Goal: Task Accomplishment & Management: Use online tool/utility

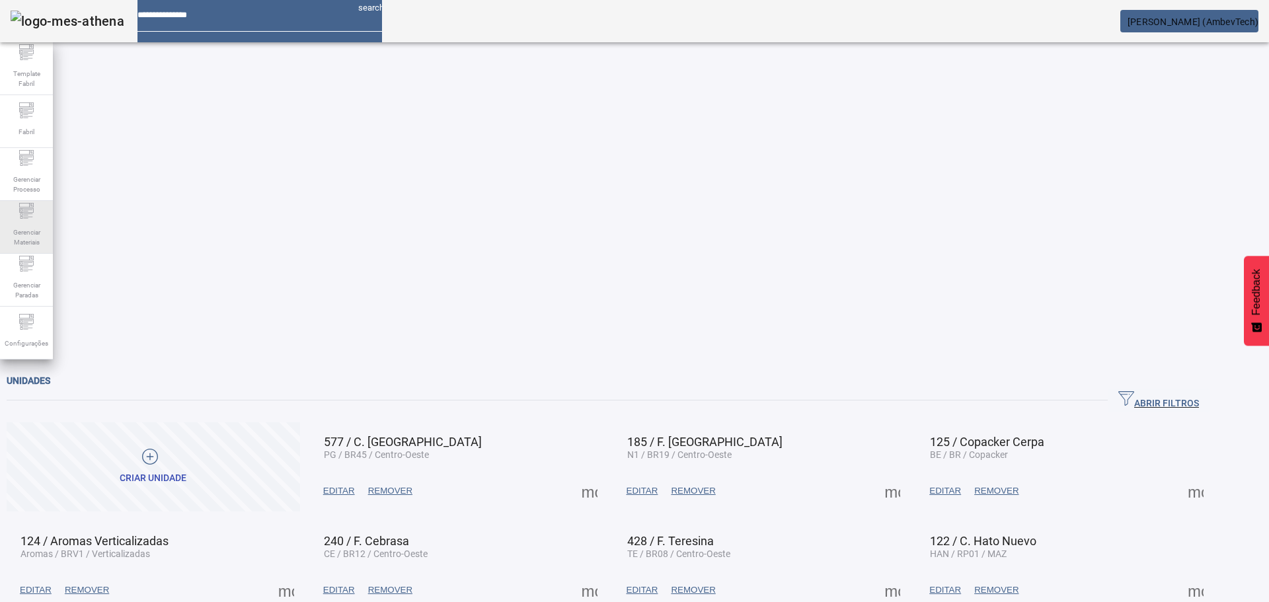
drag, startPoint x: 39, startPoint y: 246, endPoint x: 18, endPoint y: 252, distance: 22.0
click at [39, 246] on span "Gerenciar Materiais" at bounding box center [27, 237] width 40 height 28
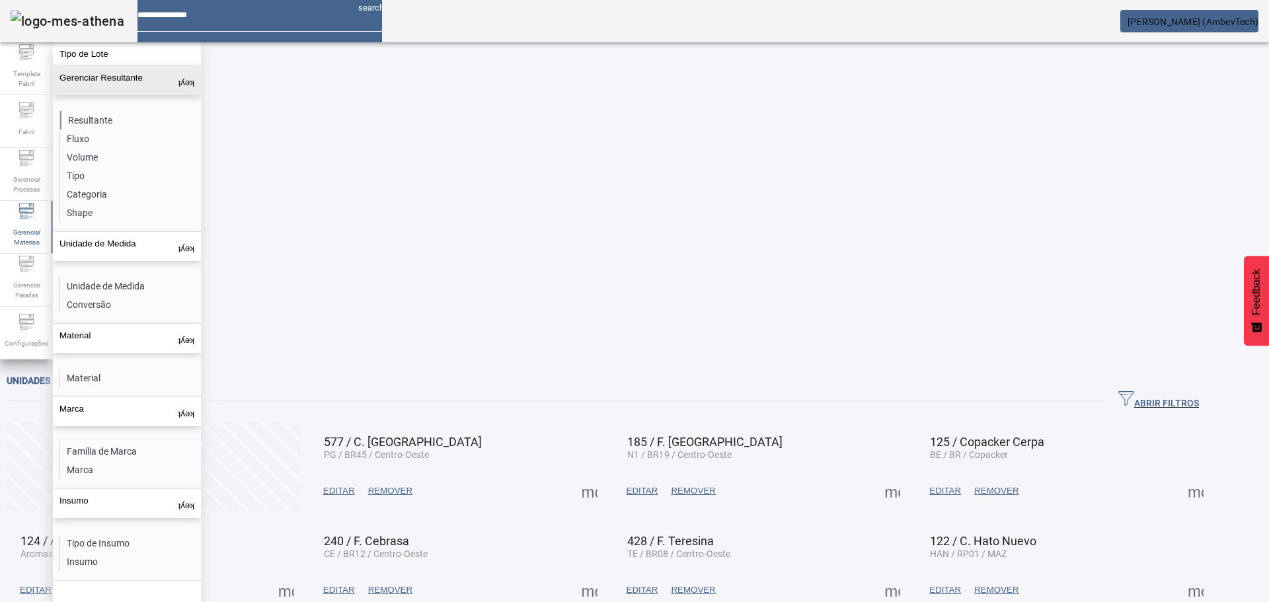
click at [83, 117] on li "Resultante" at bounding box center [130, 120] width 140 height 19
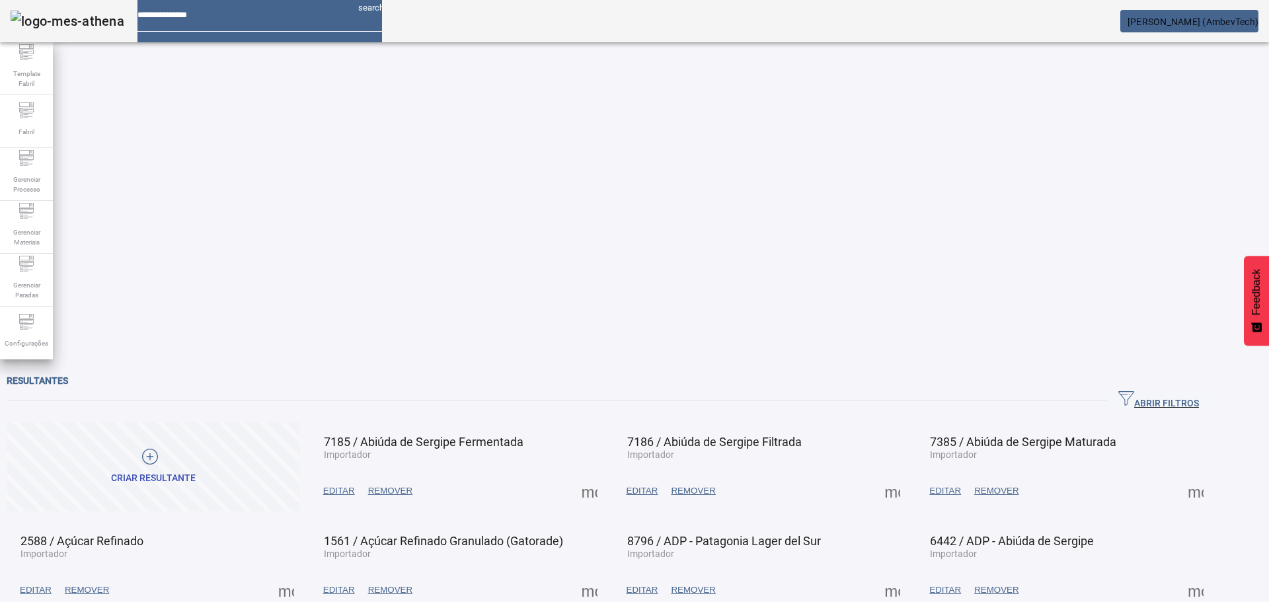
click at [1134, 391] on icon "button" at bounding box center [1127, 399] width 16 height 16
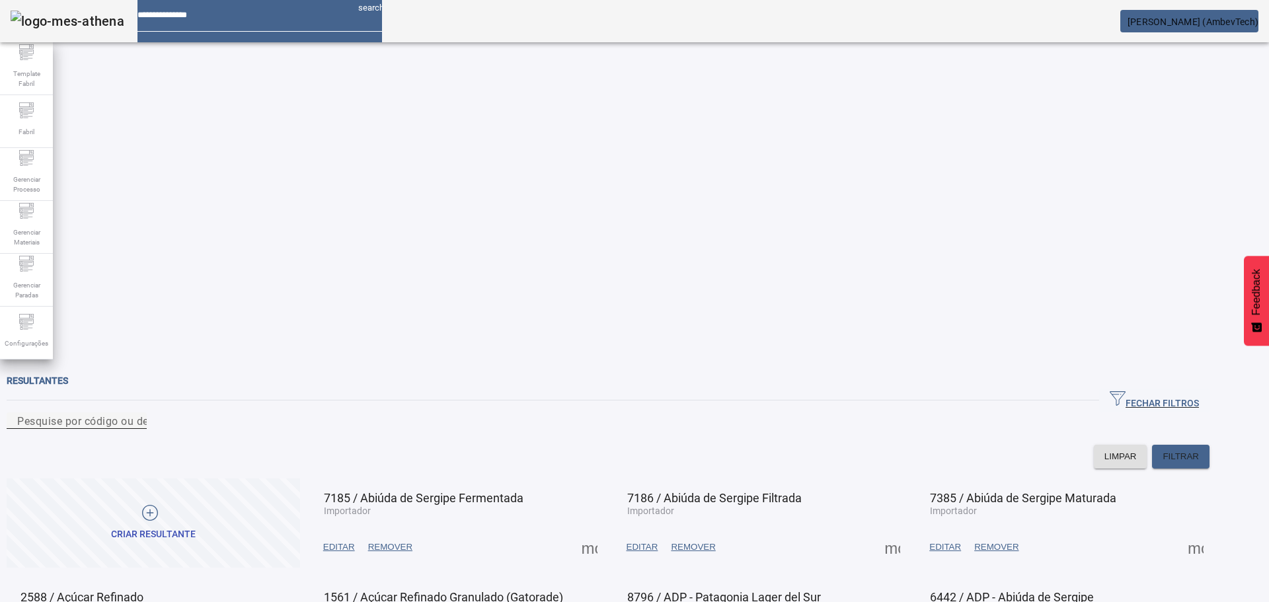
click at [136, 413] on div "Pesquise por código ou descrição" at bounding box center [76, 421] width 119 height 17
drag, startPoint x: 438, startPoint y: 297, endPoint x: 502, endPoint y: 300, distance: 64.8
click at [502, 491] on span "3849 / LT - H2OH Limão 310mL" at bounding box center [429, 498] width 210 height 14
copy span "H2OH Limão"
click at [97, 413] on input "***" at bounding box center [76, 421] width 119 height 16
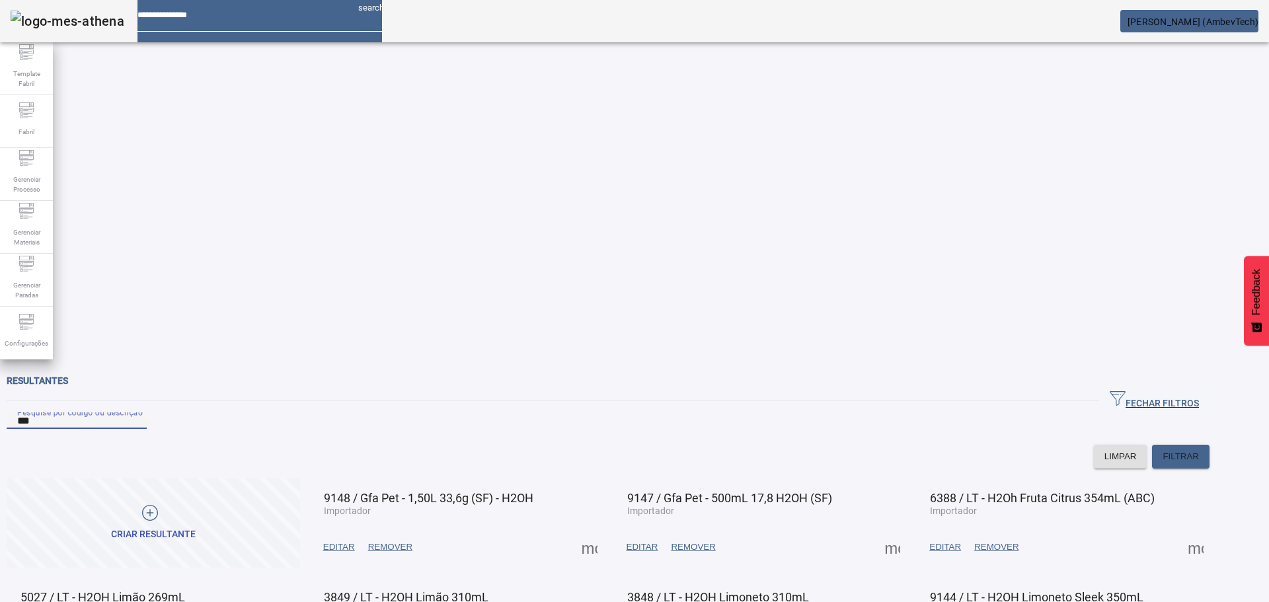
drag, startPoint x: 121, startPoint y: 118, endPoint x: -81, endPoint y: 132, distance: 202.8
click at [0, 132] on html "search [PERSON_NAME] (AmbevTech) Template Fabril Fabril Gerenciar Processo Gere…" at bounding box center [634, 301] width 1269 height 602
paste input "*******"
type input "**********"
click at [41, 116] on div "Fabril" at bounding box center [26, 121] width 53 height 53
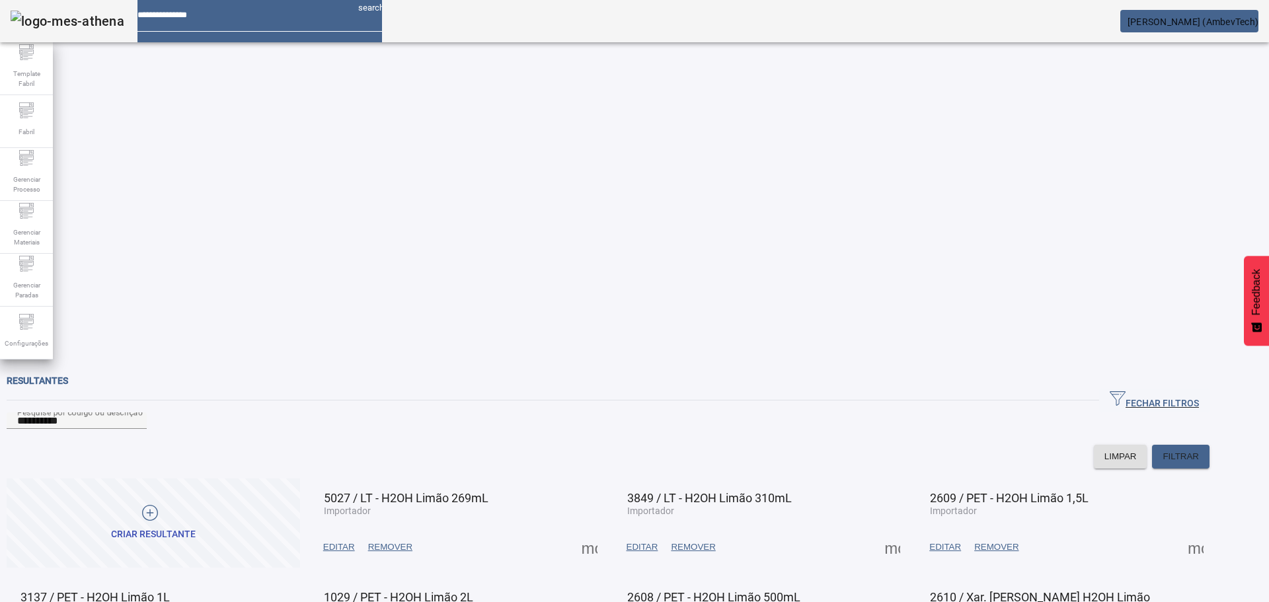
click at [362, 531] on span at bounding box center [339, 547] width 45 height 32
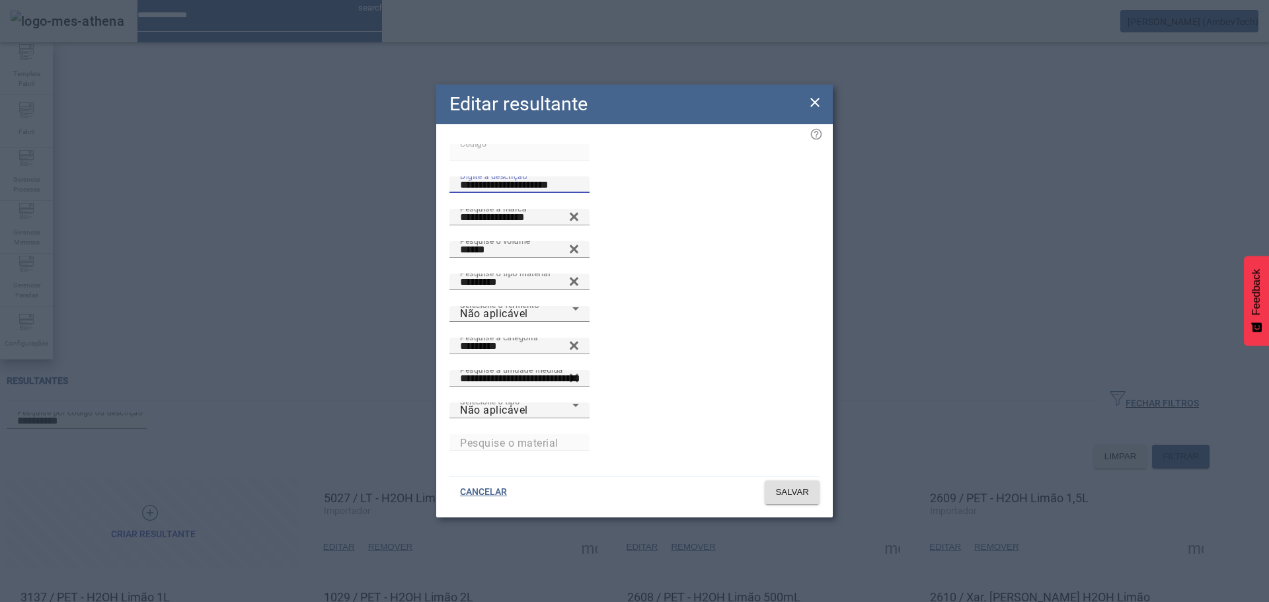
click at [579, 193] on input "**********" at bounding box center [519, 185] width 119 height 16
drag, startPoint x: 605, startPoint y: 227, endPoint x: 364, endPoint y: 241, distance: 241.7
click at [364, 241] on div "**********" at bounding box center [634, 301] width 1269 height 602
click at [820, 106] on icon at bounding box center [815, 103] width 16 height 16
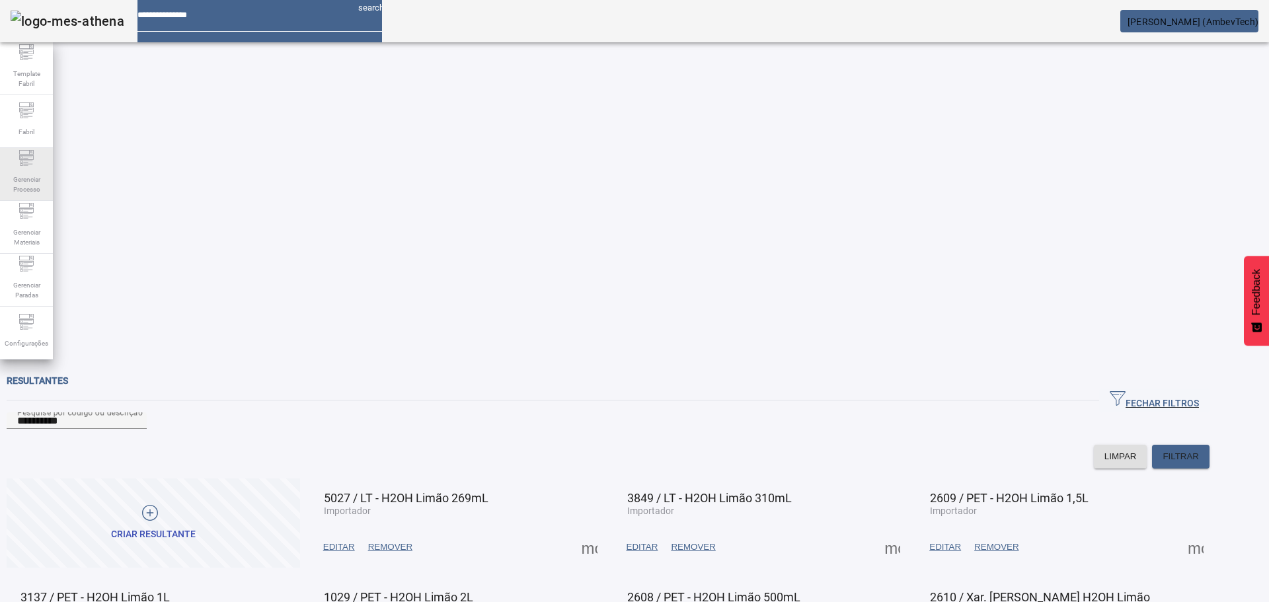
click at [26, 180] on span "Gerenciar Processo" at bounding box center [27, 185] width 40 height 28
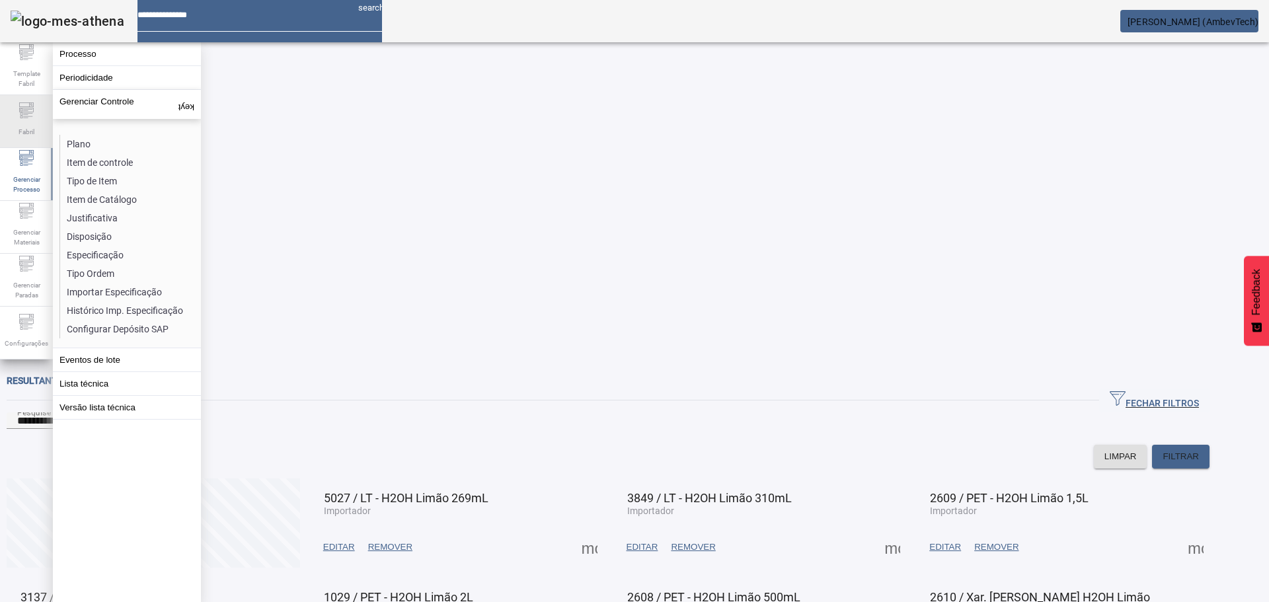
click at [34, 113] on icon at bounding box center [27, 110] width 16 height 16
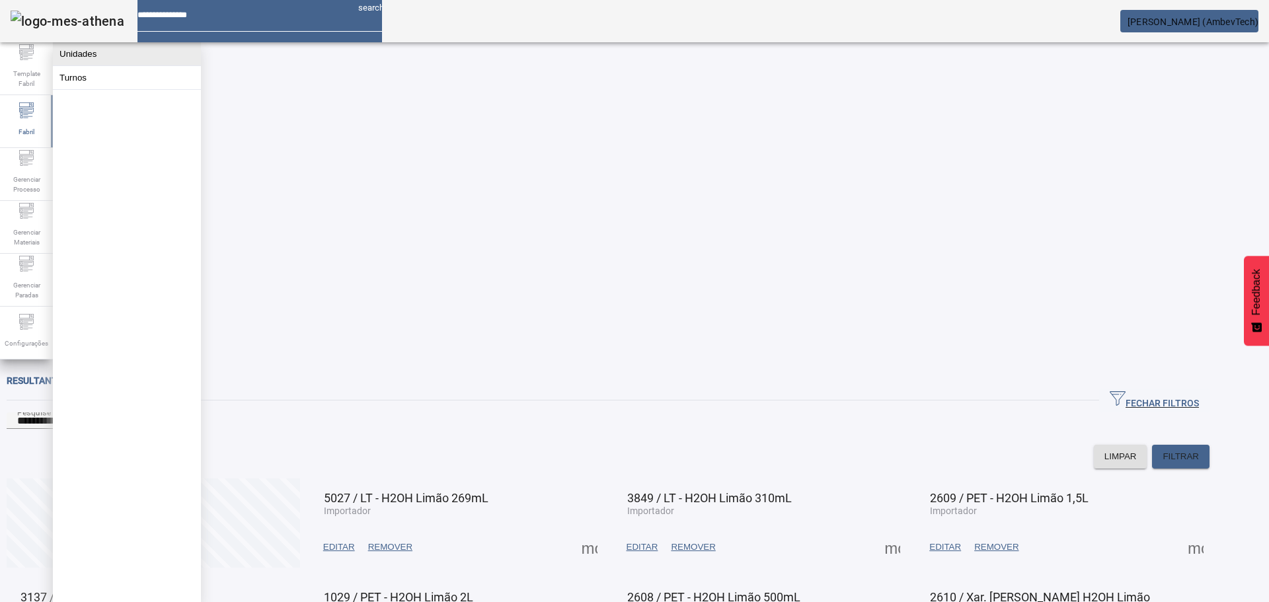
click at [78, 60] on button "Unidades" at bounding box center [127, 53] width 148 height 23
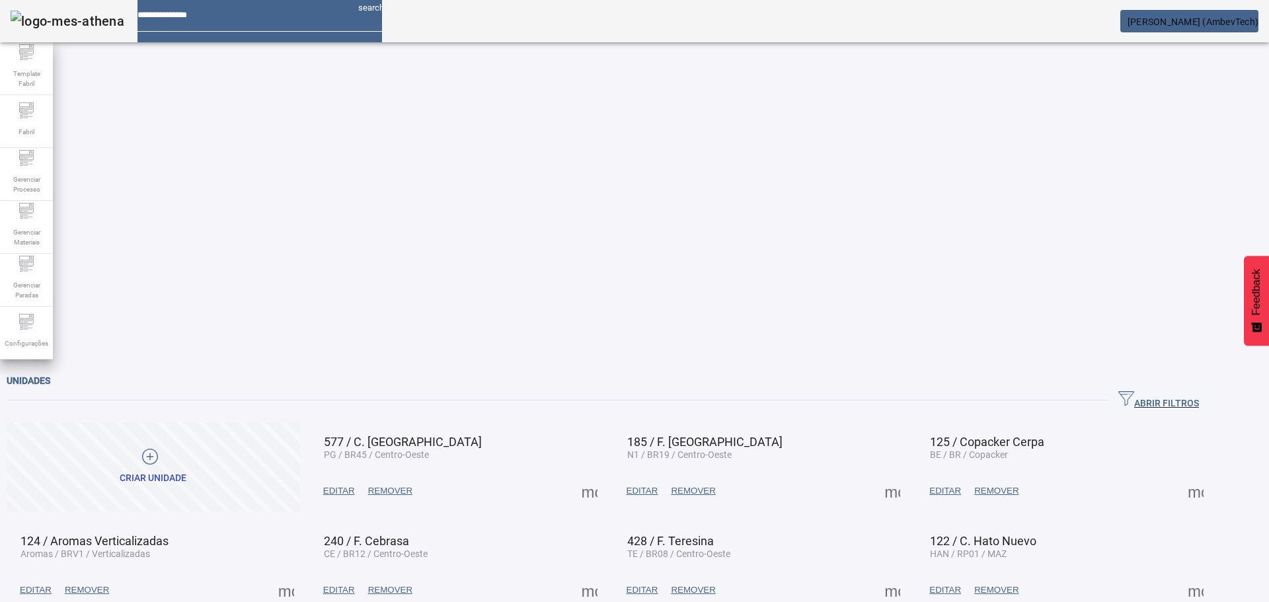
click at [1161, 391] on span "ABRIR FILTROS" at bounding box center [1159, 401] width 81 height 20
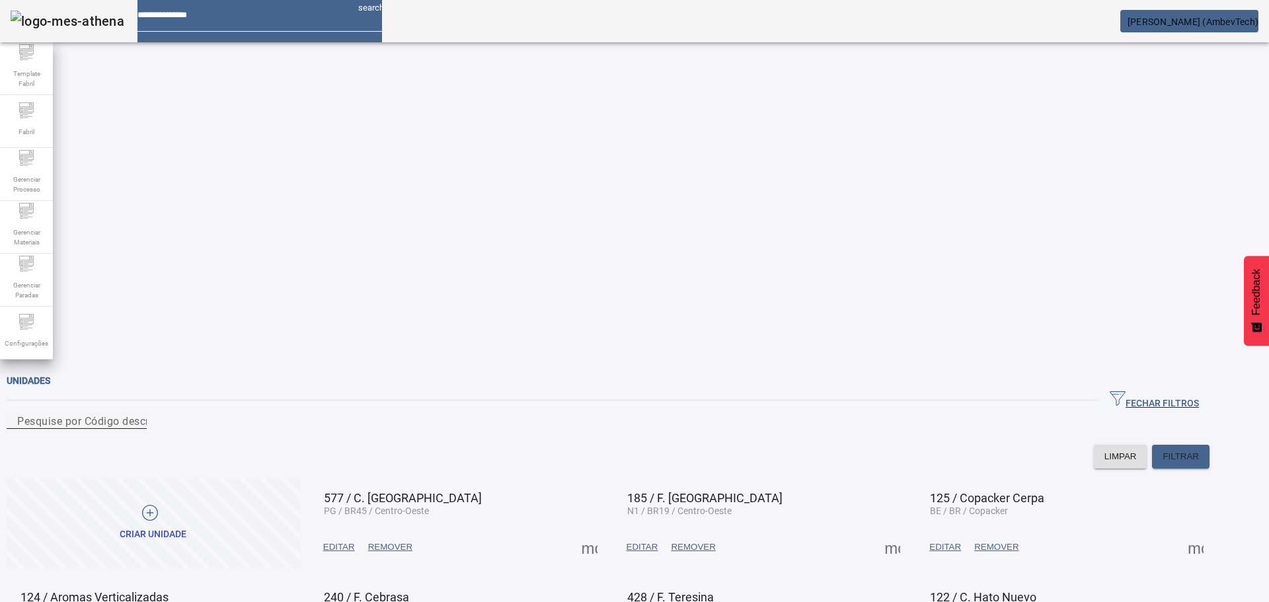
click at [136, 413] on div "Pesquise por Código descrição ou sigla" at bounding box center [76, 421] width 119 height 17
type input "***"
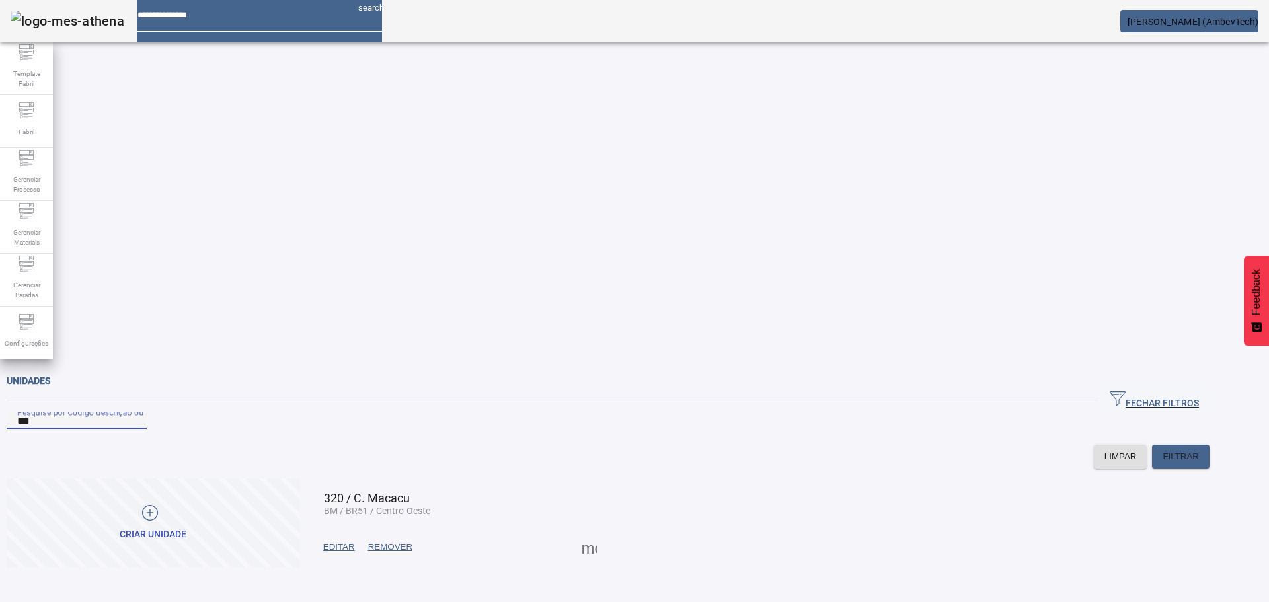
click at [606, 531] on span at bounding box center [590, 547] width 32 height 32
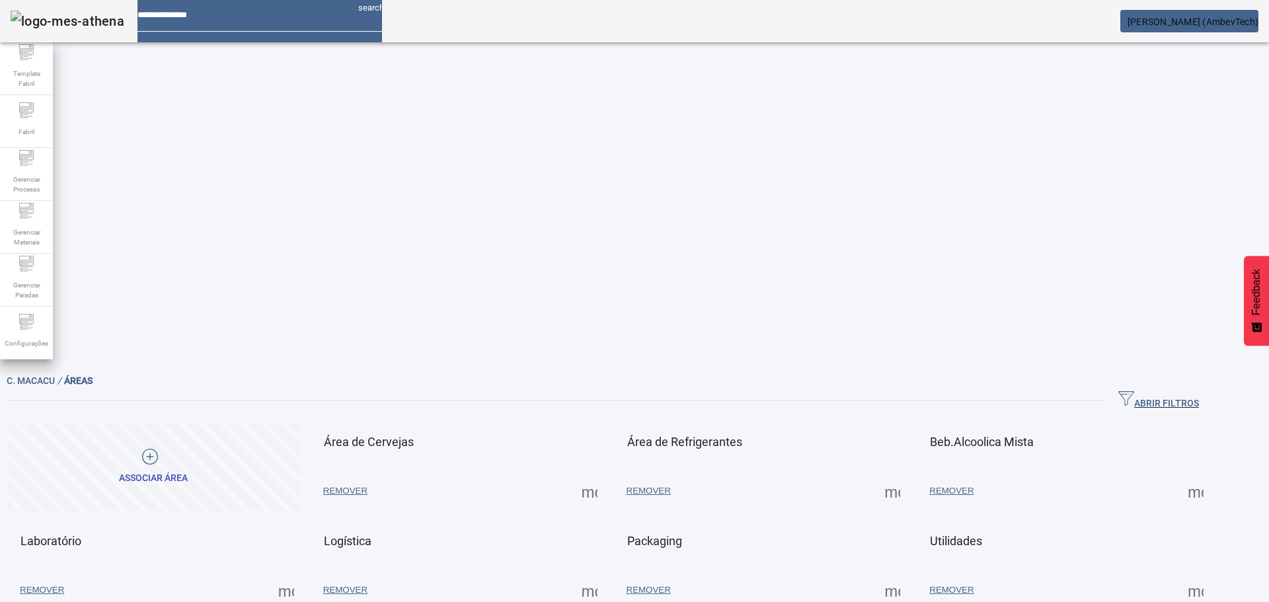
click at [606, 475] on span at bounding box center [590, 491] width 32 height 32
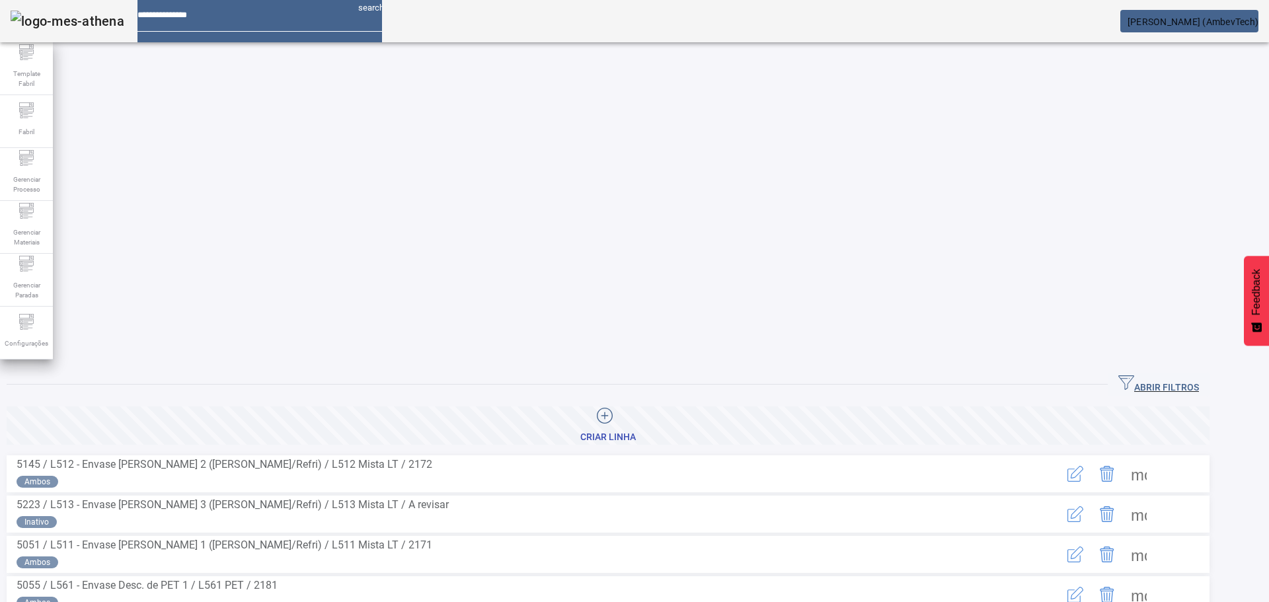
click at [1181, 375] on span "ABRIR FILTROS" at bounding box center [1159, 385] width 81 height 20
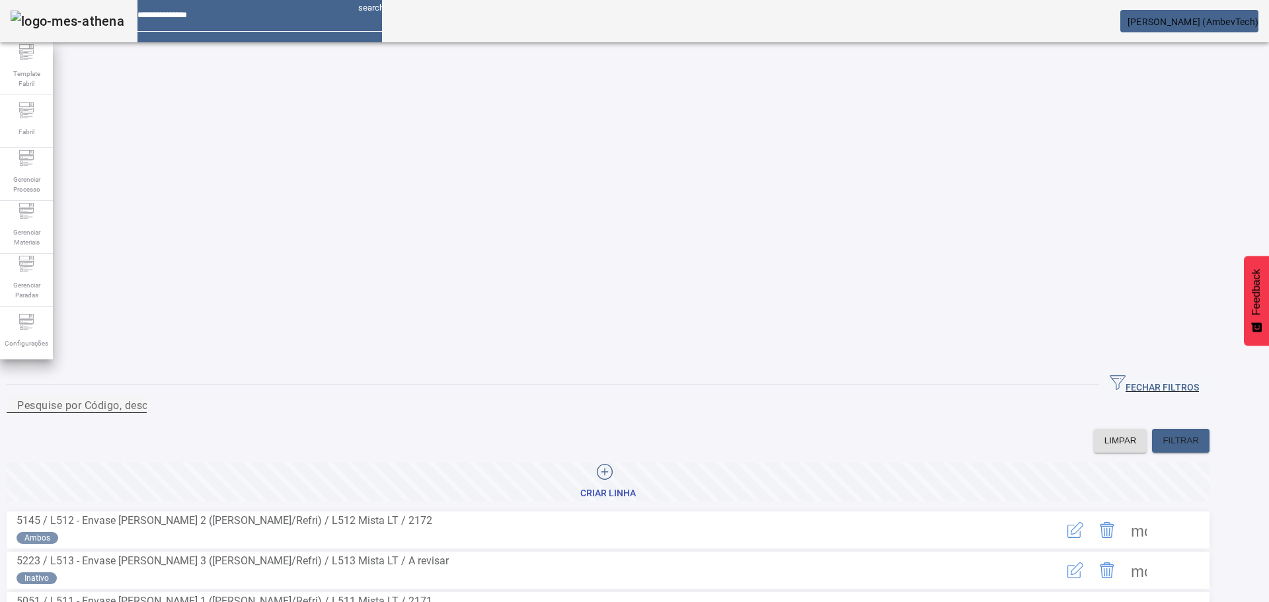
click at [136, 397] on input "Pesquise por Código, descrição, descrição abreviada ou descrição SAP" at bounding box center [76, 405] width 119 height 16
type input "***"
click at [1155, 595] on span at bounding box center [1139, 611] width 32 height 32
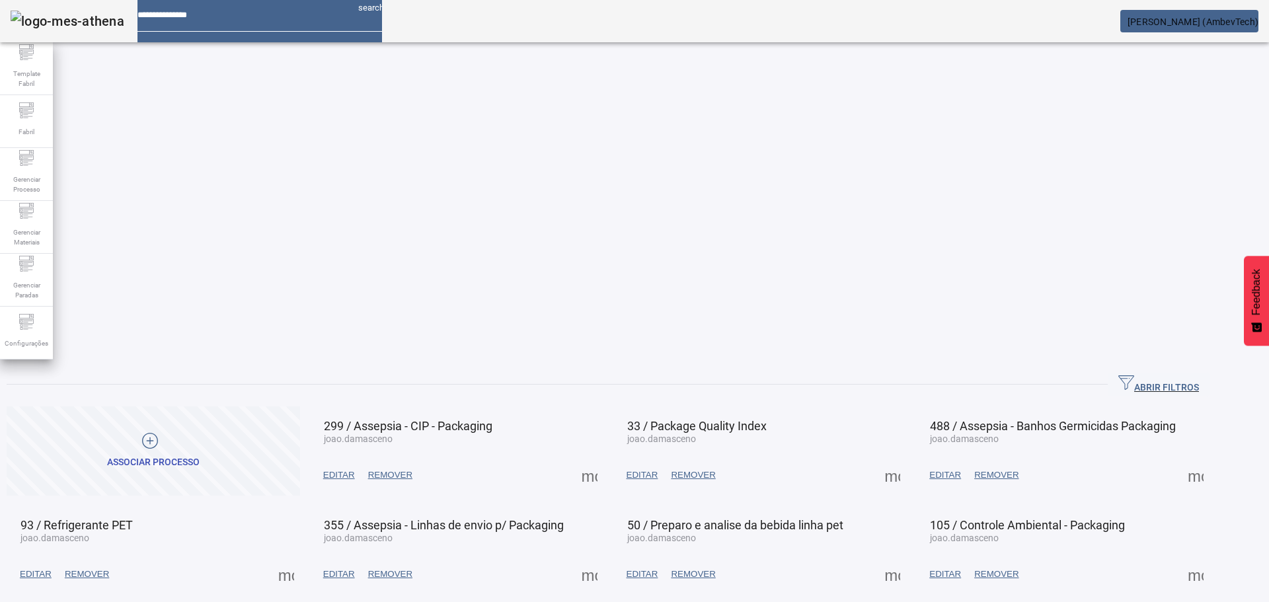
click at [606, 459] on span at bounding box center [590, 475] width 32 height 32
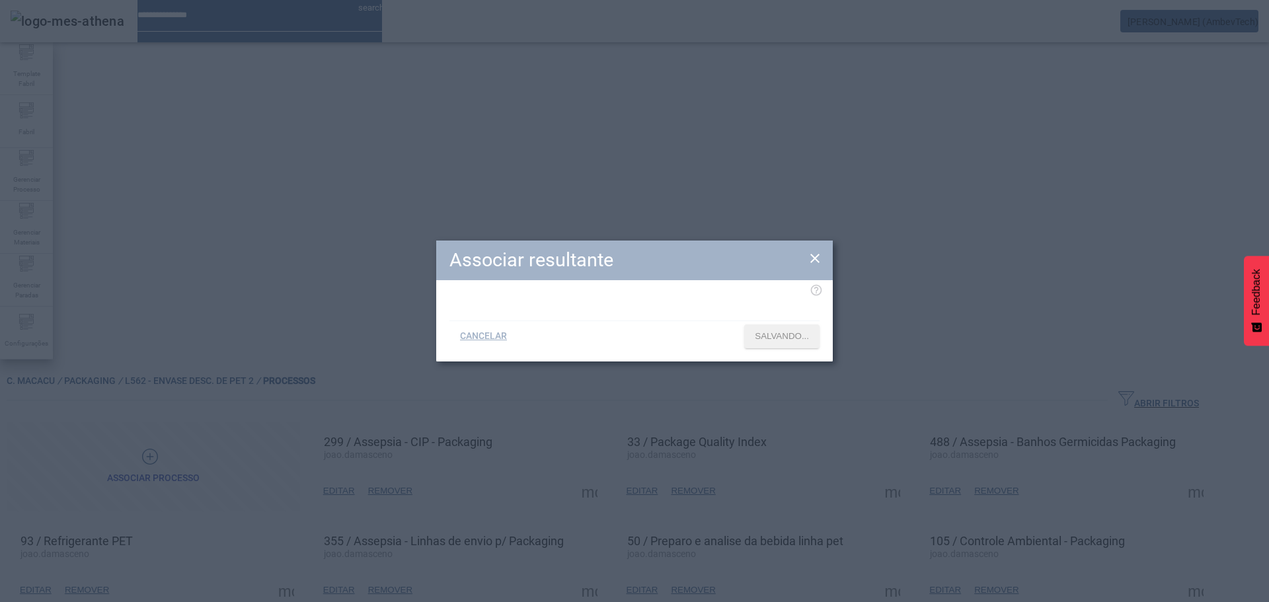
click at [653, 219] on div "Associar resultante CANCELAR SALVANDO..." at bounding box center [634, 301] width 1269 height 602
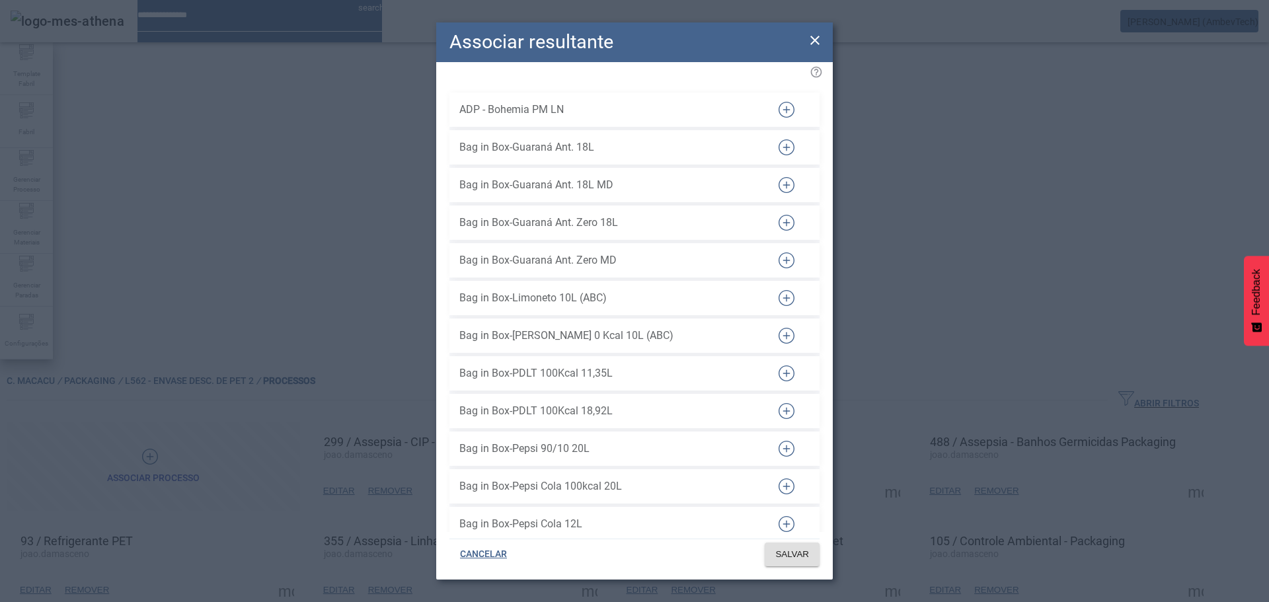
click at [574, 228] on li "Bag in Box-Guaraná Ant. Zero 18L" at bounding box center [635, 223] width 370 height 34
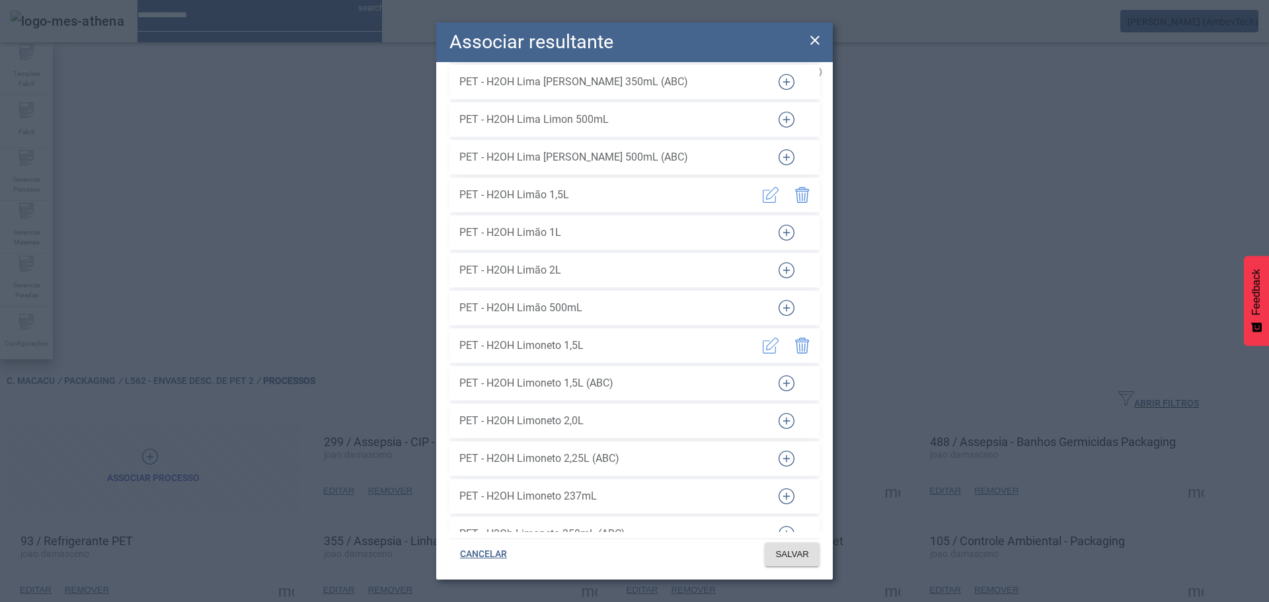
click at [788, 560] on span "SALVAR" at bounding box center [792, 554] width 34 height 13
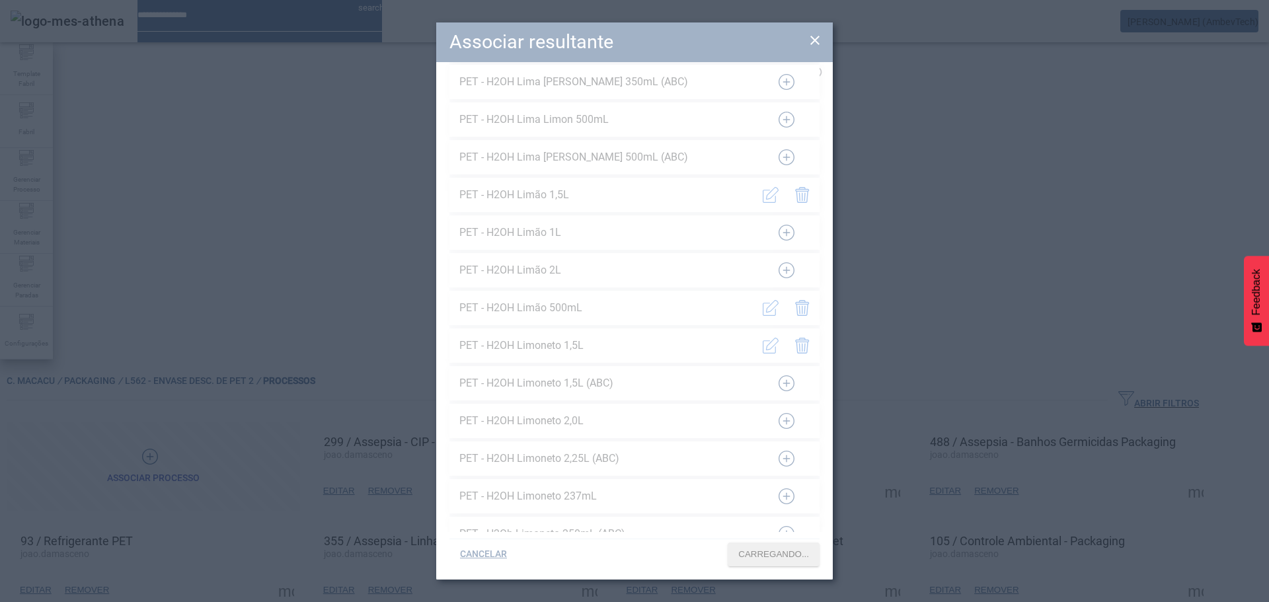
drag, startPoint x: 648, startPoint y: 168, endPoint x: 580, endPoint y: 262, distance: 116.0
click at [648, 168] on div at bounding box center [634, 300] width 397 height 557
click at [717, 111] on div at bounding box center [634, 300] width 397 height 557
click at [559, 125] on div at bounding box center [634, 300] width 397 height 557
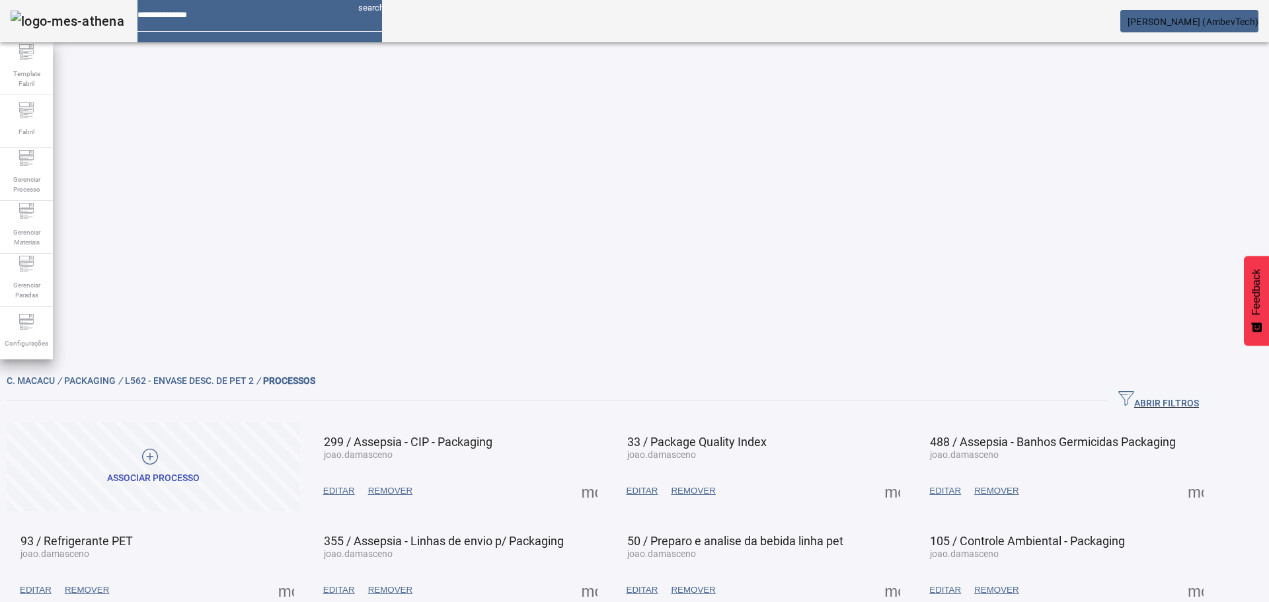
click at [606, 475] on span at bounding box center [590, 491] width 32 height 32
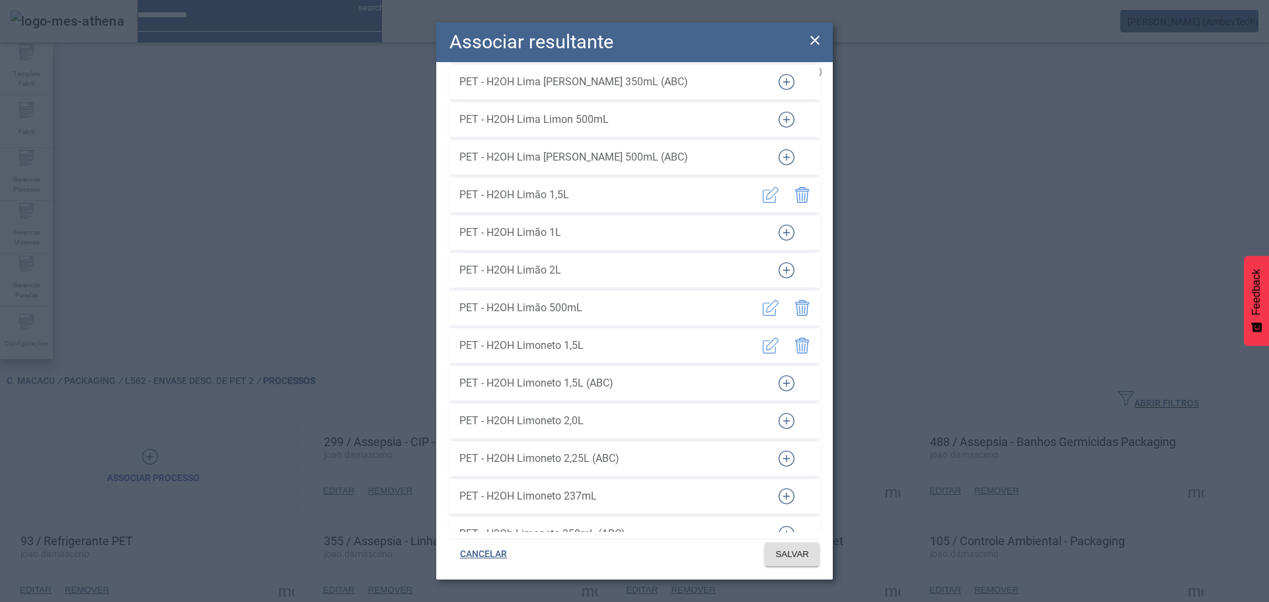
click at [814, 38] on icon at bounding box center [815, 40] width 16 height 16
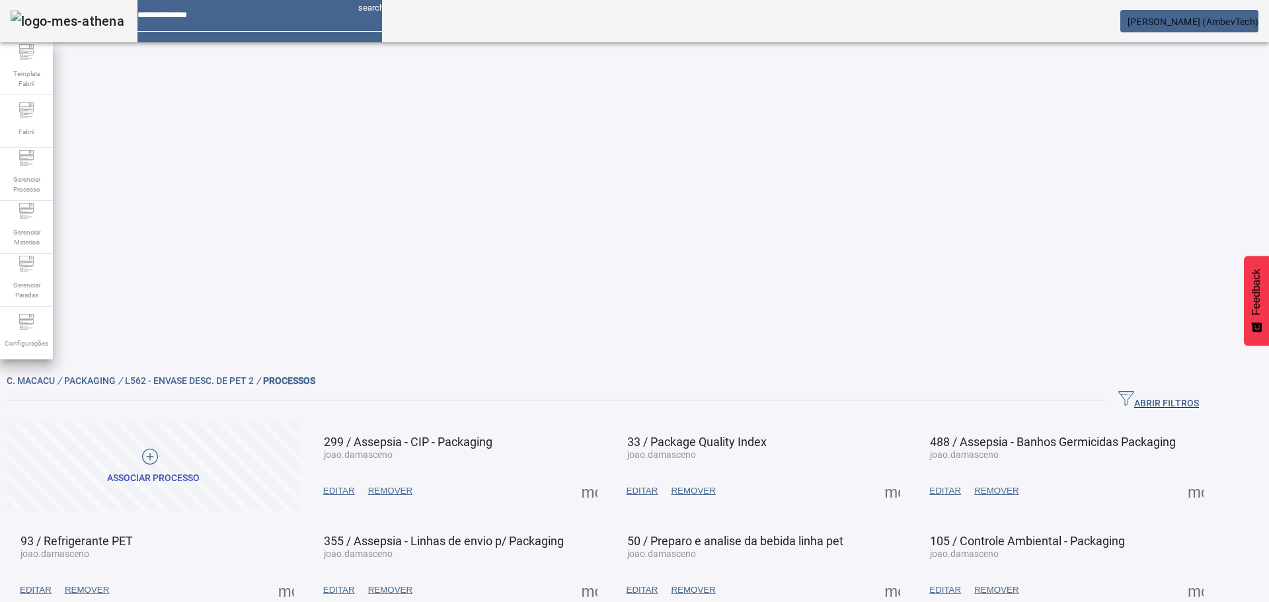
click at [606, 475] on span at bounding box center [590, 491] width 32 height 32
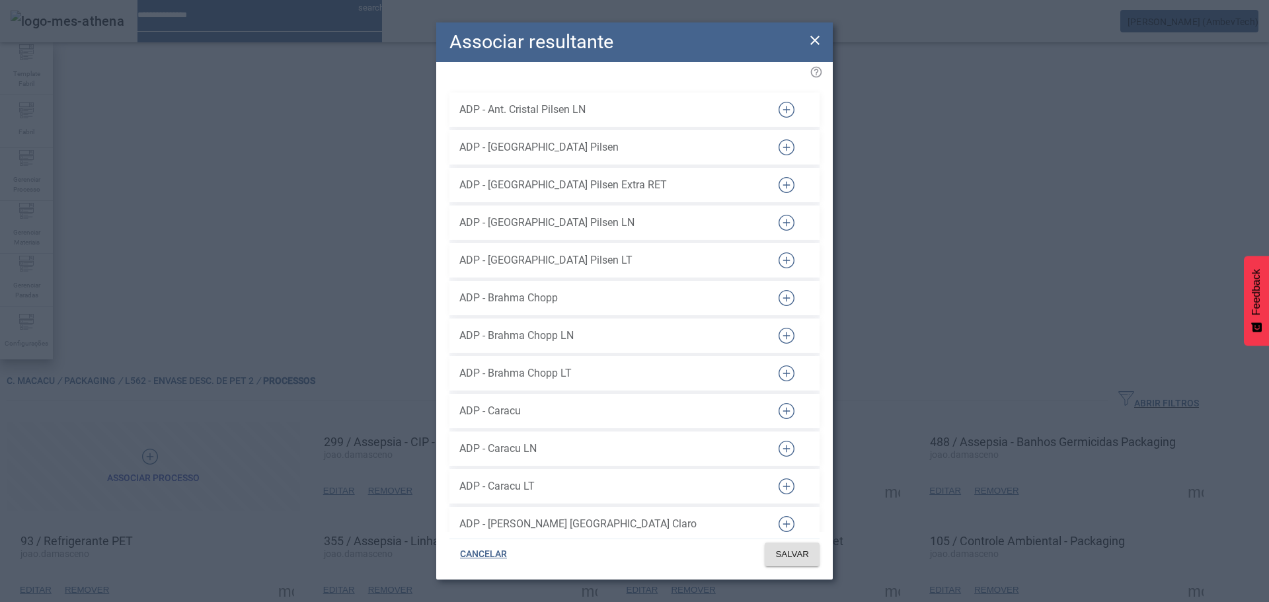
scroll to position [16683, 0]
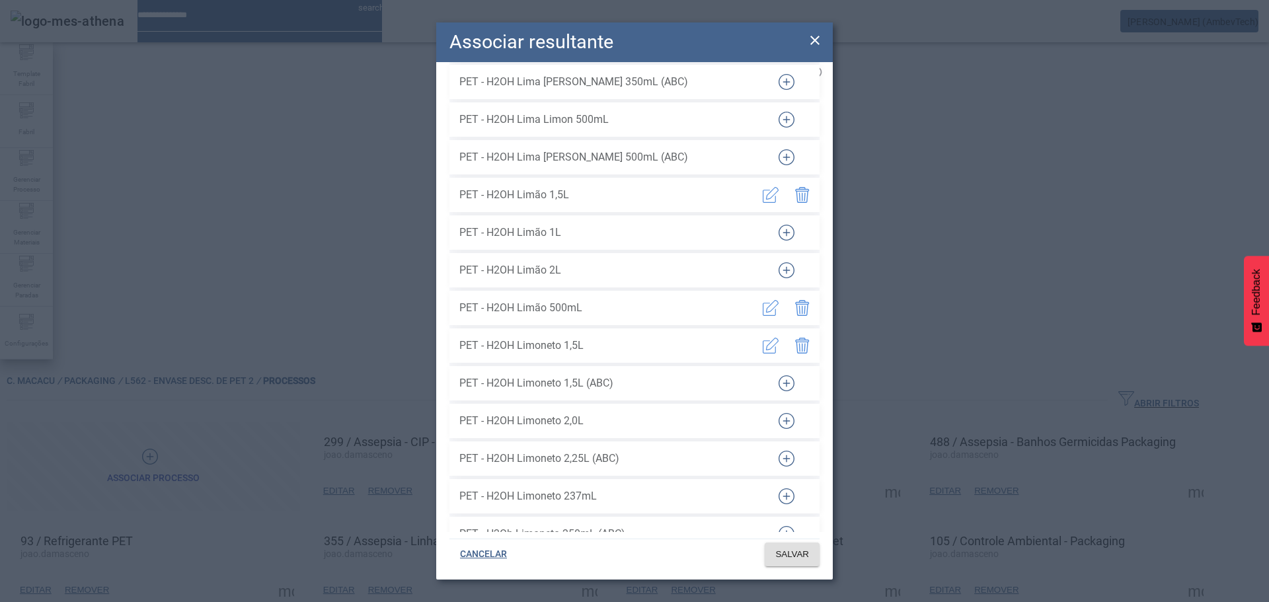
click at [818, 38] on icon at bounding box center [815, 40] width 16 height 16
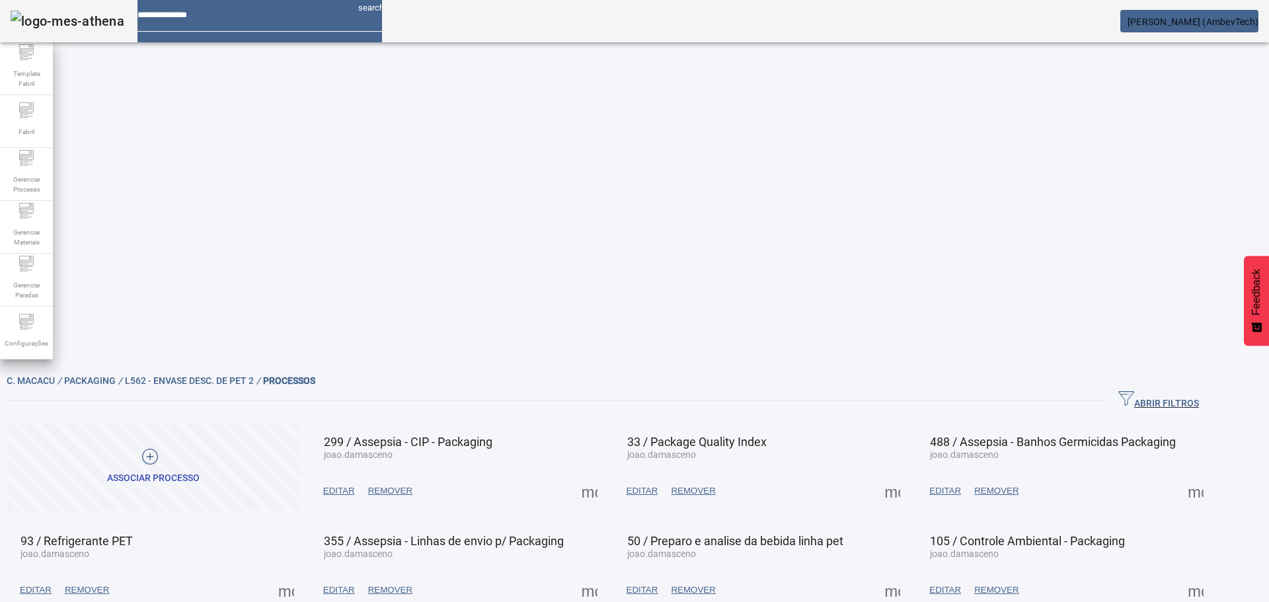
click at [302, 574] on span at bounding box center [286, 590] width 32 height 32
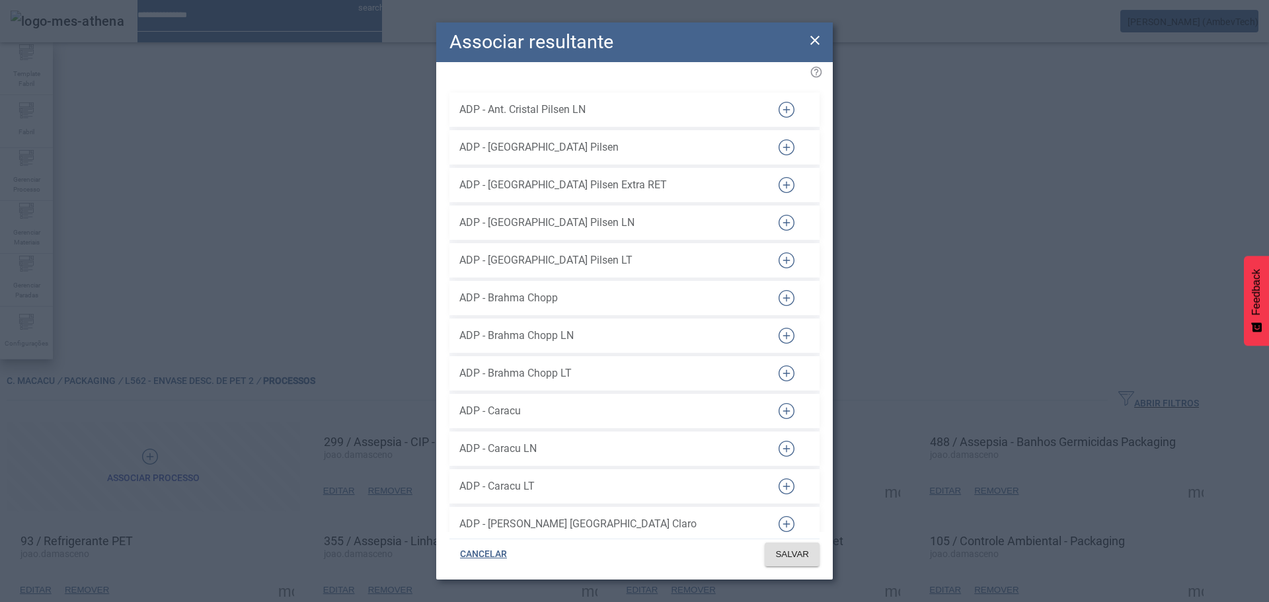
scroll to position [16871, 0]
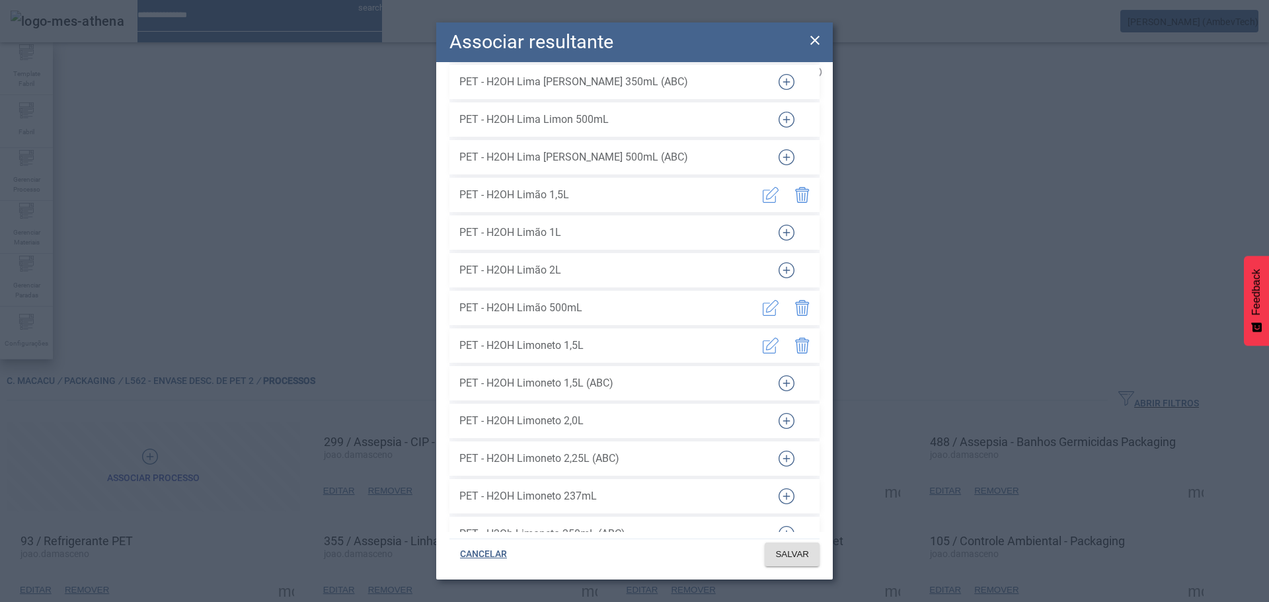
click at [815, 38] on icon at bounding box center [815, 40] width 16 height 16
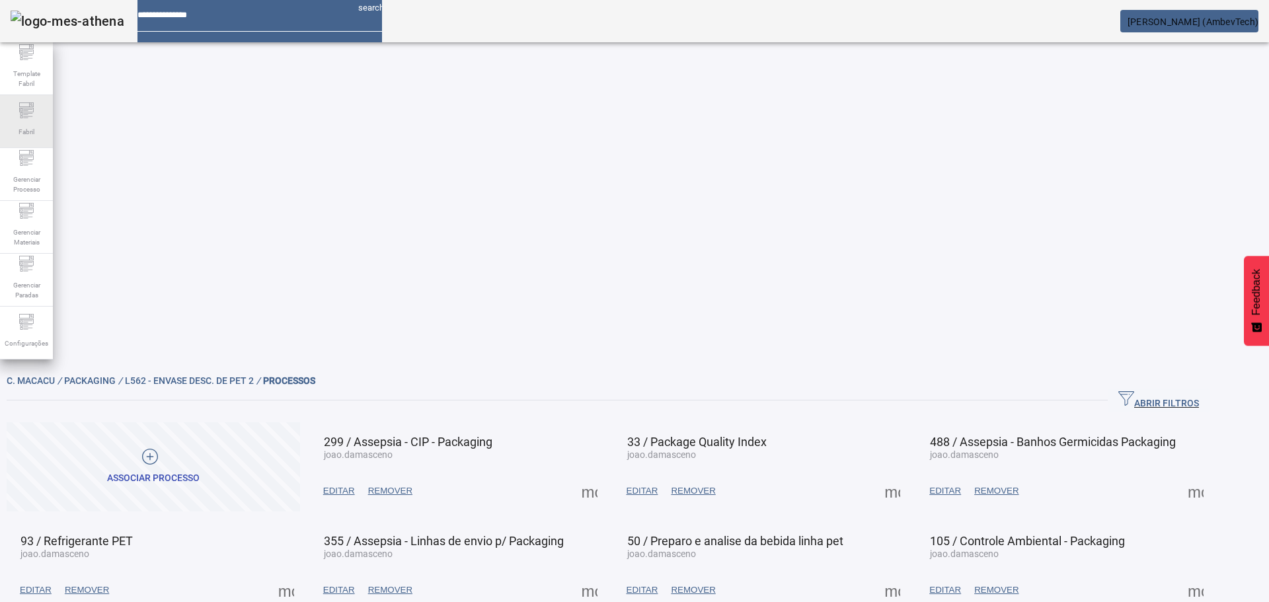
click at [26, 131] on span "Fabril" at bounding box center [27, 132] width 24 height 18
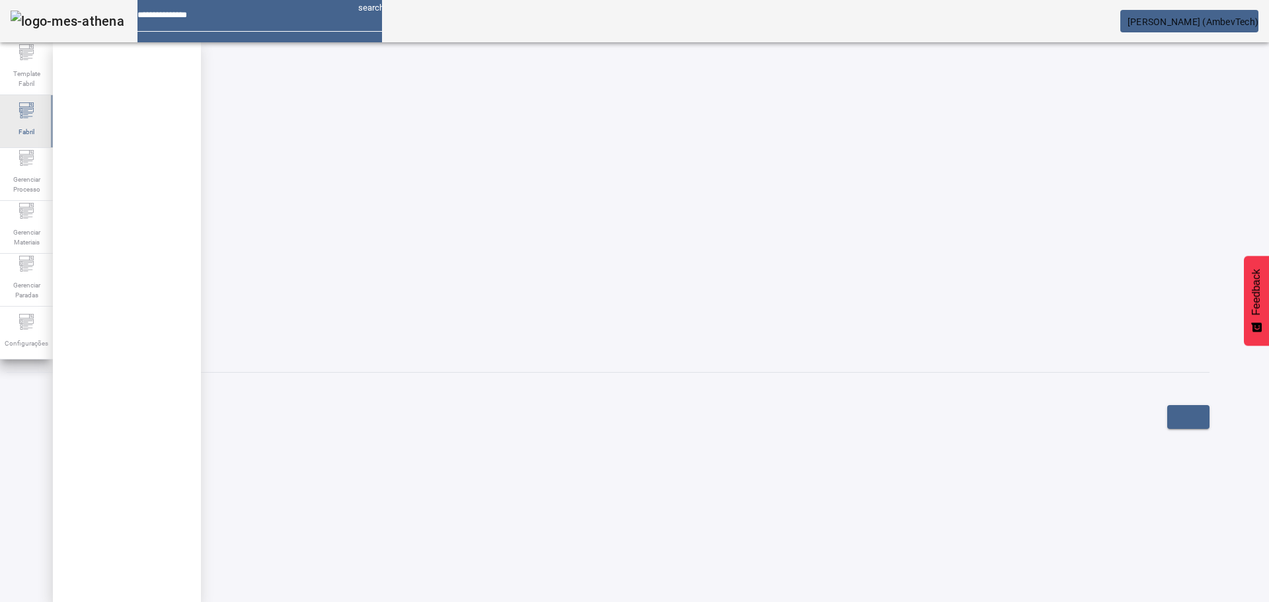
click at [48, 117] on div "Fabril" at bounding box center [26, 121] width 53 height 53
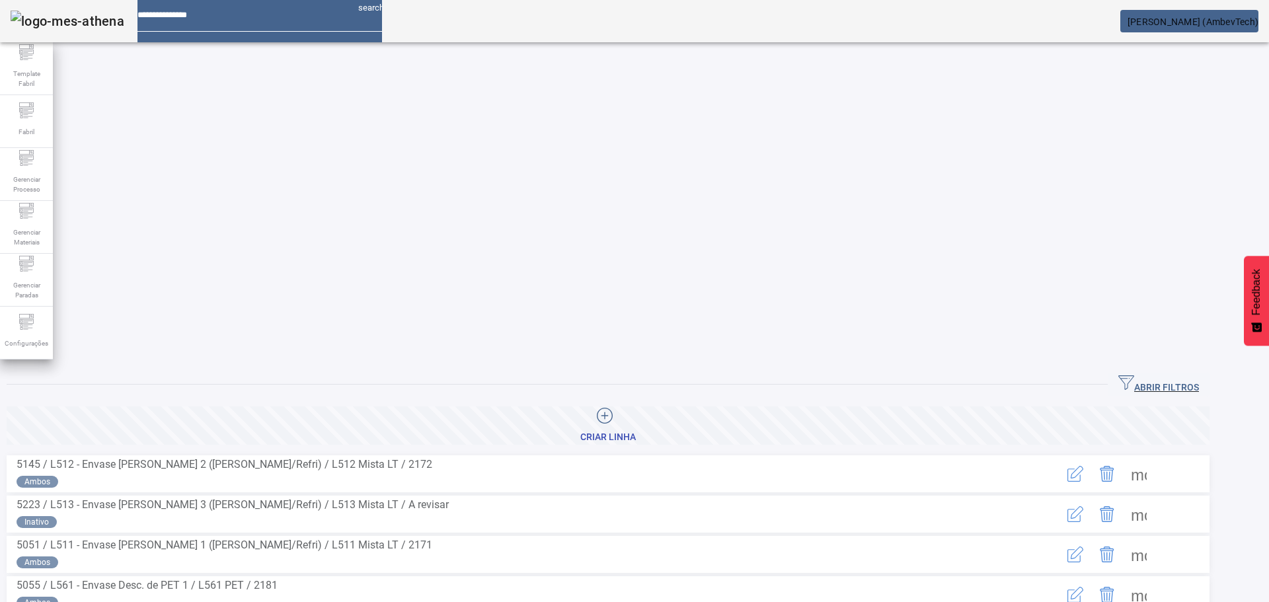
click at [1175, 369] on span "button" at bounding box center [1159, 385] width 102 height 32
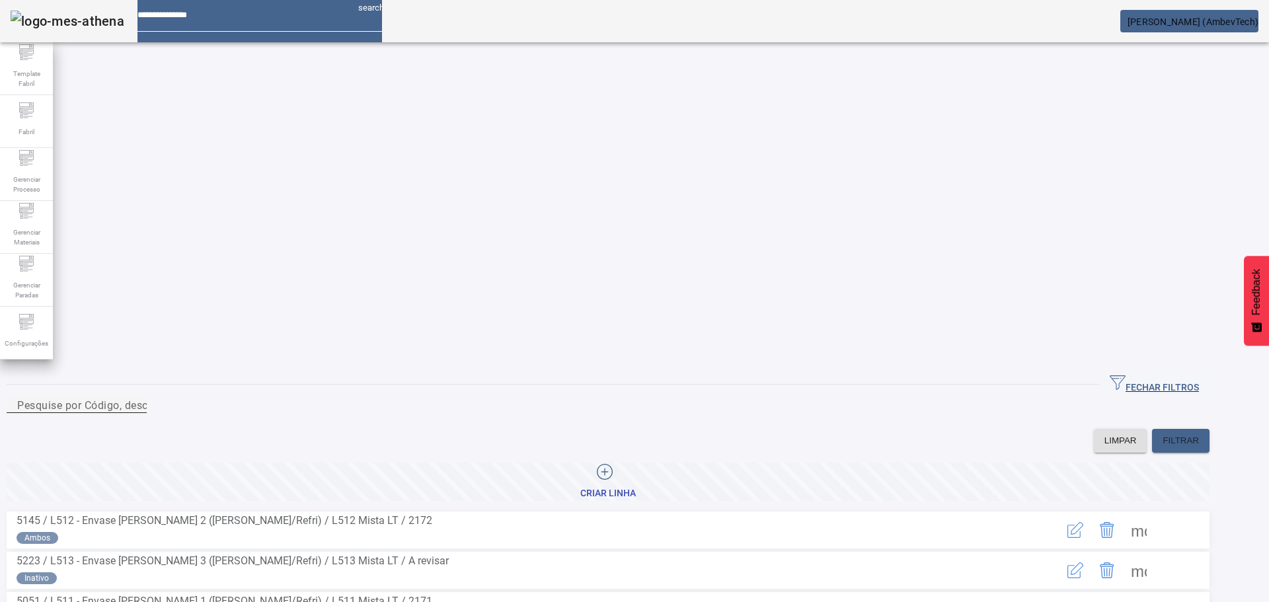
click at [136, 397] on div "Pesquise por Código, descrição, descrição abreviada ou descrição SAP" at bounding box center [76, 405] width 119 height 17
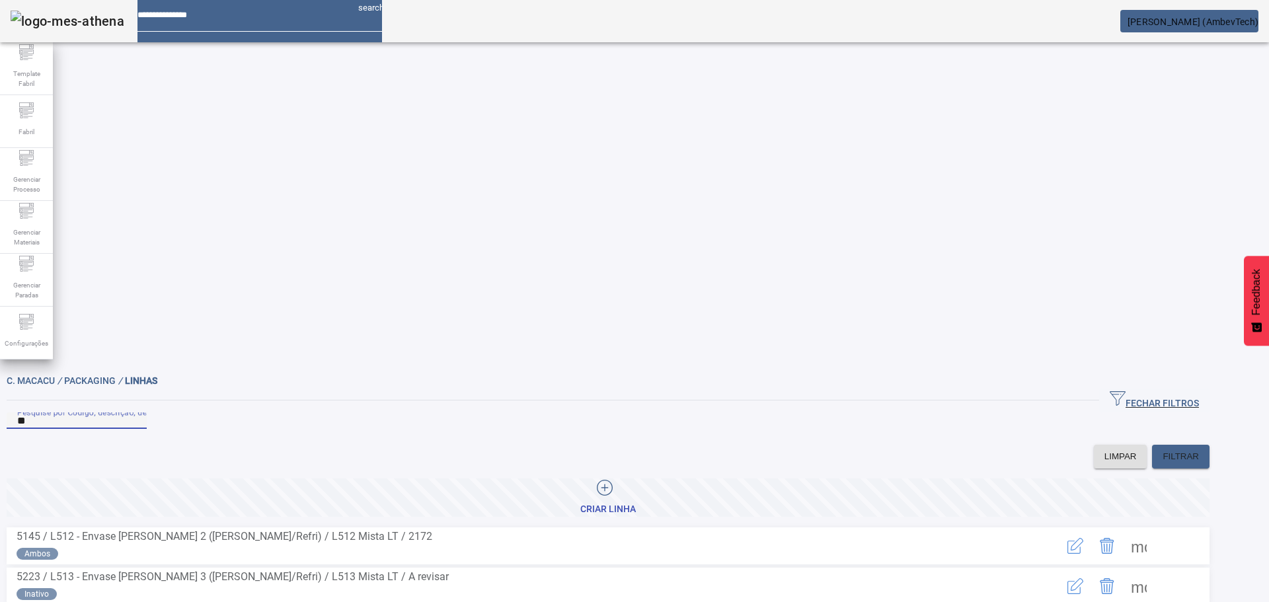
type input "**"
click at [1155, 570] on span at bounding box center [1139, 586] width 32 height 32
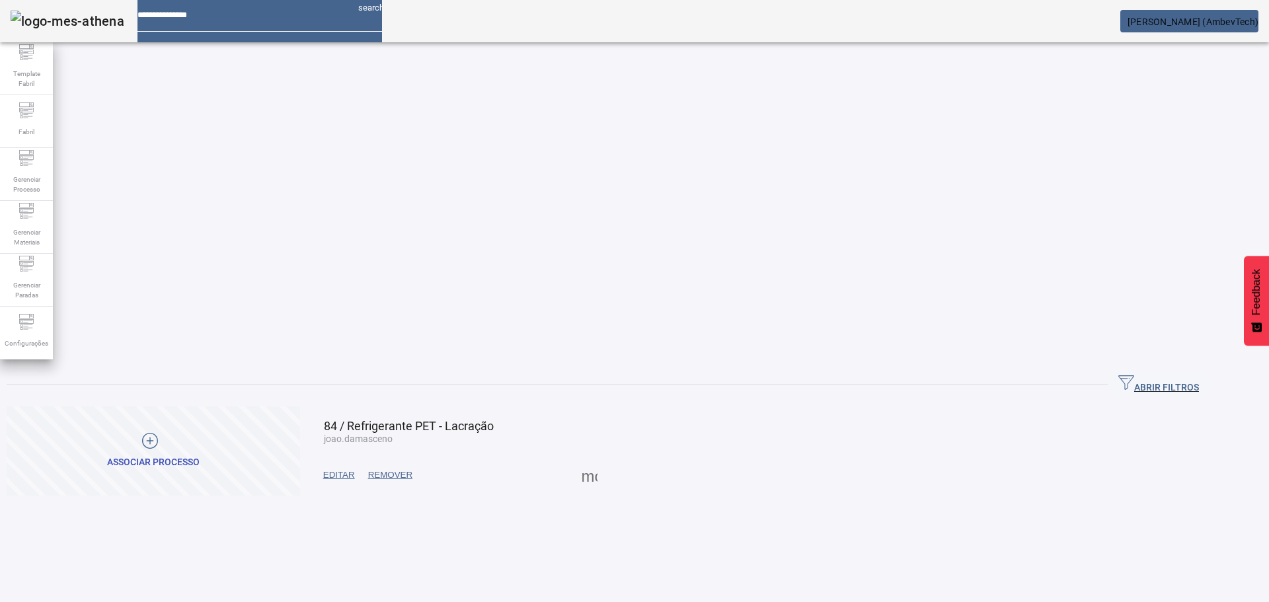
click at [606, 459] on span at bounding box center [590, 475] width 32 height 32
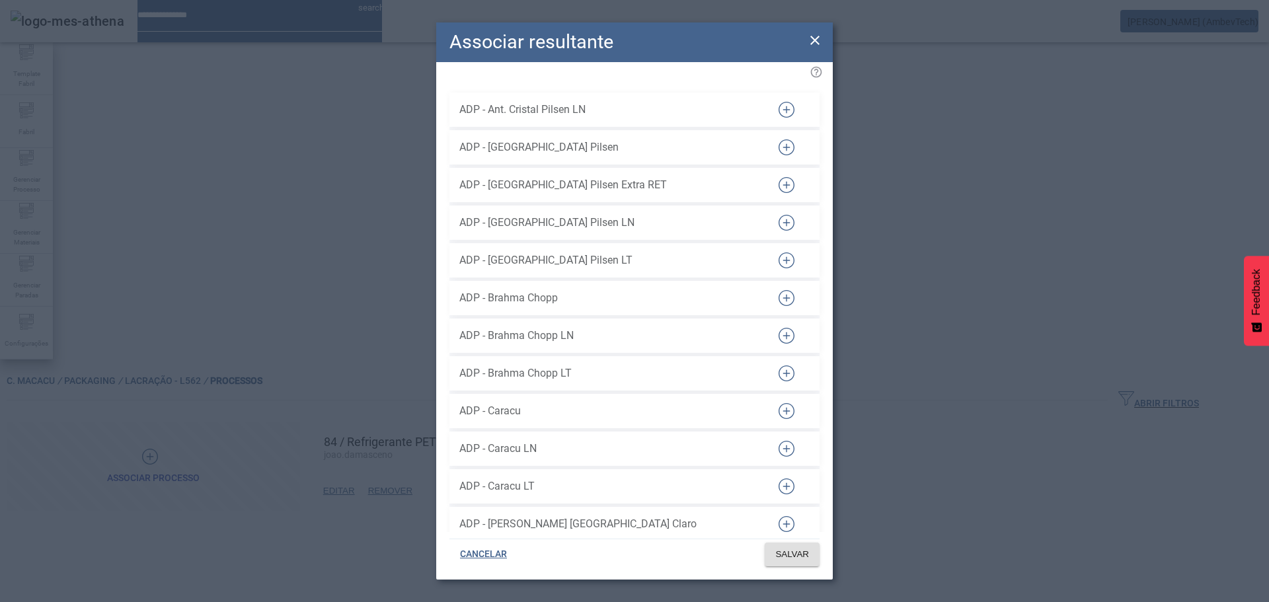
scroll to position [16607, 0]
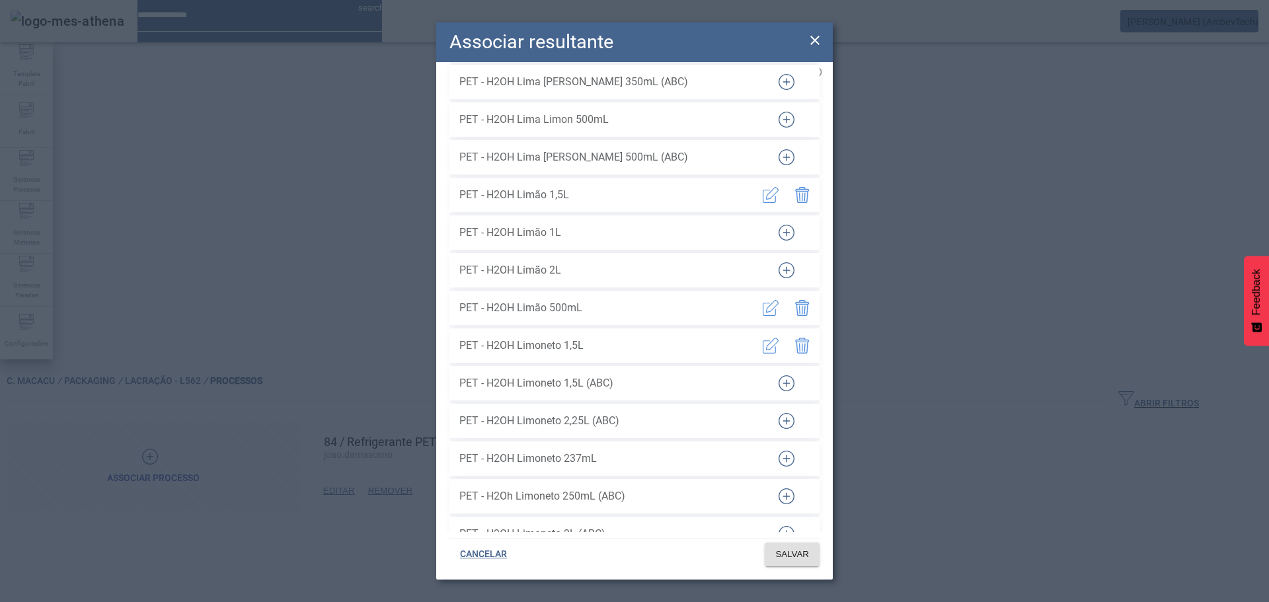
click at [815, 40] on icon at bounding box center [814, 40] width 9 height 9
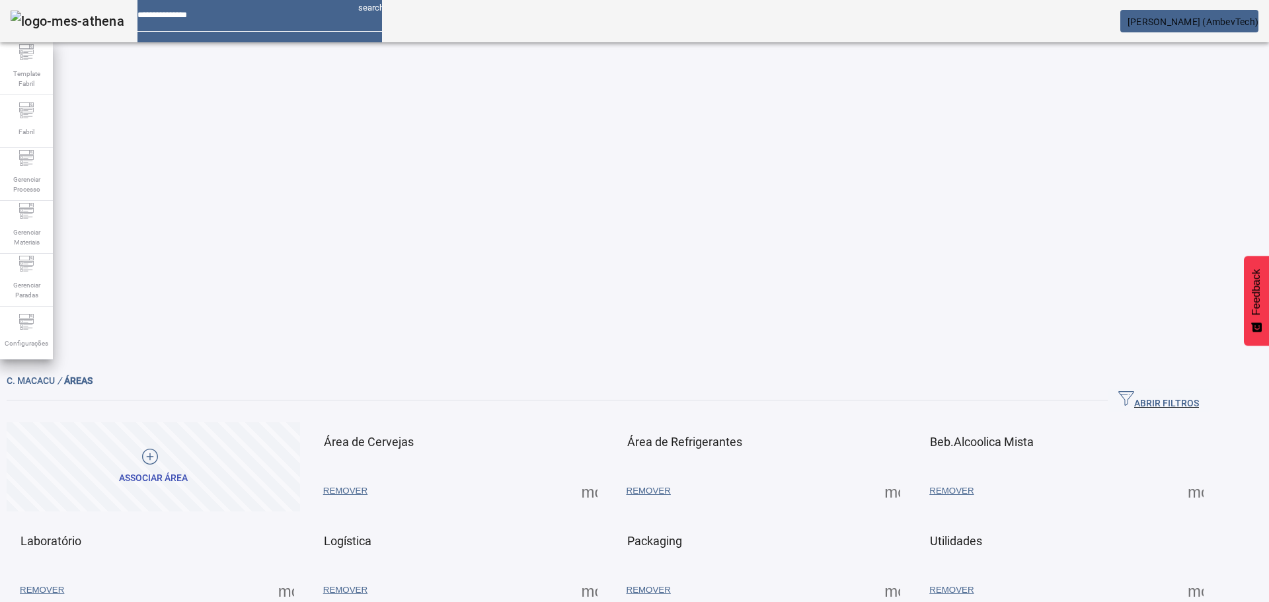
click at [302, 574] on span at bounding box center [286, 590] width 32 height 32
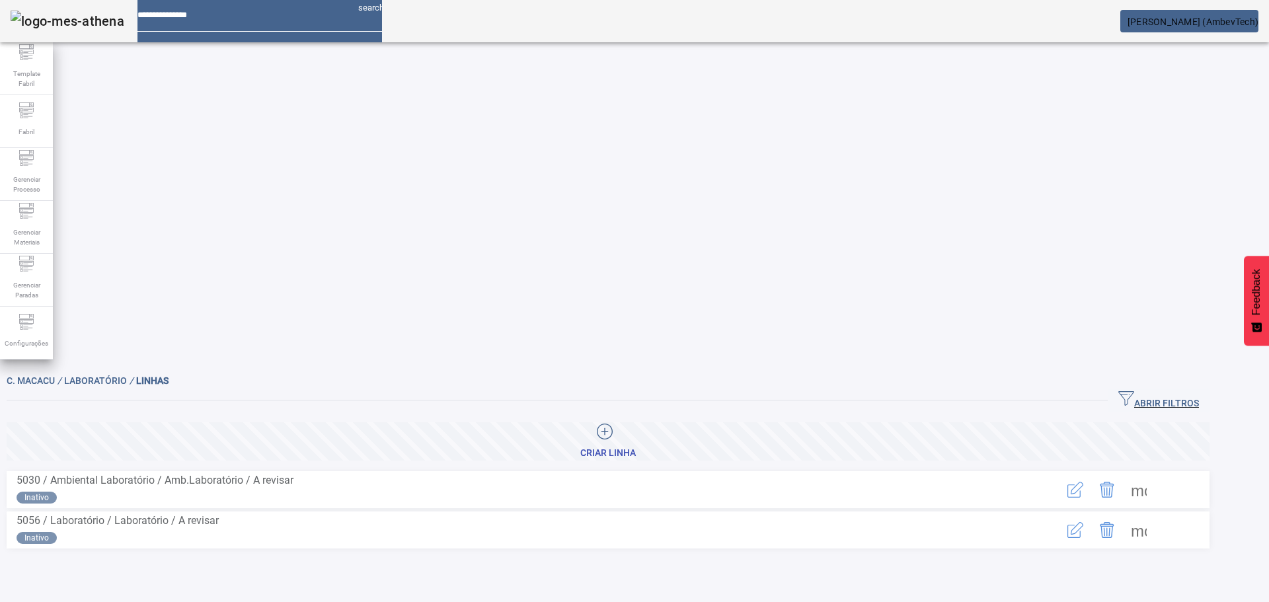
click at [1155, 514] on span at bounding box center [1139, 530] width 32 height 32
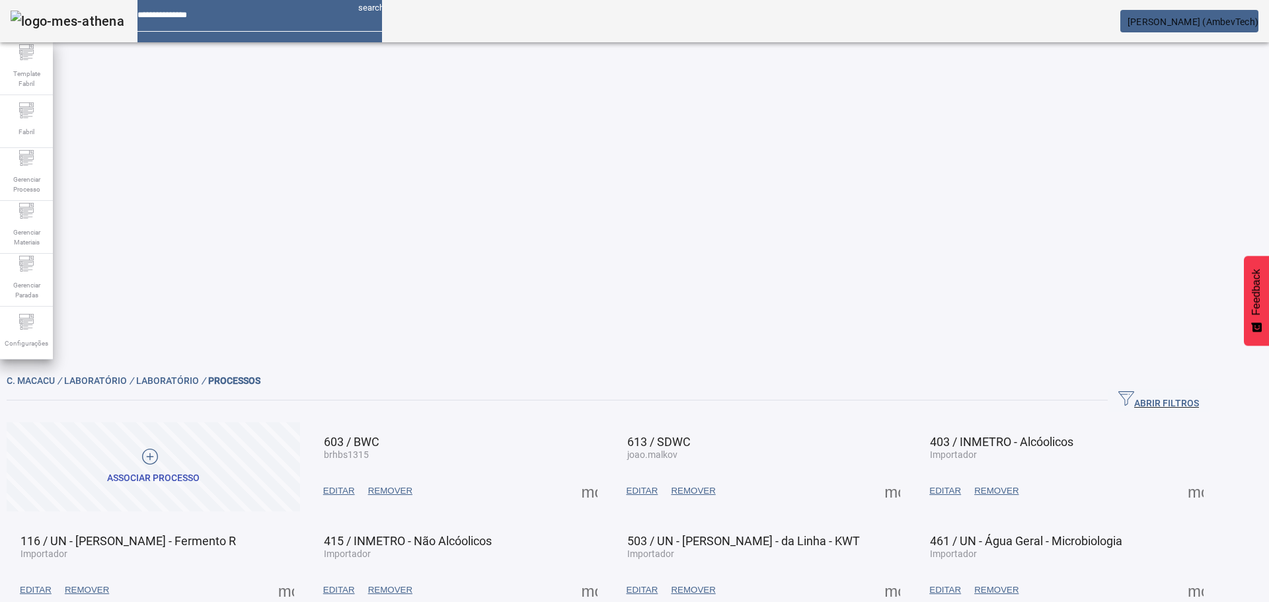
click at [606, 475] on span at bounding box center [590, 491] width 32 height 32
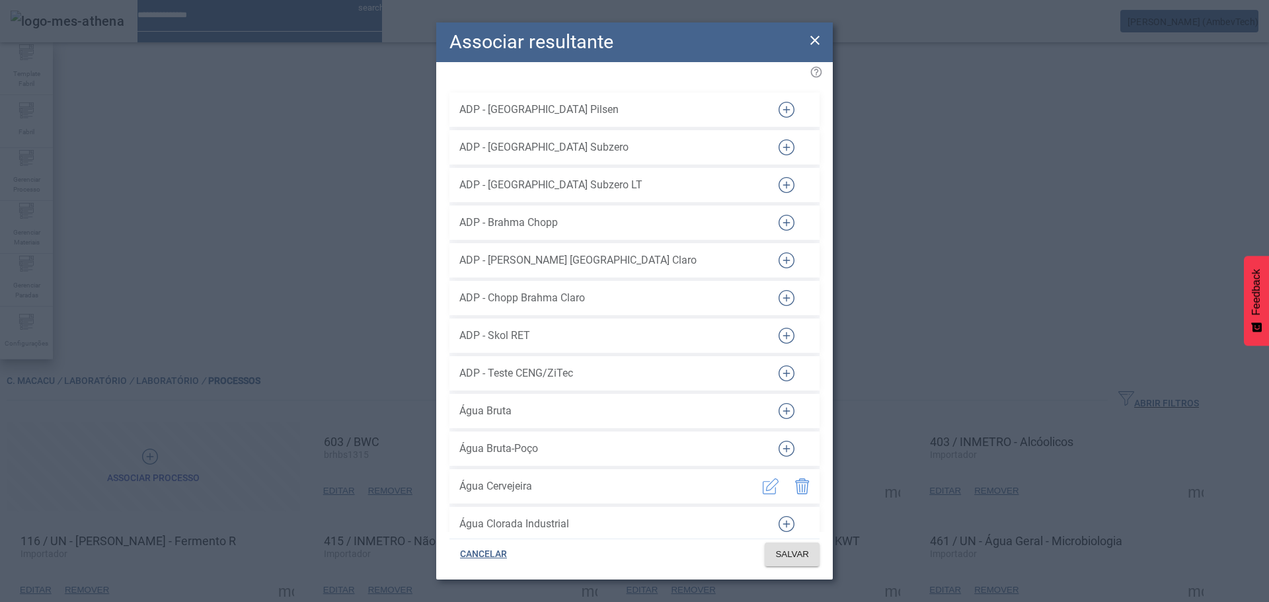
scroll to position [32848, 0]
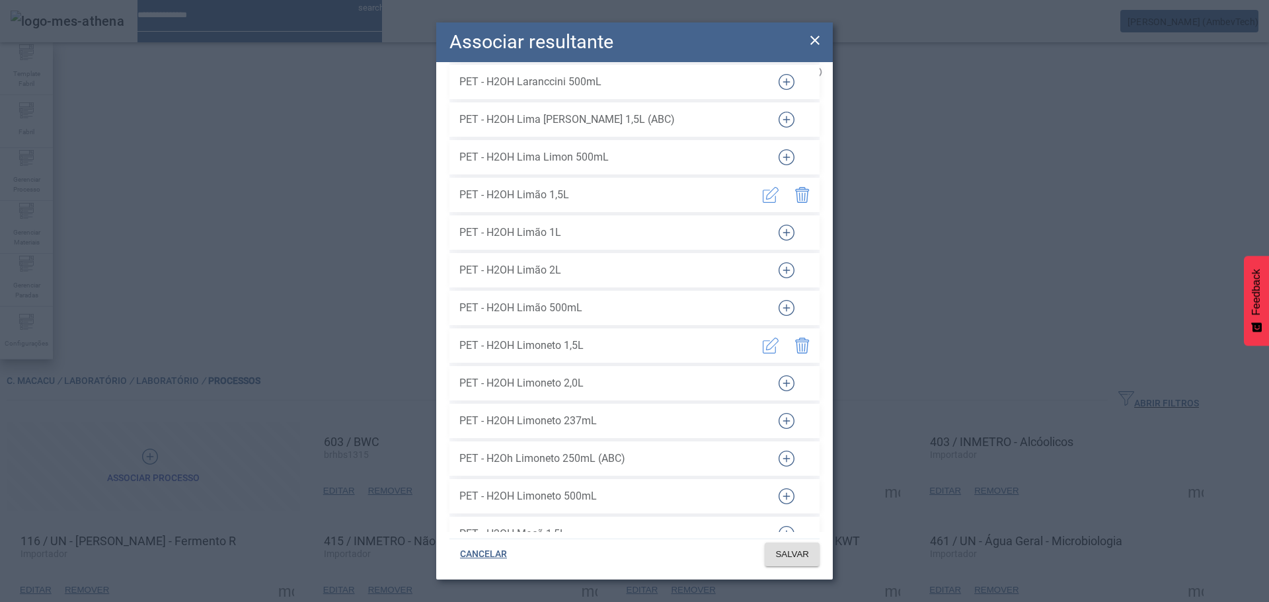
click at [788, 561] on span "SALVAR" at bounding box center [792, 554] width 34 height 13
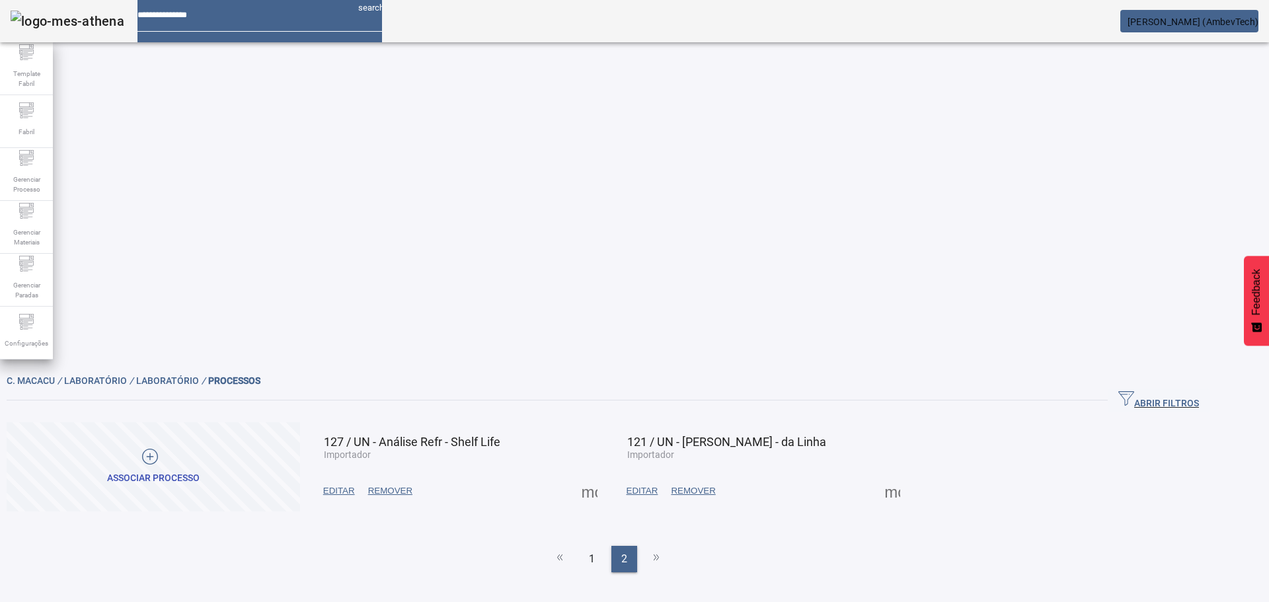
click at [606, 475] on span at bounding box center [590, 491] width 32 height 32
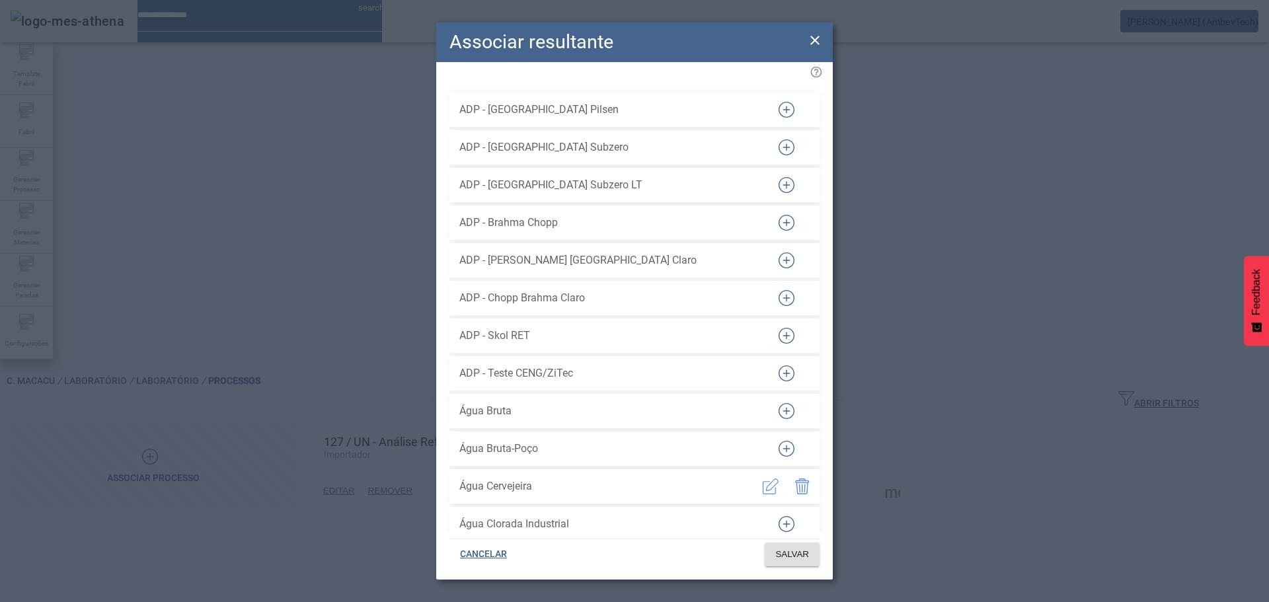
scroll to position [37143, 0]
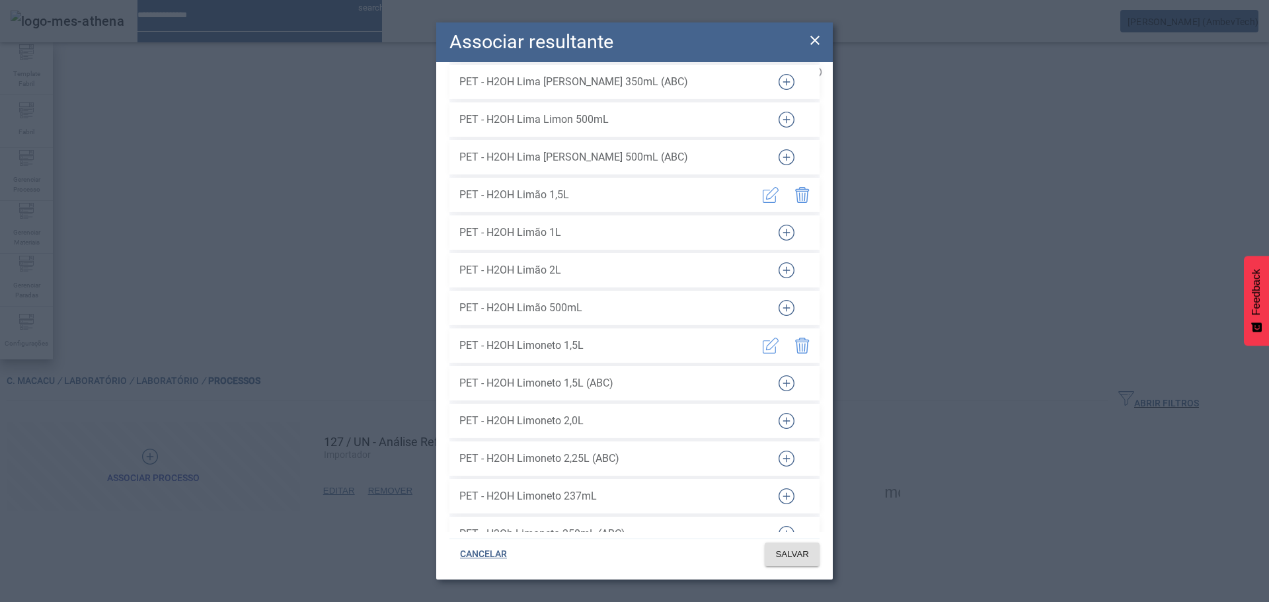
click at [782, 300] on icon "button" at bounding box center [787, 308] width 16 height 16
click at [789, 555] on span "SALVAR" at bounding box center [792, 554] width 34 height 13
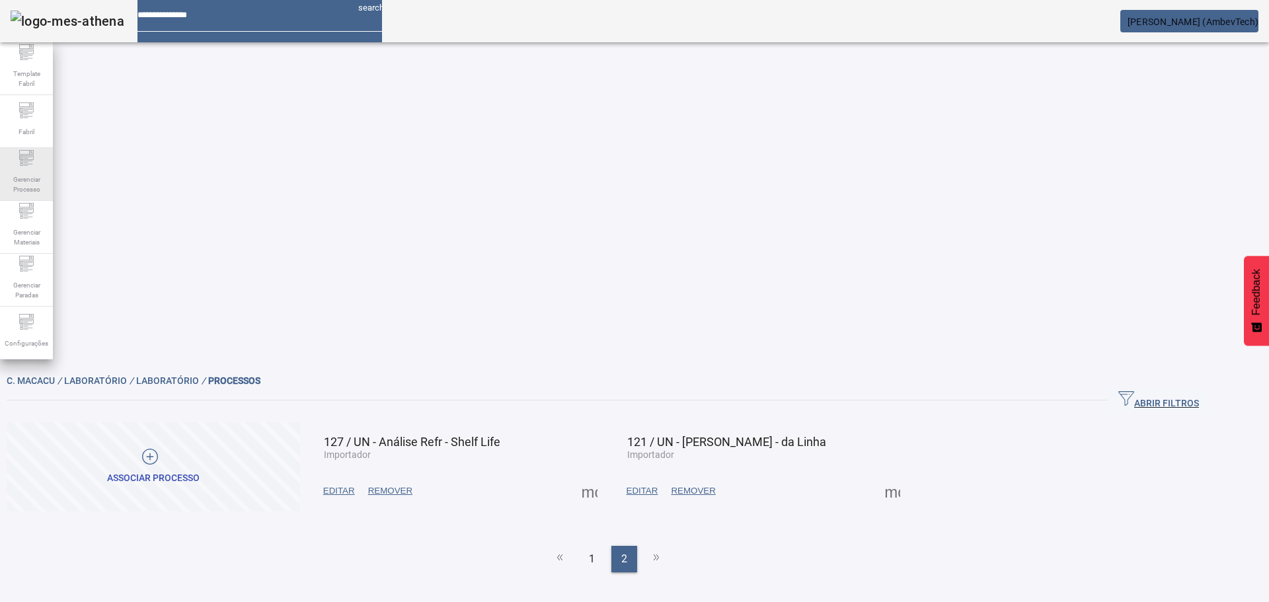
click at [30, 181] on span "Gerenciar Processo" at bounding box center [27, 185] width 40 height 28
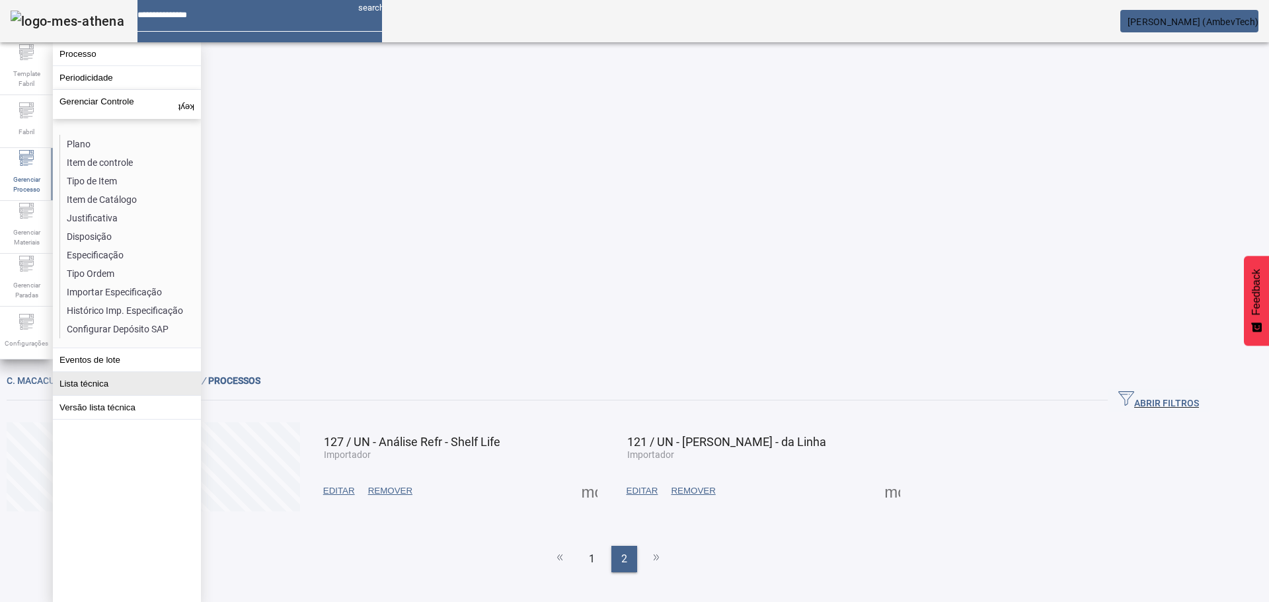
click at [102, 382] on button "Lista técnica" at bounding box center [127, 383] width 148 height 23
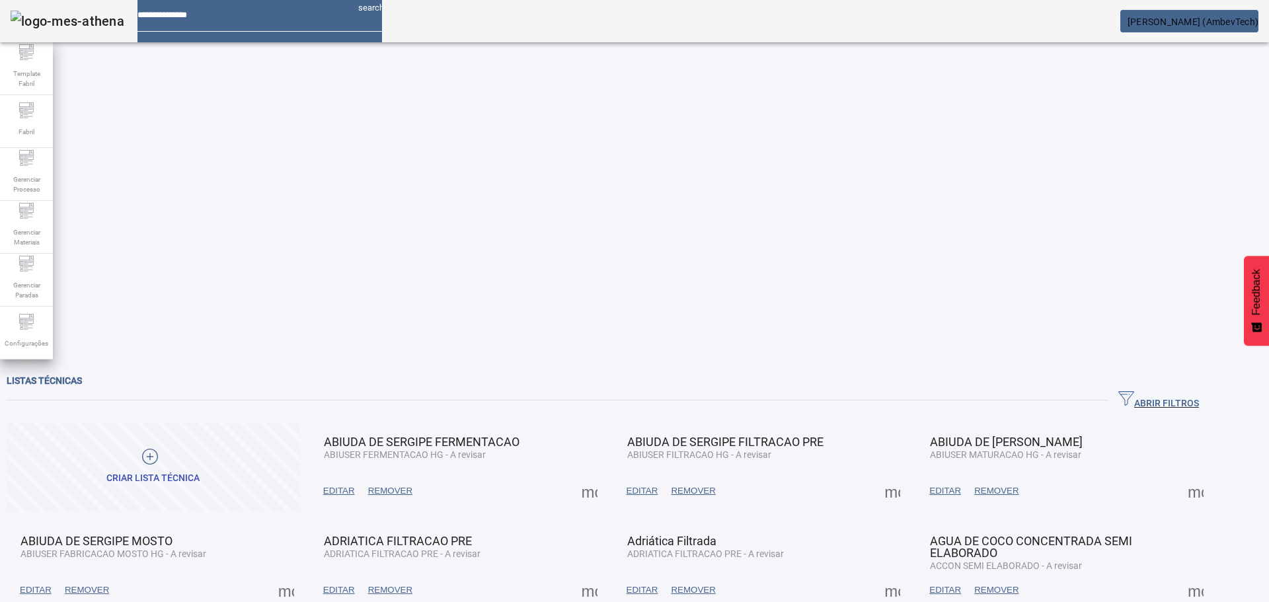
click at [1175, 385] on span "button" at bounding box center [1159, 401] width 102 height 32
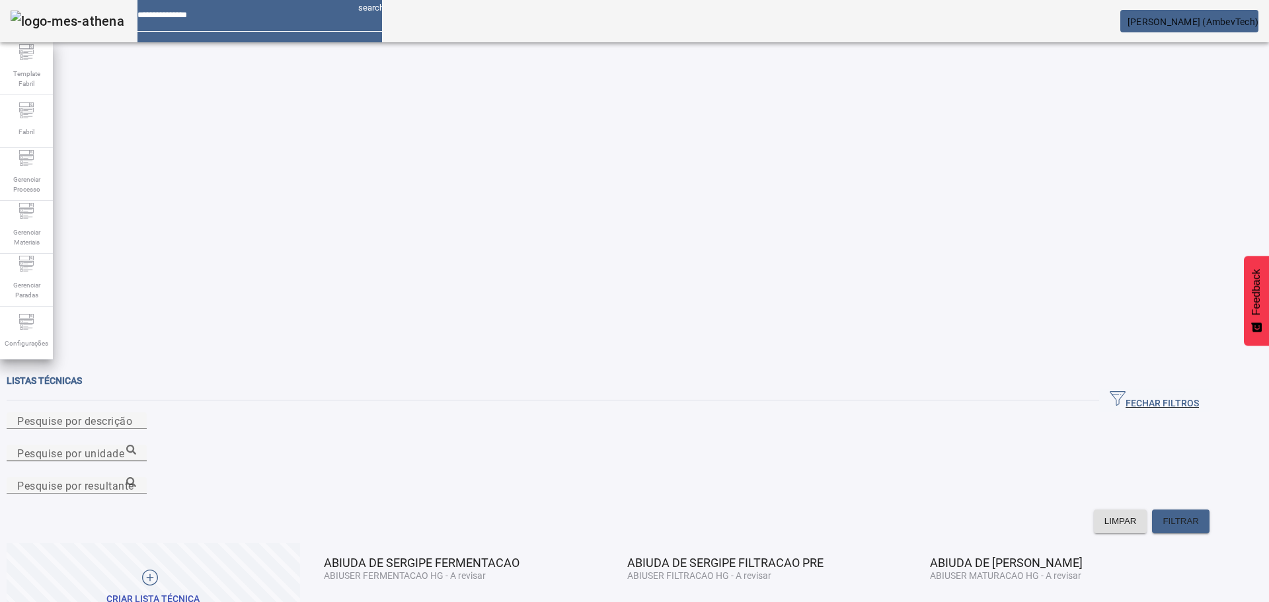
click at [124, 447] on mat-label "Pesquise por unidade" at bounding box center [70, 453] width 107 height 13
click at [136, 446] on input "Pesquise por unidade" at bounding box center [76, 454] width 119 height 16
click at [136, 445] on icon at bounding box center [131, 450] width 10 height 10
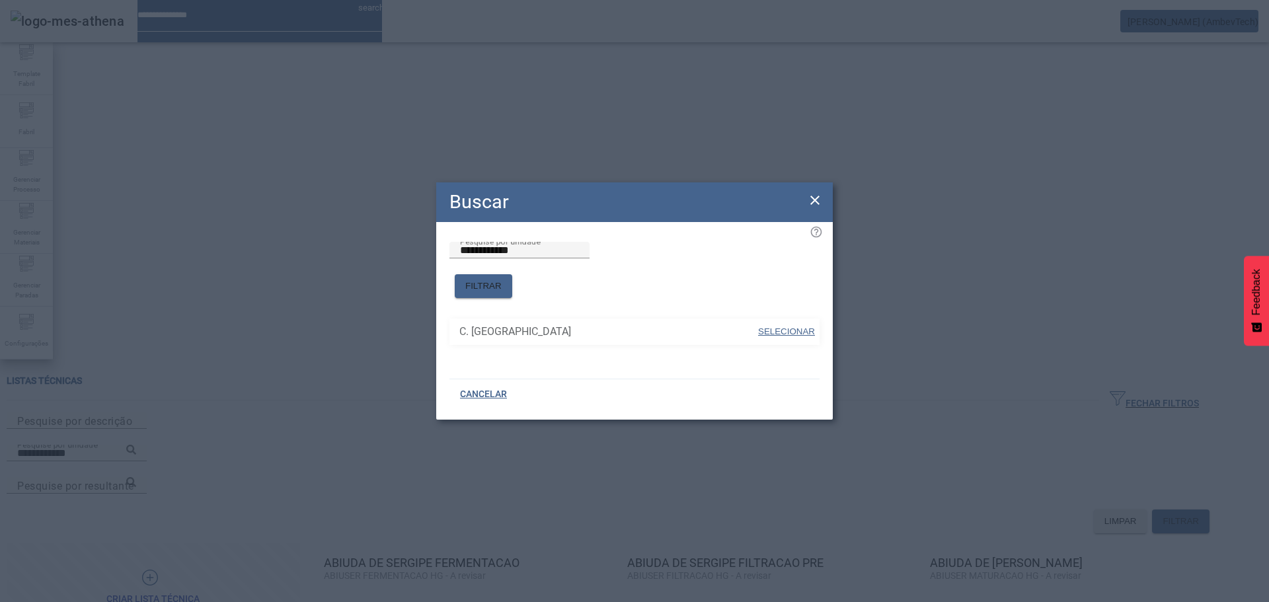
click at [793, 327] on span "SELECIONAR" at bounding box center [786, 332] width 57 height 10
type input "**********"
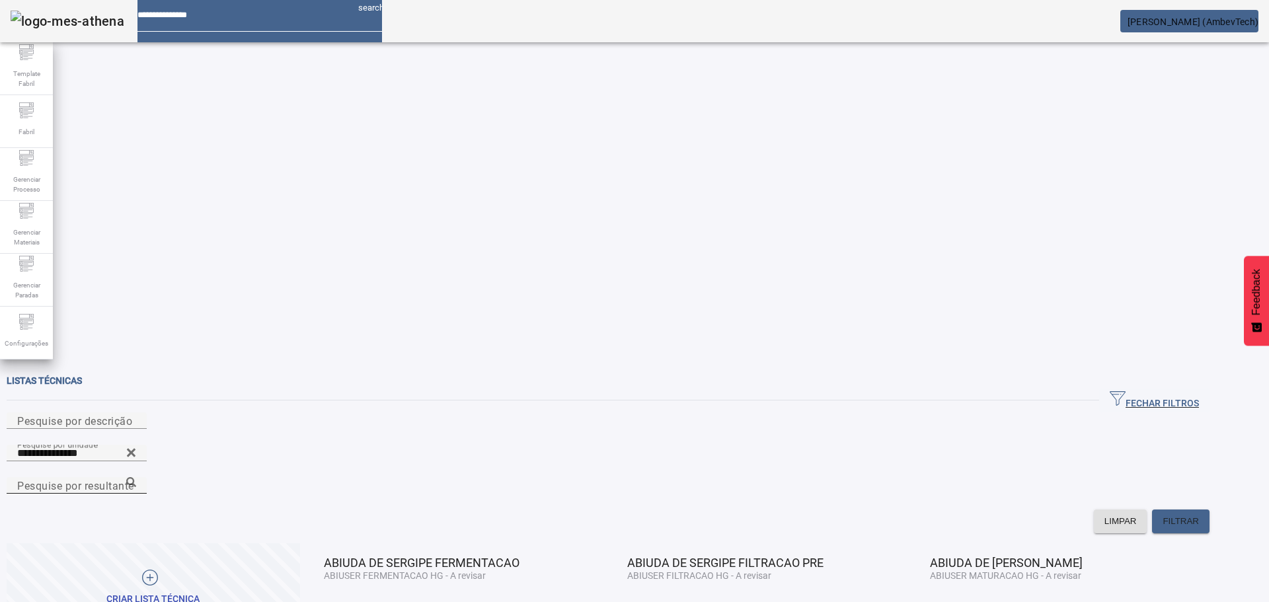
click at [134, 479] on mat-label "Pesquise por resultante" at bounding box center [75, 485] width 117 height 13
click at [136, 478] on input "Pesquise por resultante" at bounding box center [76, 486] width 119 height 16
click at [136, 477] on icon at bounding box center [131, 482] width 10 height 10
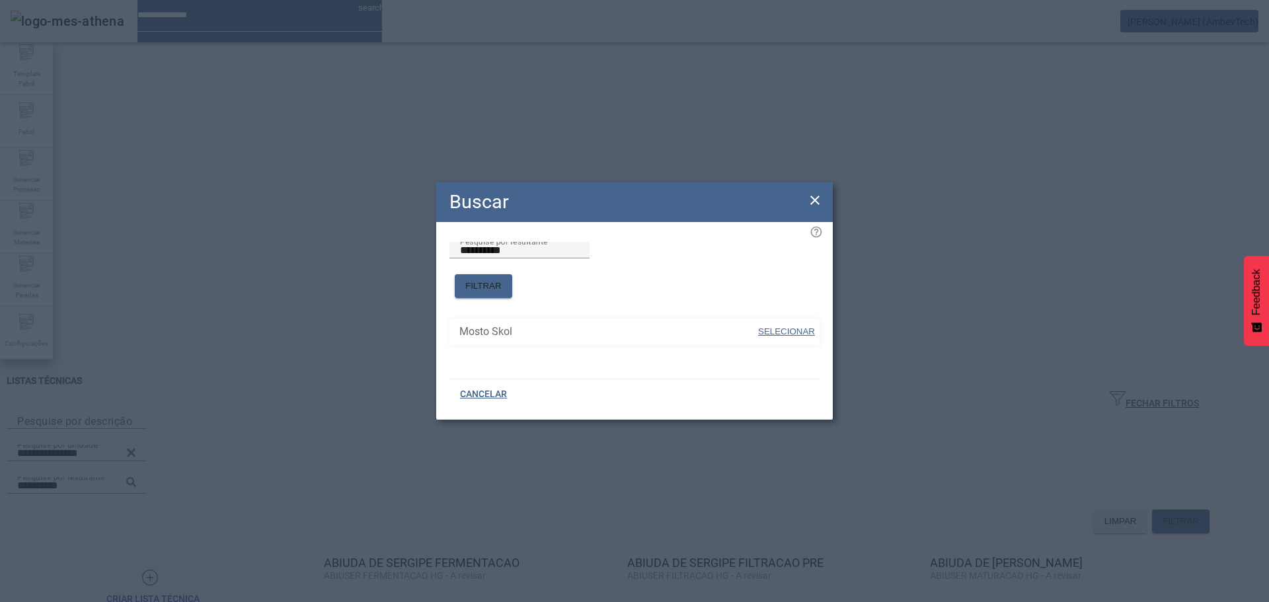
click at [799, 327] on span "SELECIONAR" at bounding box center [786, 332] width 57 height 10
type input "**********"
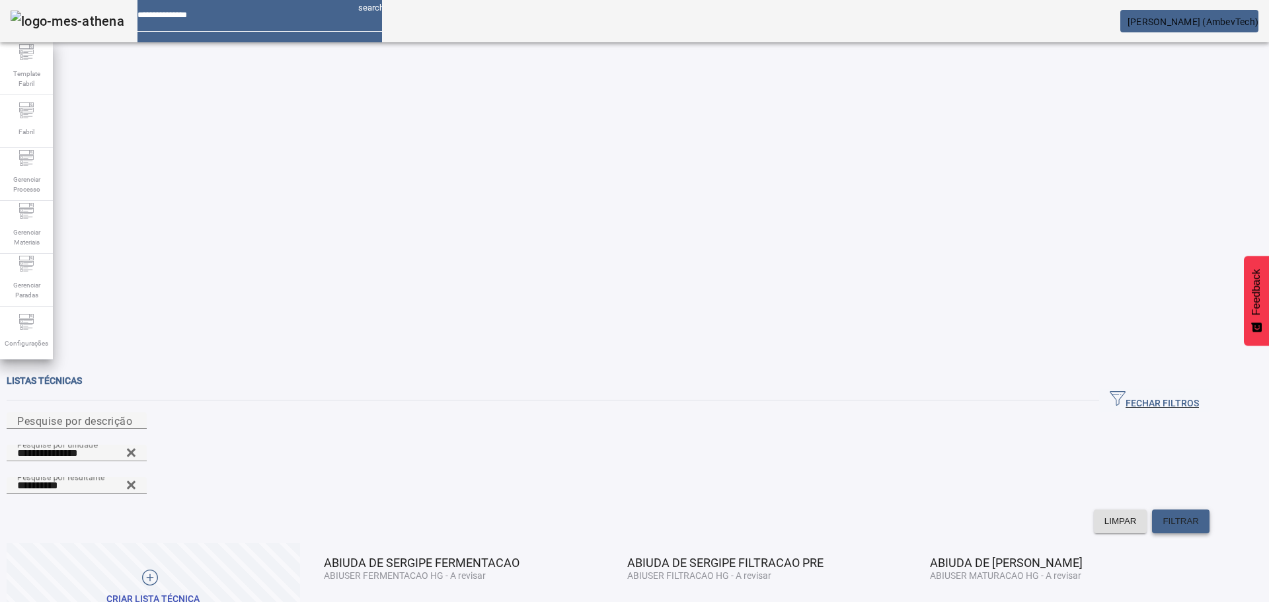
click at [1209, 506] on span at bounding box center [1181, 522] width 58 height 32
click at [355, 602] on span "EDITAR" at bounding box center [339, 612] width 32 height 13
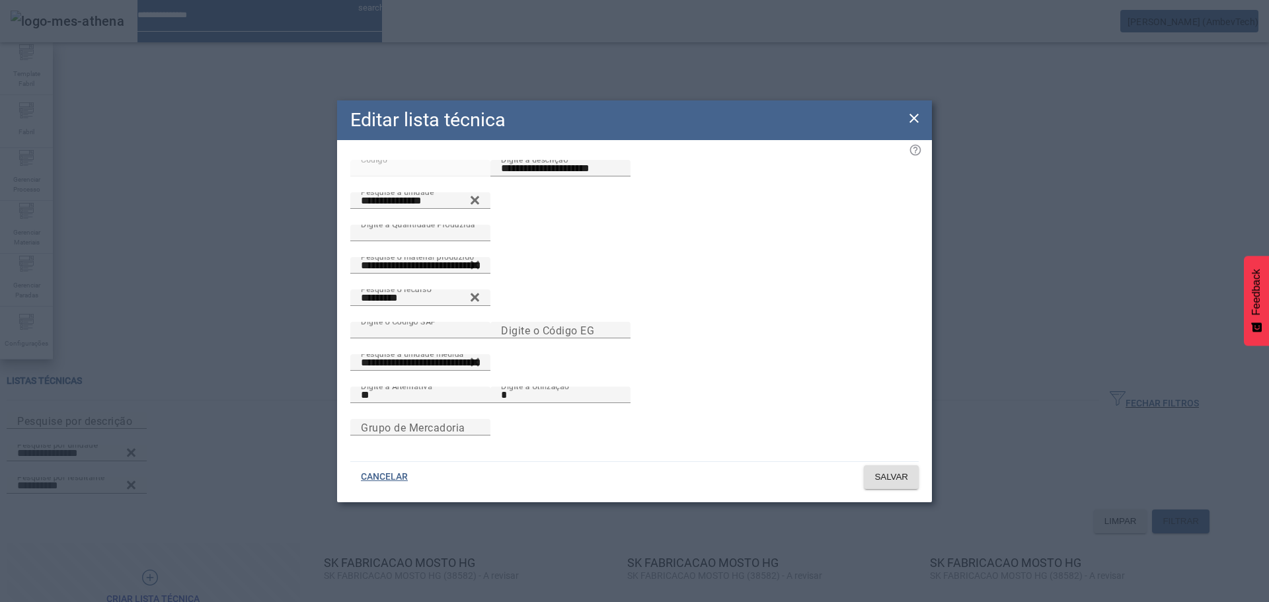
click at [917, 114] on icon at bounding box center [914, 118] width 9 height 9
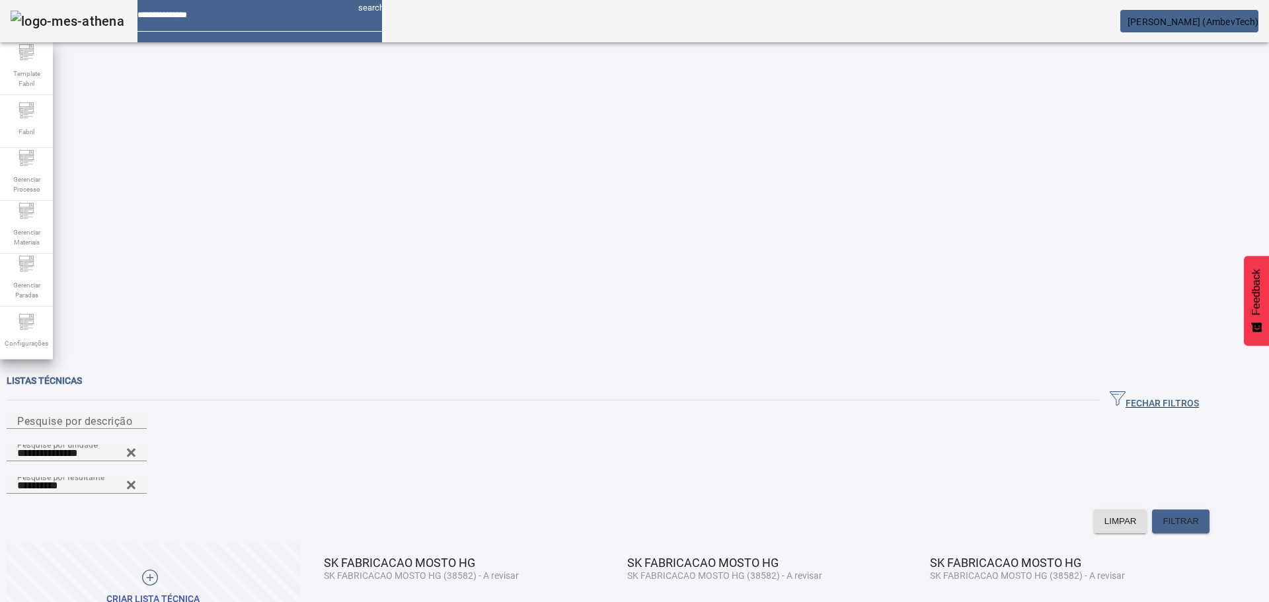
click at [362, 596] on span at bounding box center [339, 612] width 45 height 32
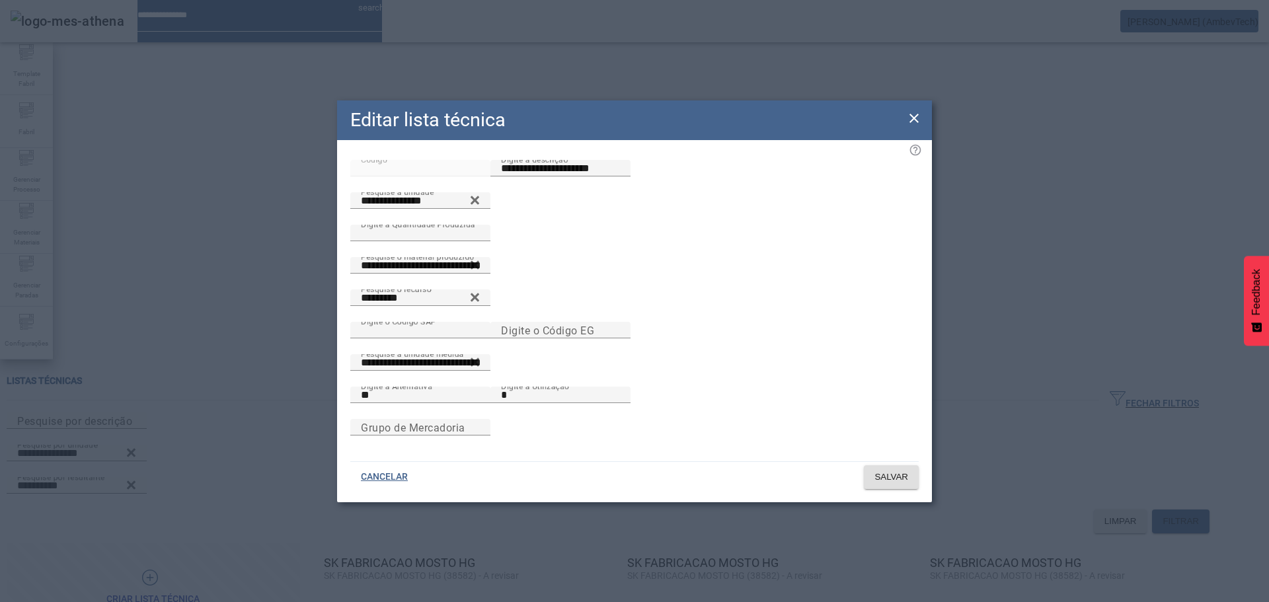
click at [914, 114] on icon at bounding box center [914, 118] width 16 height 16
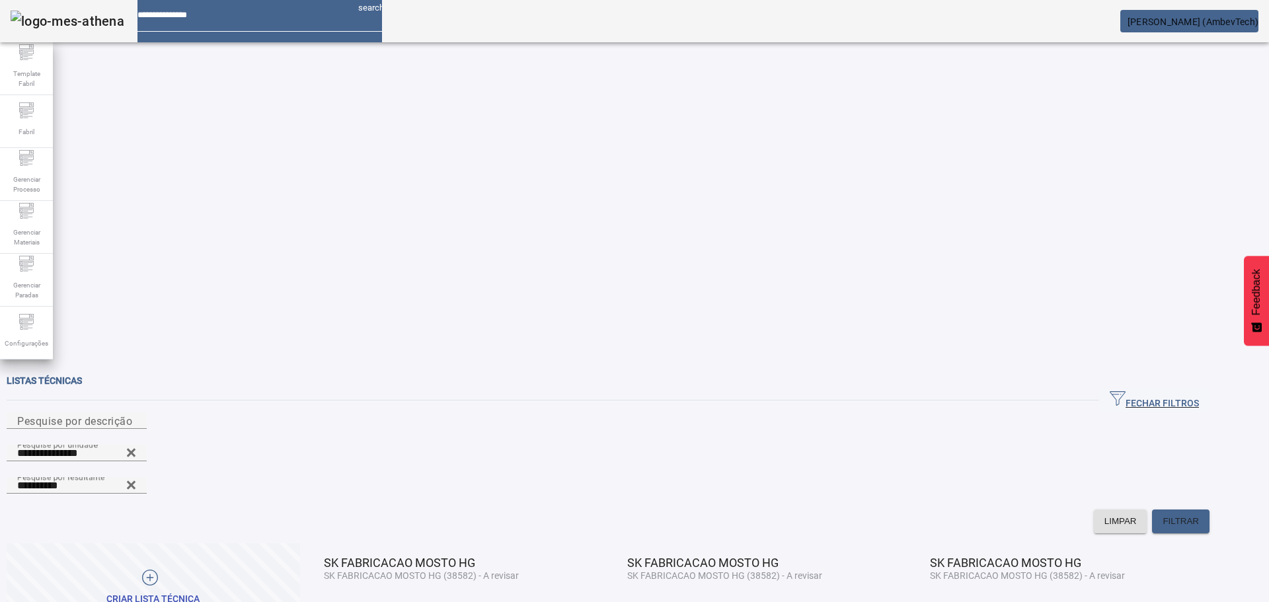
click at [606, 596] on span at bounding box center [590, 612] width 32 height 32
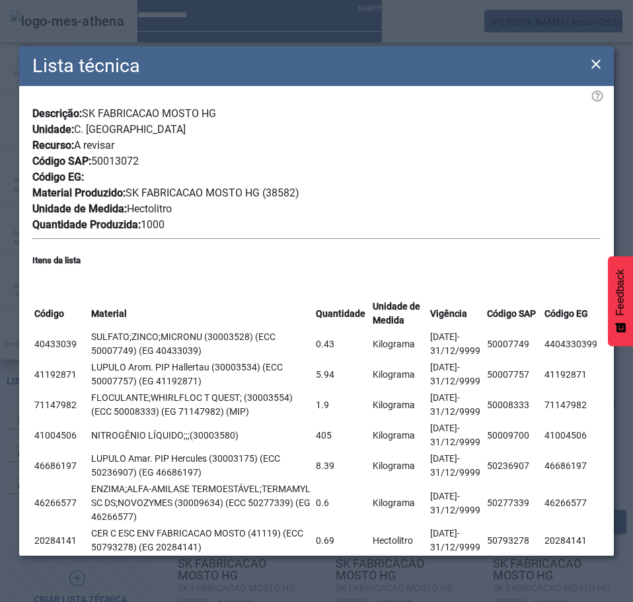
click at [278, 186] on span "SK FABRICACAO MOSTO HG (38582)" at bounding box center [213, 192] width 174 height 13
copy span "38582"
click at [286, 186] on span "SK FABRICACAO MOSTO HG (38582)" at bounding box center [213, 192] width 174 height 13
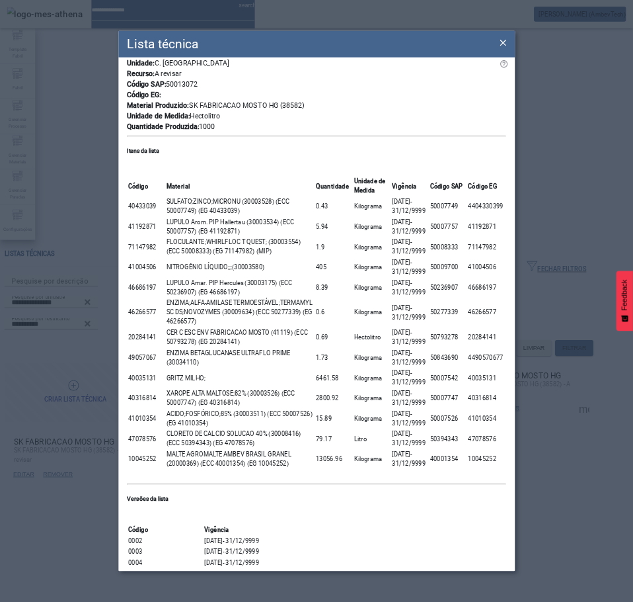
scroll to position [198, 0]
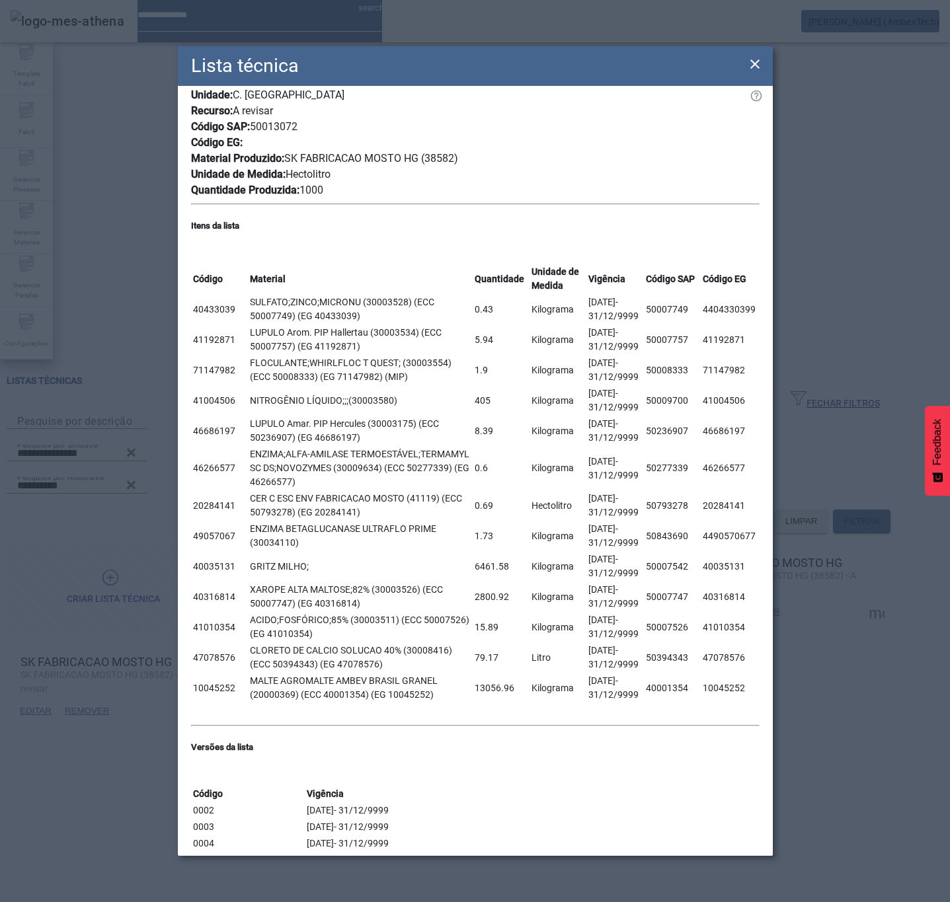
click at [750, 58] on icon at bounding box center [755, 64] width 16 height 16
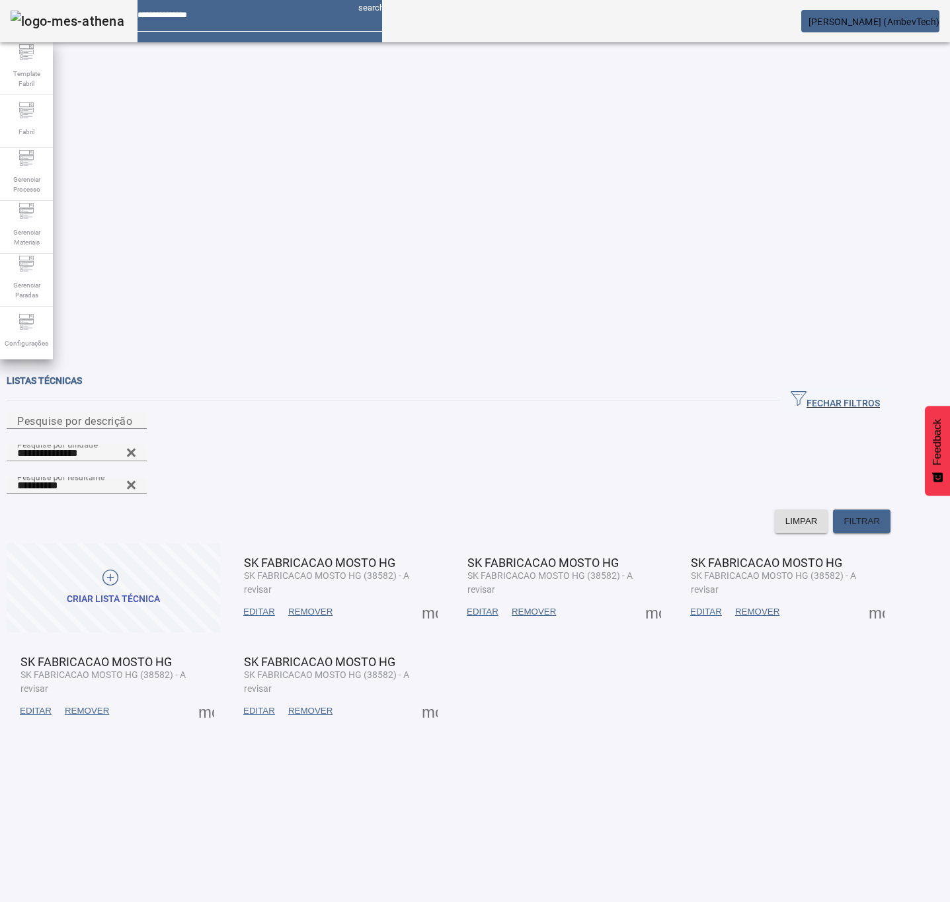
click at [275, 602] on span "EDITAR" at bounding box center [259, 612] width 32 height 13
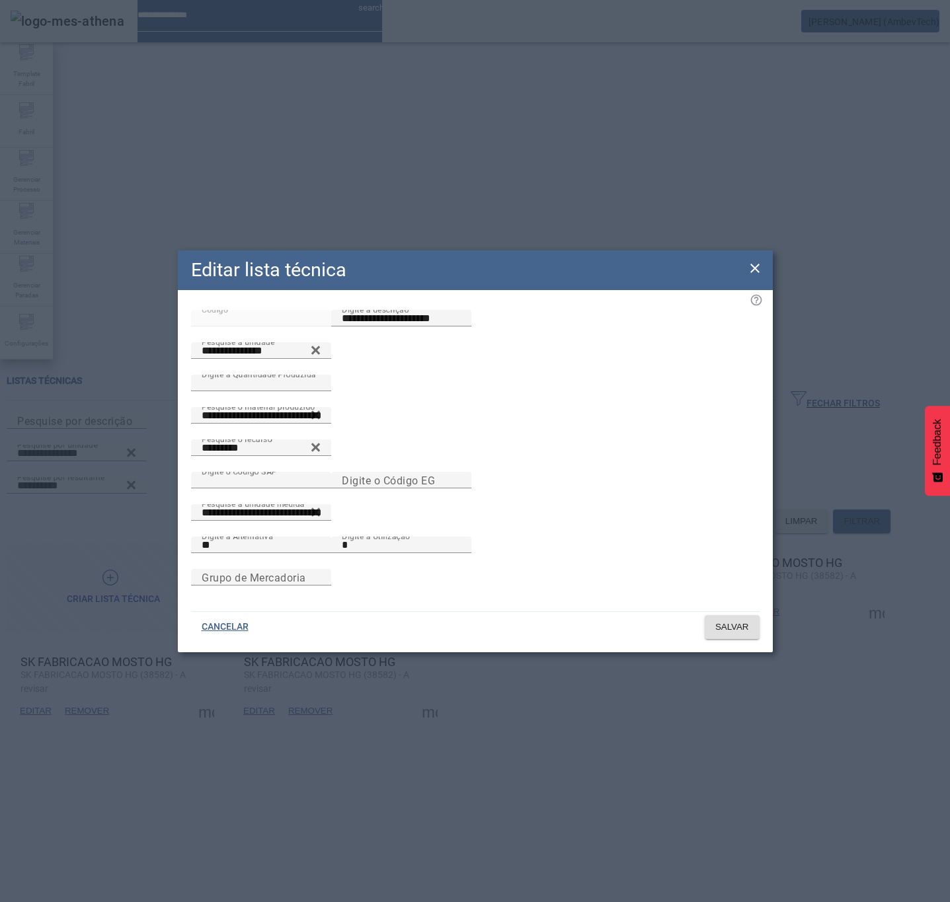
click at [748, 260] on icon at bounding box center [755, 268] width 16 height 16
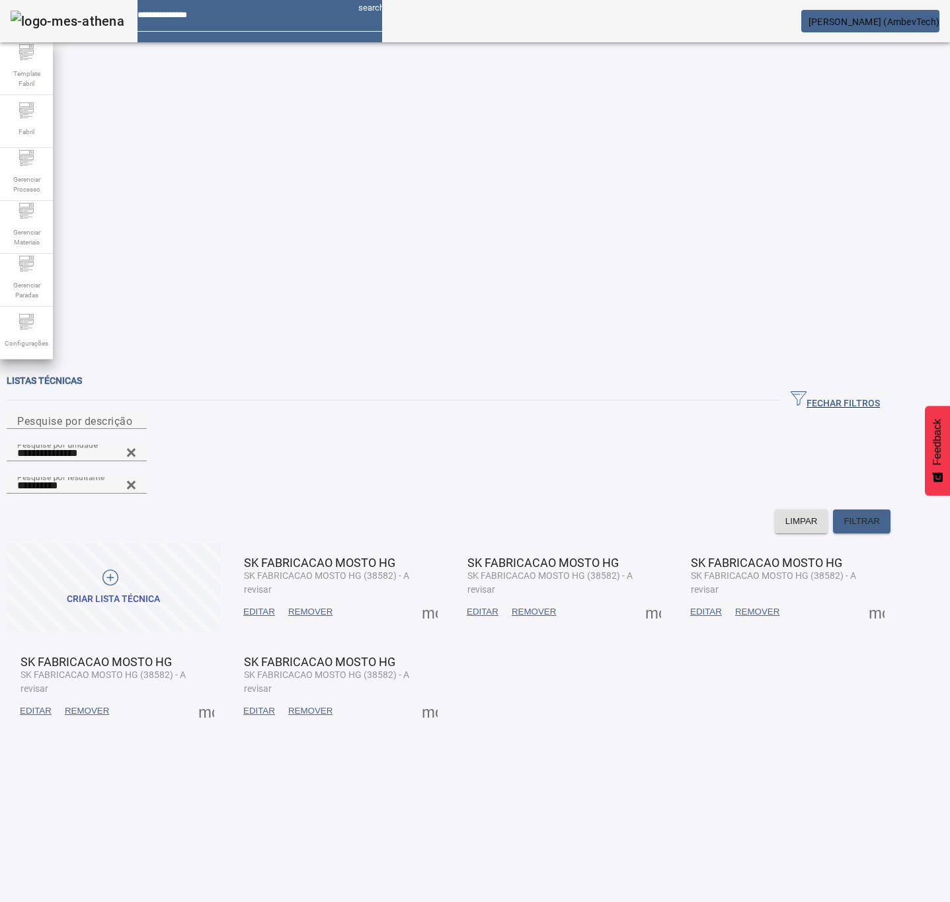
click at [446, 596] on span at bounding box center [430, 612] width 32 height 32
drag, startPoint x: 881, startPoint y: 309, endPoint x: 740, endPoint y: 329, distance: 142.9
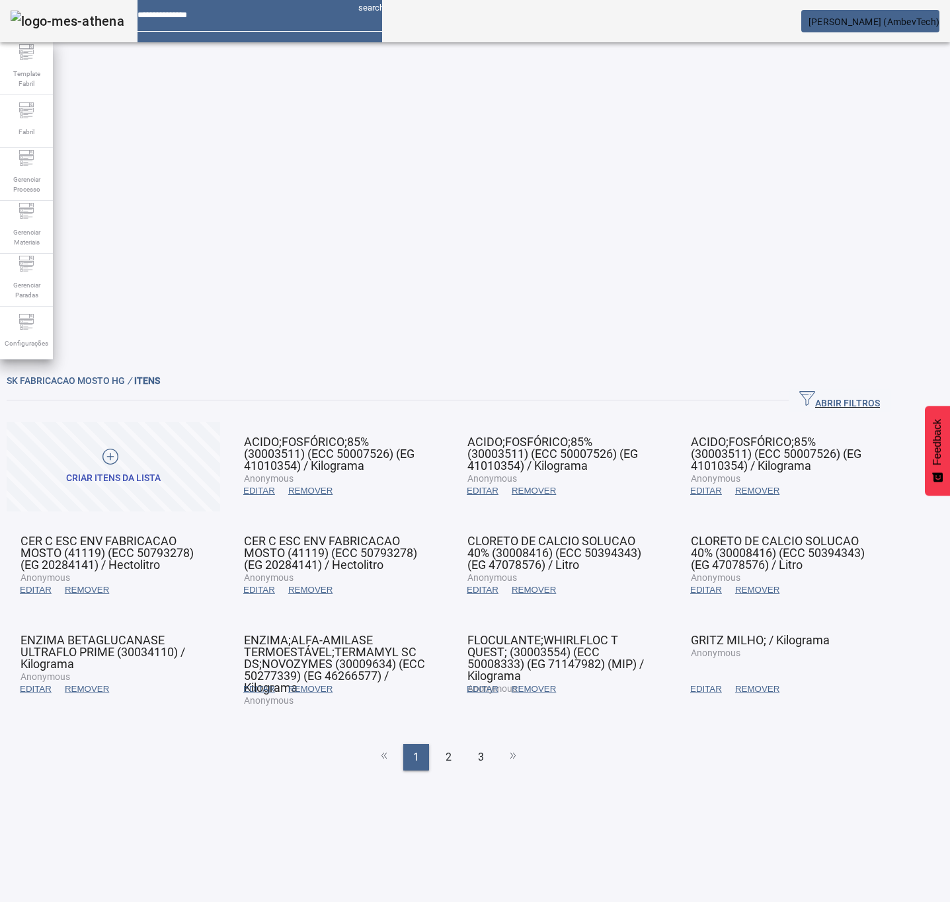
click at [282, 475] on span at bounding box center [259, 491] width 45 height 32
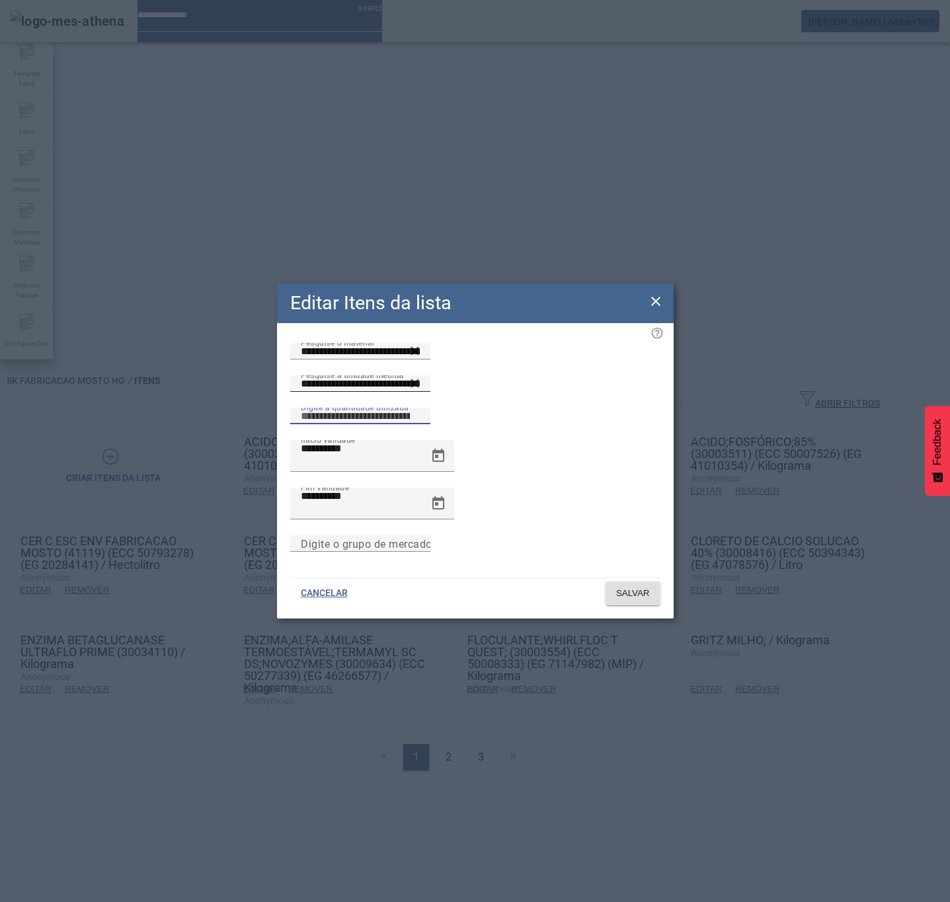
drag, startPoint x: 572, startPoint y: 424, endPoint x: 419, endPoint y: 426, distance: 152.7
click at [419, 426] on div "Pesquise a unidade medida ***** Digite a quantidade utilizada *****" at bounding box center [475, 407] width 370 height 65
type input "***"
click at [633, 588] on span "SALVAR" at bounding box center [633, 593] width 34 height 13
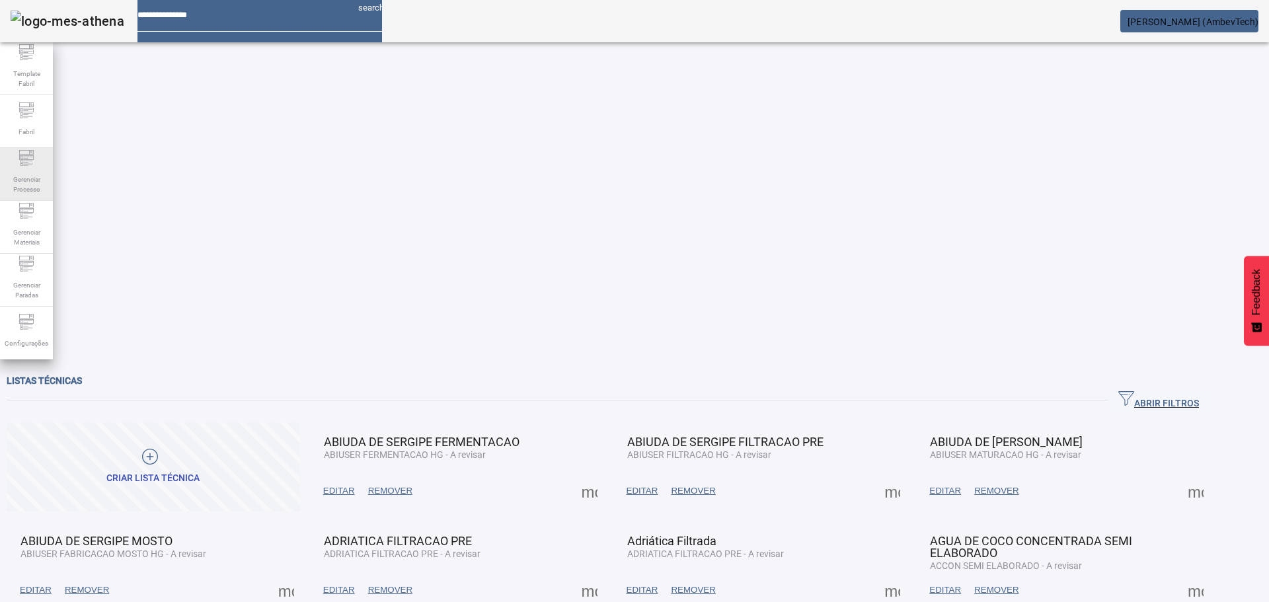
click at [34, 167] on div "Gerenciar Processo" at bounding box center [26, 174] width 53 height 53
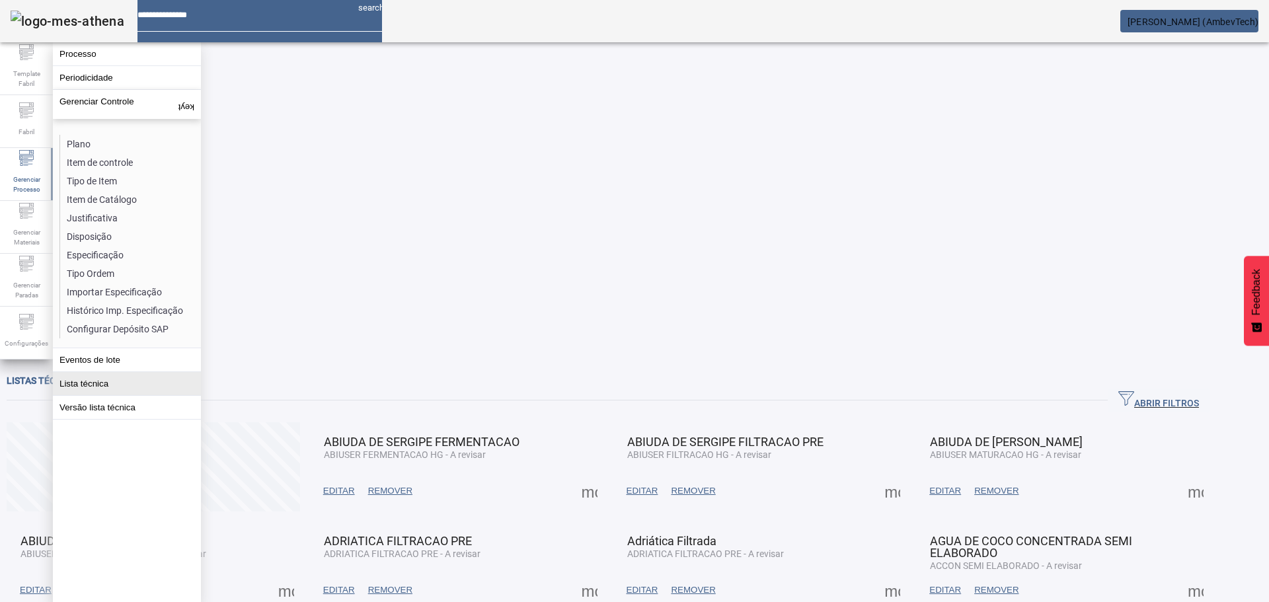
click at [103, 384] on button "Lista técnica" at bounding box center [127, 383] width 148 height 23
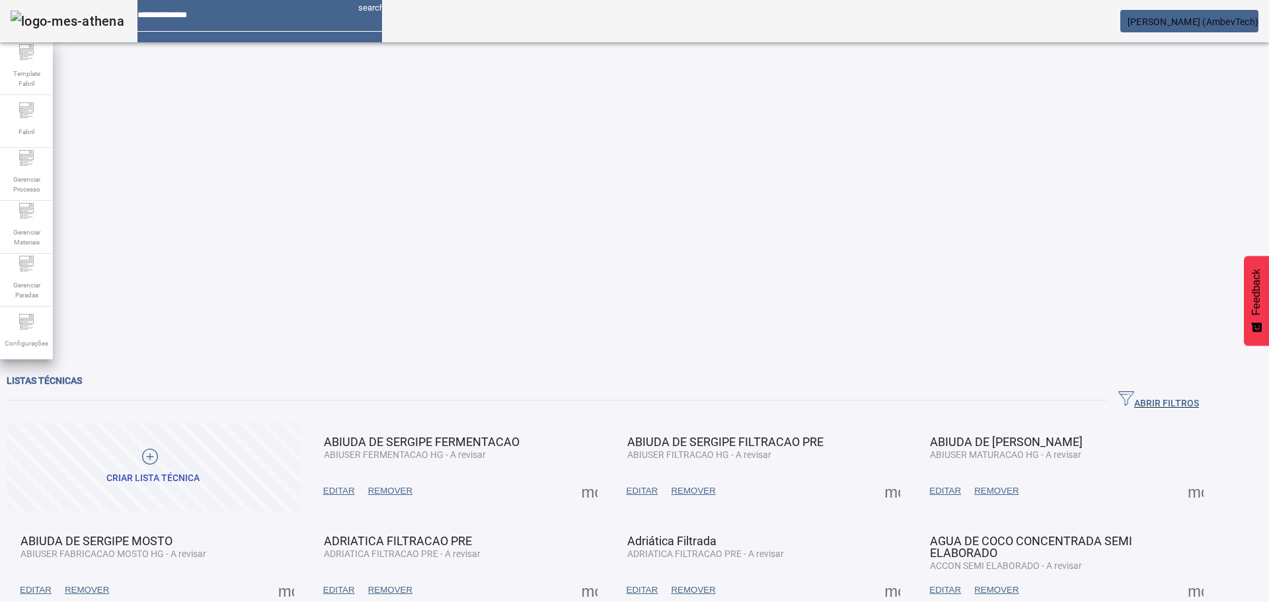
click at [1199, 391] on span "ABRIR FILTROS" at bounding box center [1159, 401] width 81 height 20
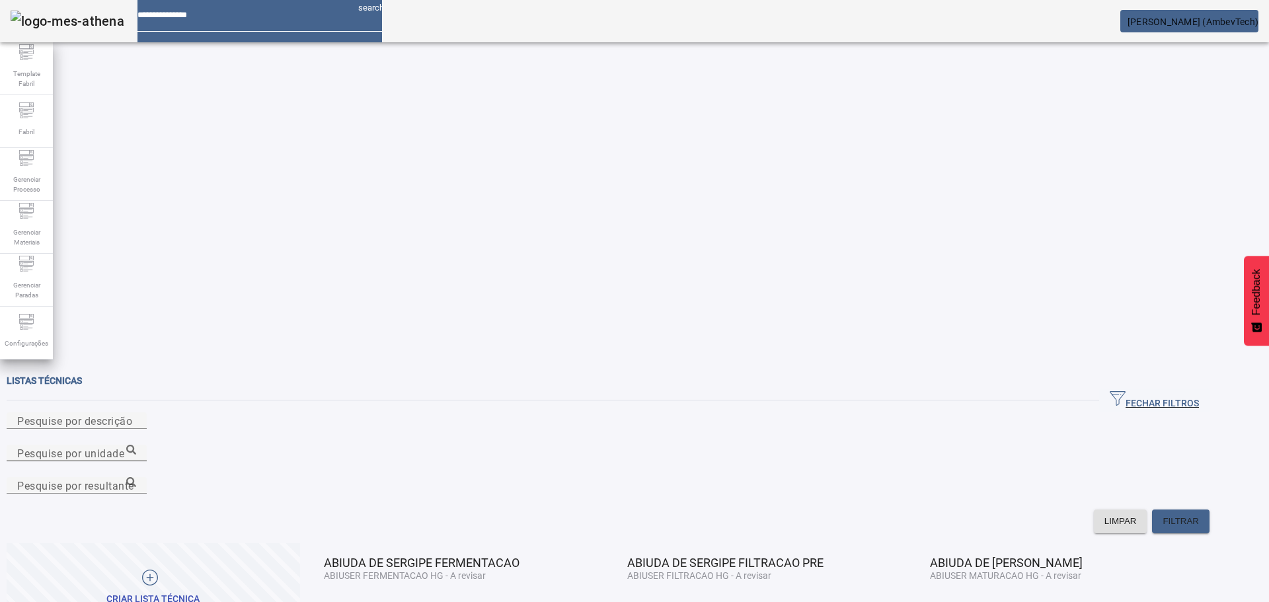
click at [124, 447] on mat-label "Pesquise por unidade" at bounding box center [70, 453] width 107 height 13
click at [136, 446] on input "Pesquise por unidade" at bounding box center [76, 454] width 119 height 16
click at [136, 445] on icon at bounding box center [131, 450] width 10 height 10
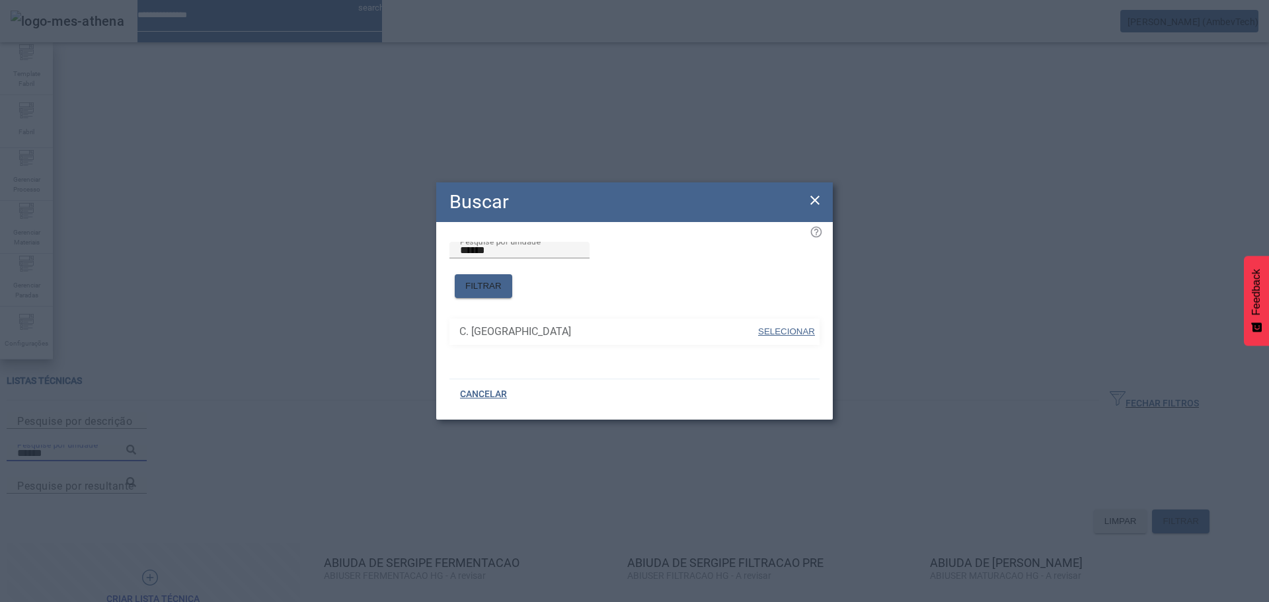
click at [791, 327] on span "SELECIONAR" at bounding box center [786, 332] width 57 height 10
type input "**********"
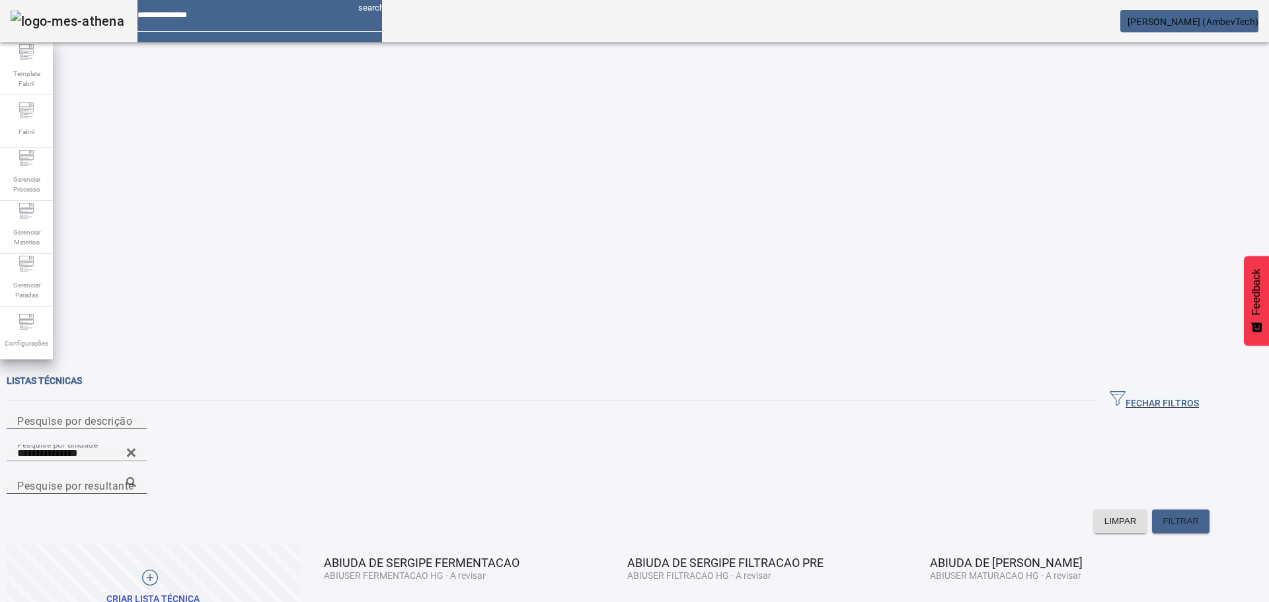
click at [136, 478] on input "Pesquise por resultante" at bounding box center [76, 486] width 119 height 16
click at [136, 478] on input "*********" at bounding box center [76, 486] width 119 height 16
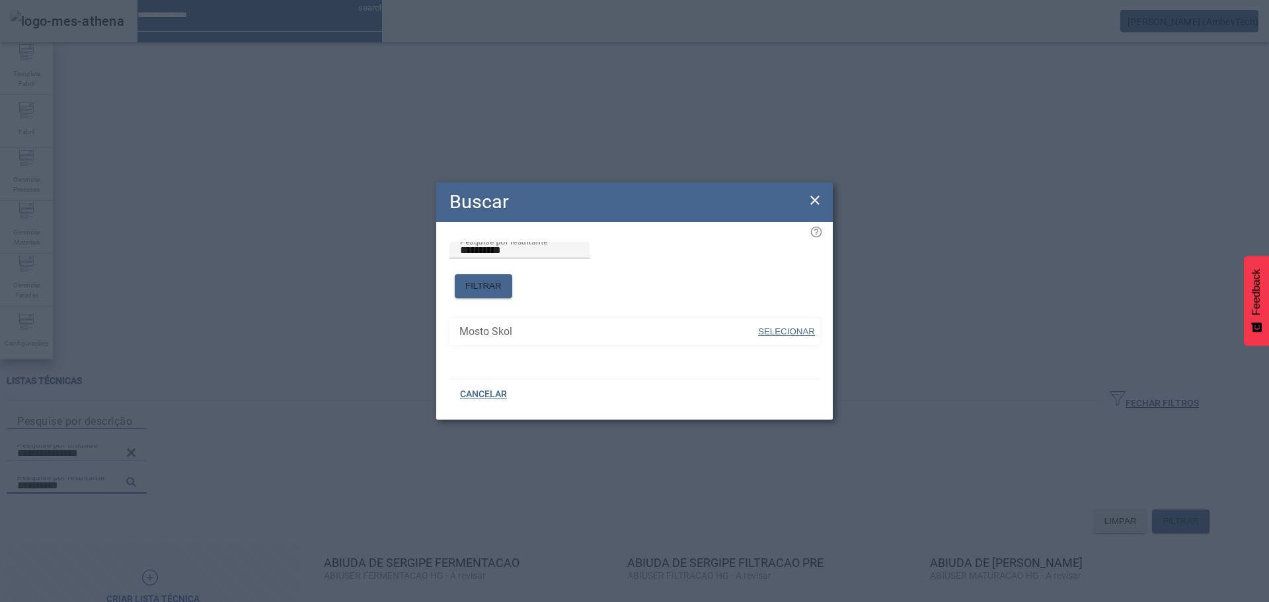
click at [790, 316] on span at bounding box center [786, 332] width 59 height 32
type input "**********"
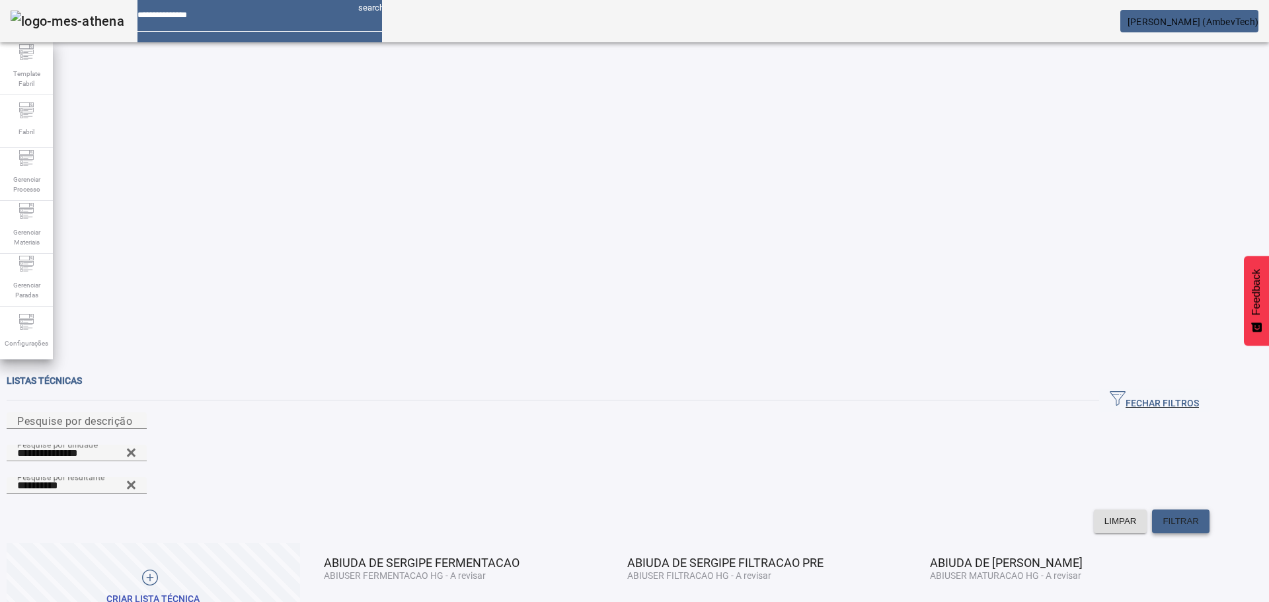
click at [1210, 506] on span at bounding box center [1181, 522] width 58 height 32
click at [355, 602] on span "EDITAR" at bounding box center [339, 612] width 32 height 13
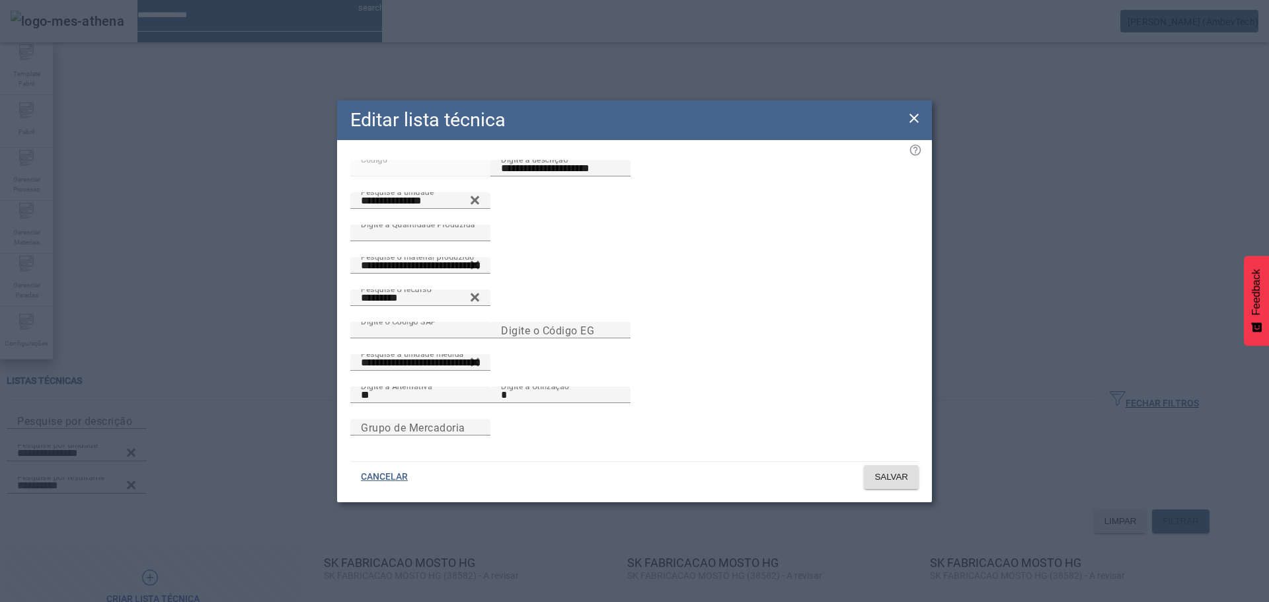
click at [904, 109] on div "Editar lista técnica" at bounding box center [634, 120] width 595 height 40
click at [898, 112] on div "Editar lista técnica" at bounding box center [634, 120] width 595 height 40
click at [910, 110] on icon at bounding box center [914, 118] width 16 height 16
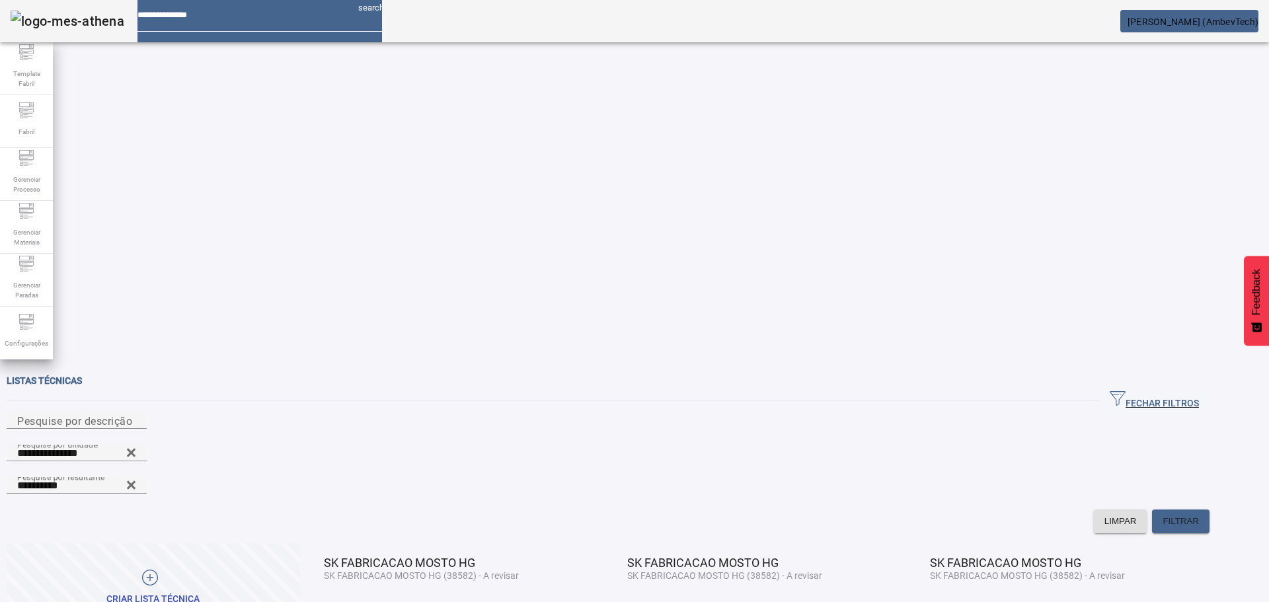
click at [355, 602] on span "EDITAR" at bounding box center [339, 612] width 32 height 13
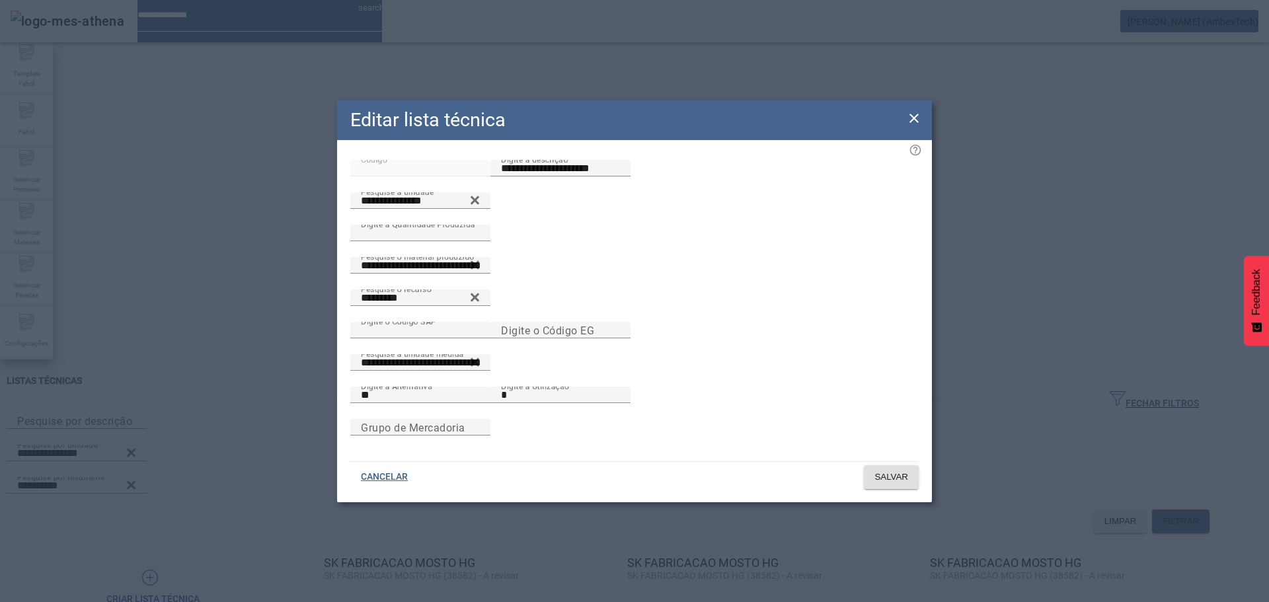
click at [911, 110] on icon at bounding box center [914, 118] width 16 height 16
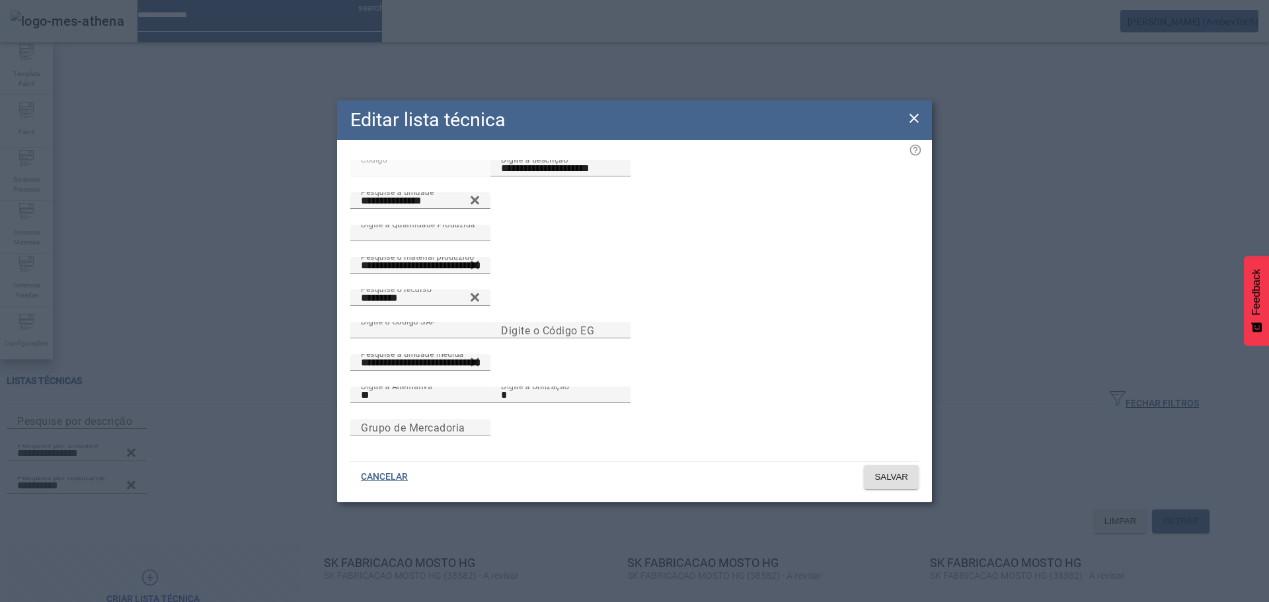
click at [916, 114] on icon at bounding box center [914, 118] width 9 height 9
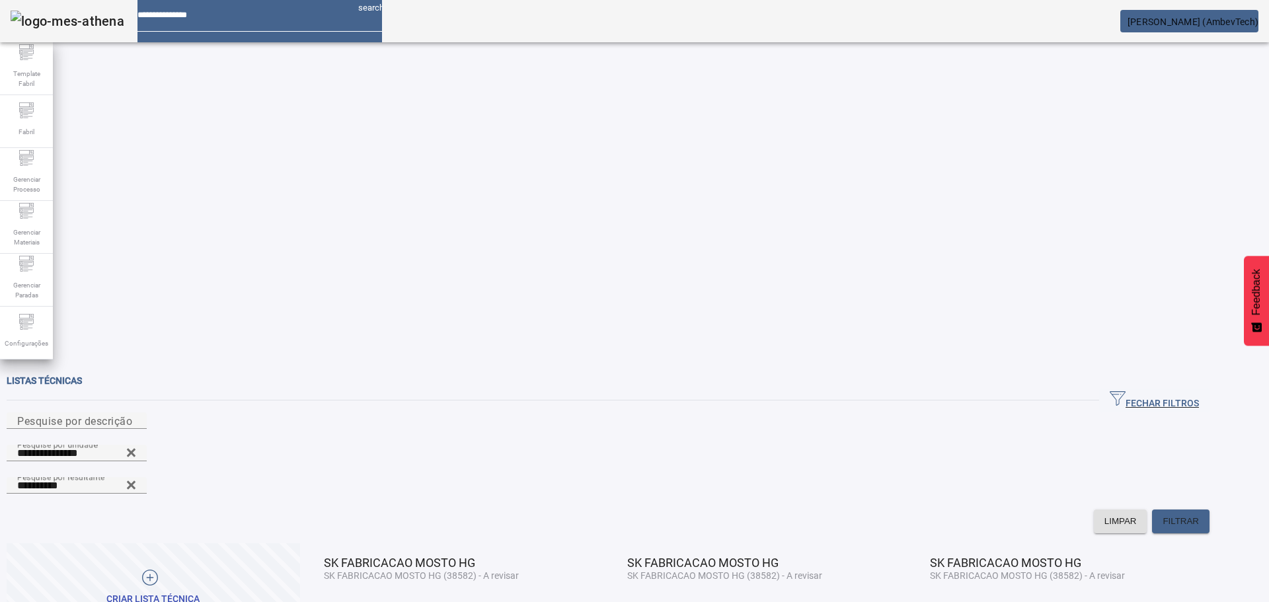
click at [355, 602] on span "EDITAR" at bounding box center [339, 612] width 32 height 13
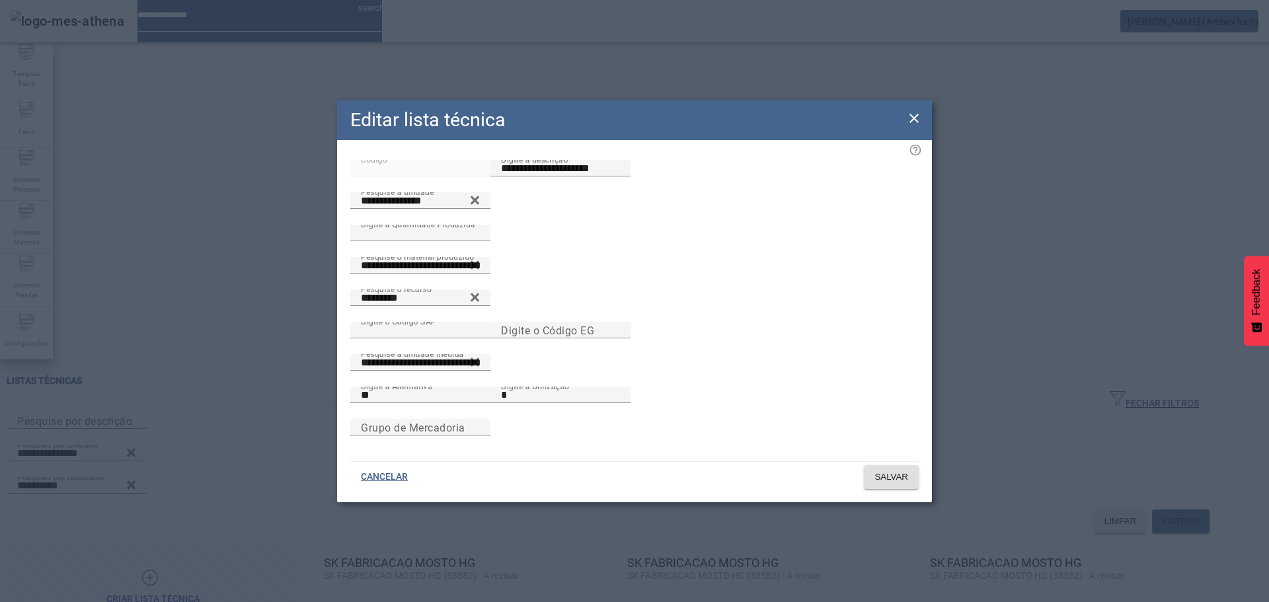
click at [914, 114] on icon at bounding box center [914, 118] width 9 height 9
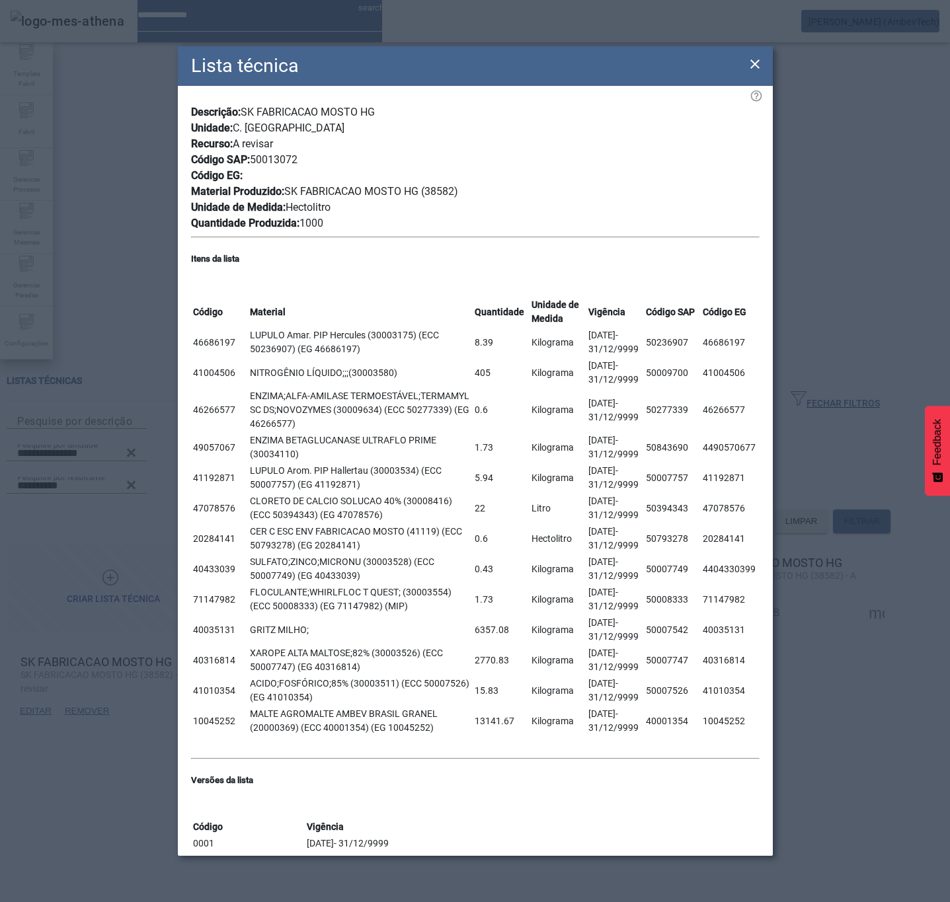
scroll to position [194, 0]
click at [754, 64] on icon at bounding box center [754, 63] width 9 height 9
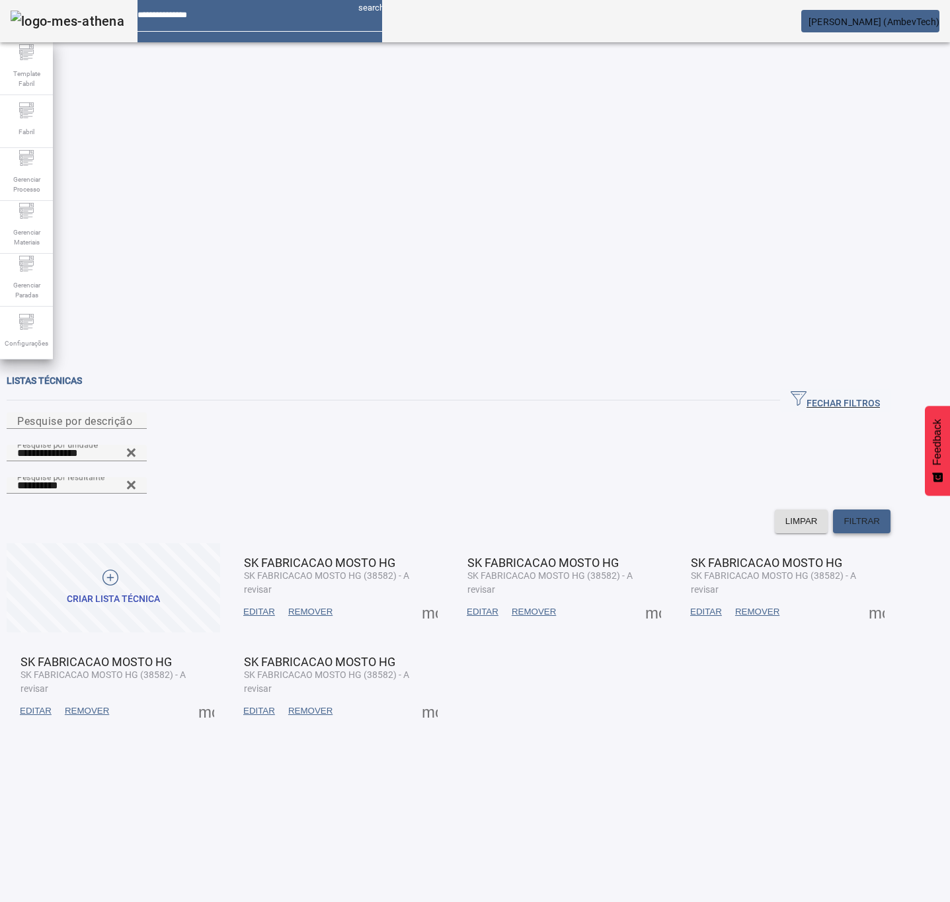
click at [880, 515] on span "FILTRAR" at bounding box center [862, 521] width 36 height 13
click at [728, 596] on span at bounding box center [706, 612] width 45 height 32
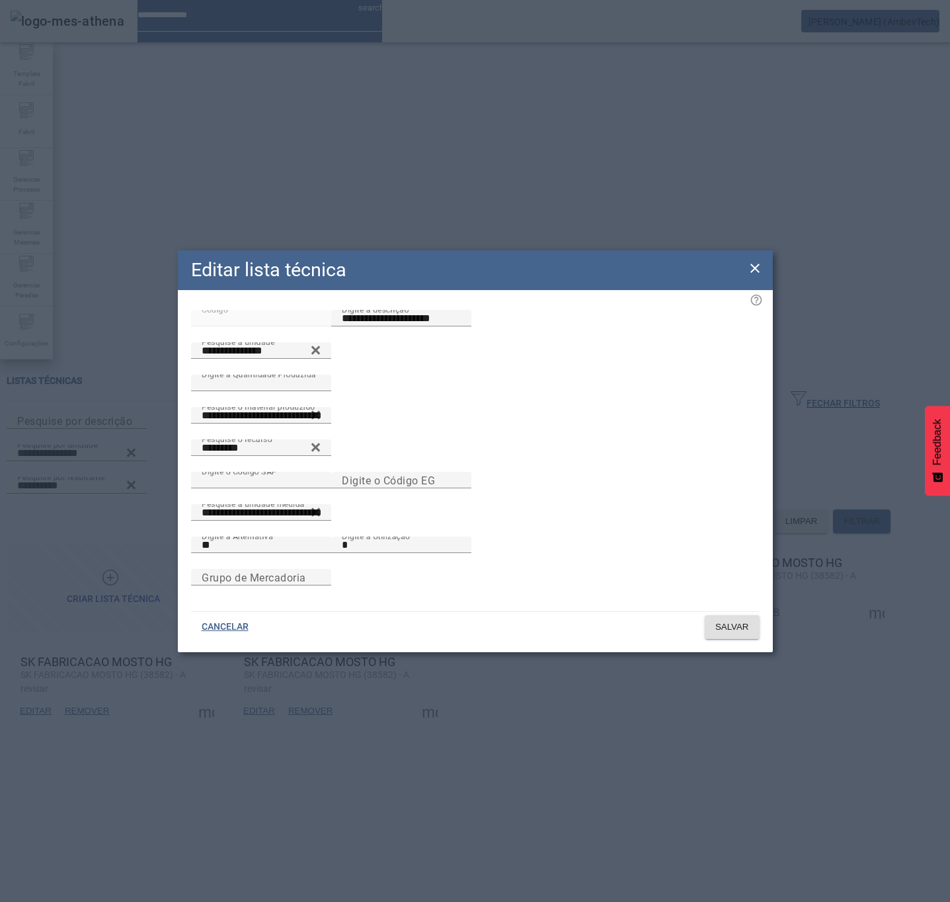
click at [748, 260] on icon at bounding box center [755, 268] width 16 height 16
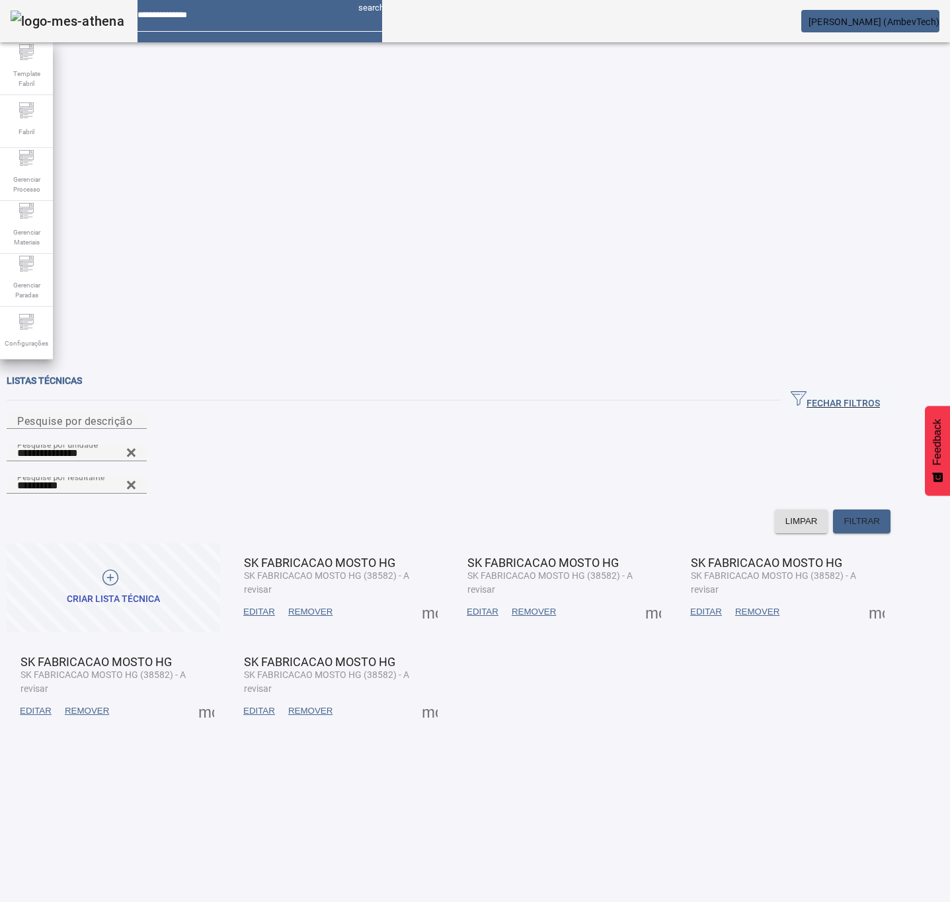
click at [275, 602] on span "EDITAR" at bounding box center [259, 612] width 32 height 13
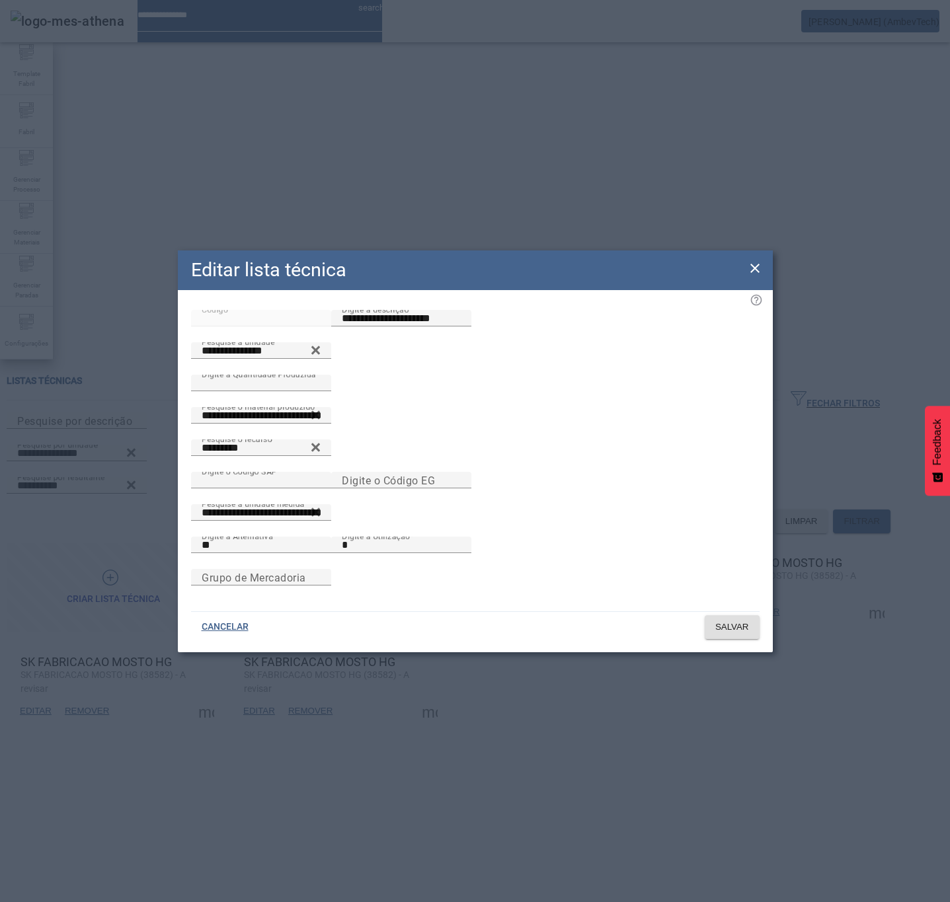
click at [752, 264] on icon at bounding box center [754, 268] width 9 height 9
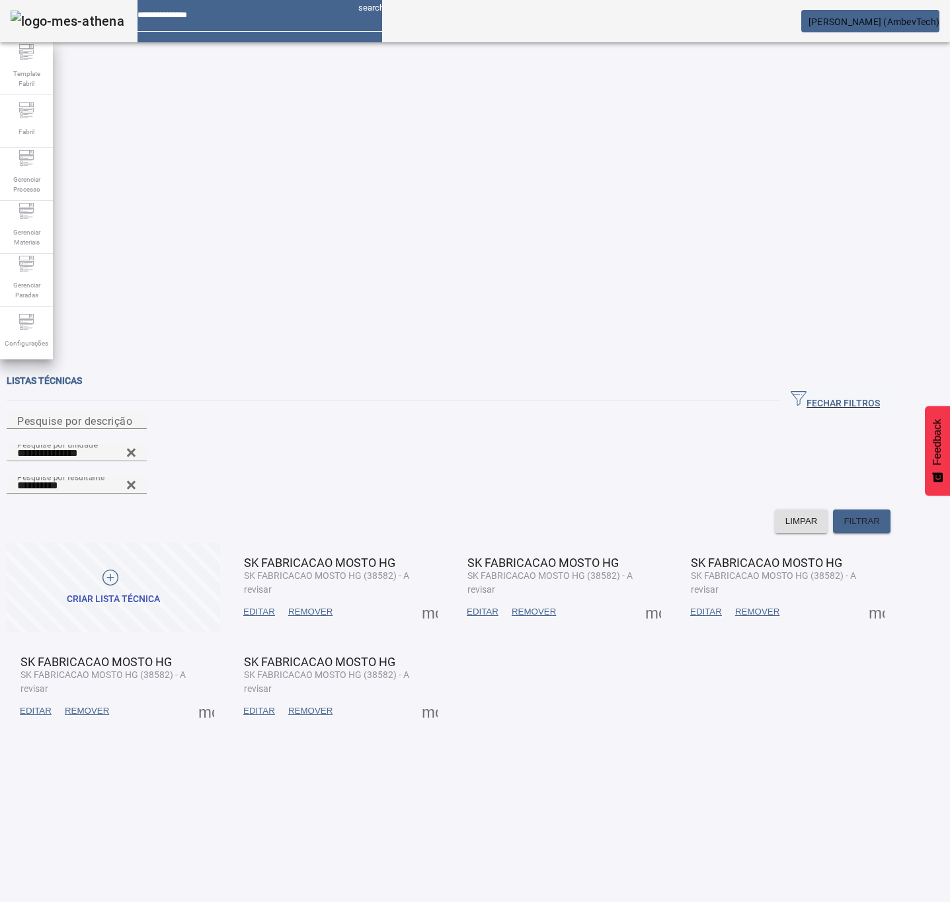
click at [282, 602] on span at bounding box center [259, 711] width 45 height 32
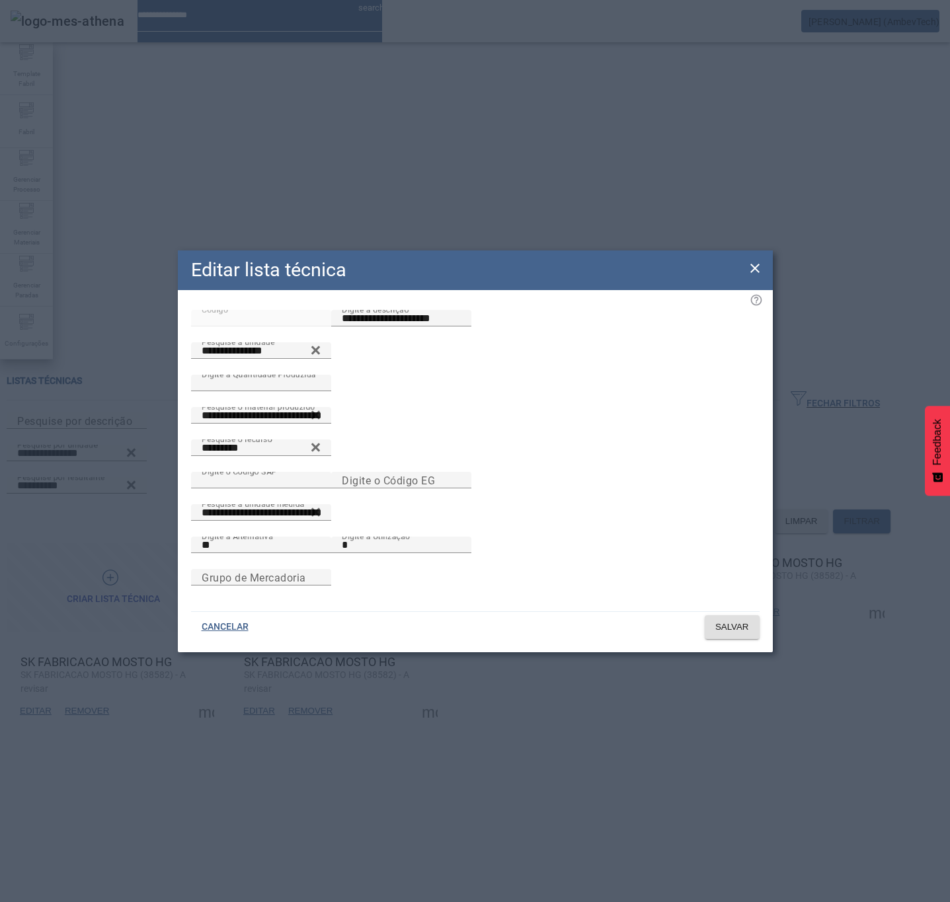
click at [750, 260] on icon at bounding box center [755, 268] width 16 height 16
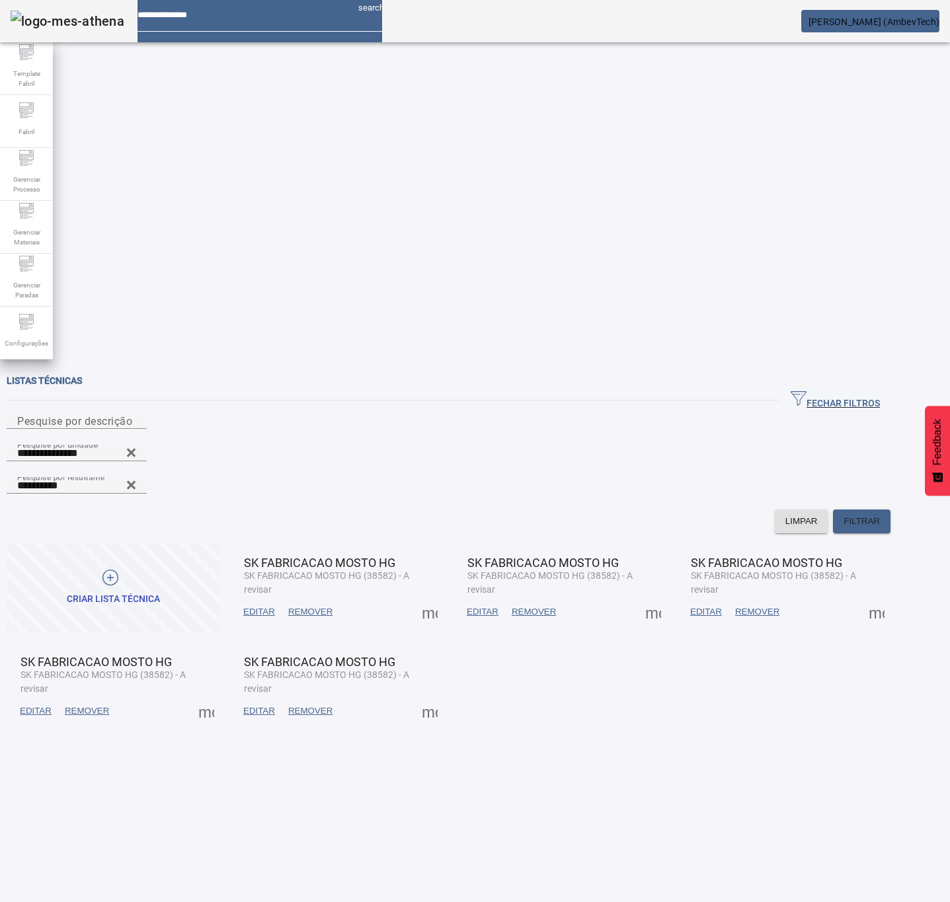
click at [492, 543] on mat-grid-list "CRIAR LISTA TÉCNICA SK FABRICACAO MOSTO HG SK FABRICACAO MOSTO HG (38582) - A r…" at bounding box center [449, 637] width 884 height 188
click at [446, 596] on span at bounding box center [430, 612] width 32 height 32
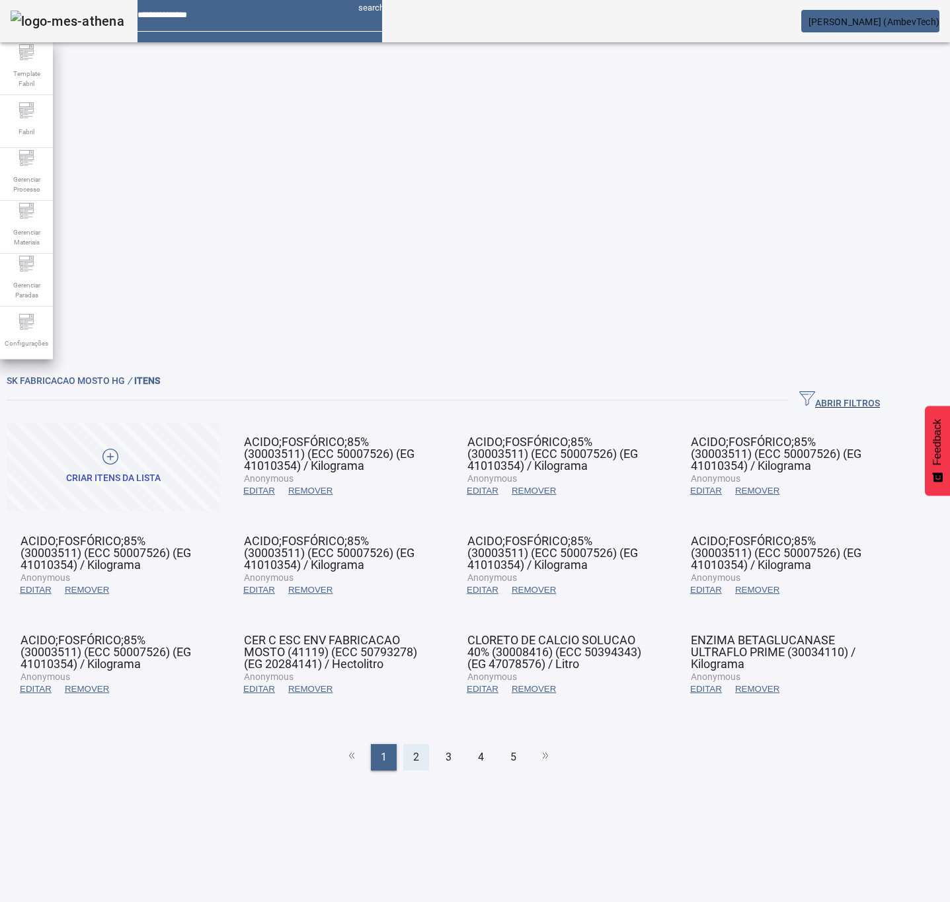
click at [429, 602] on div "2" at bounding box center [416, 757] width 26 height 26
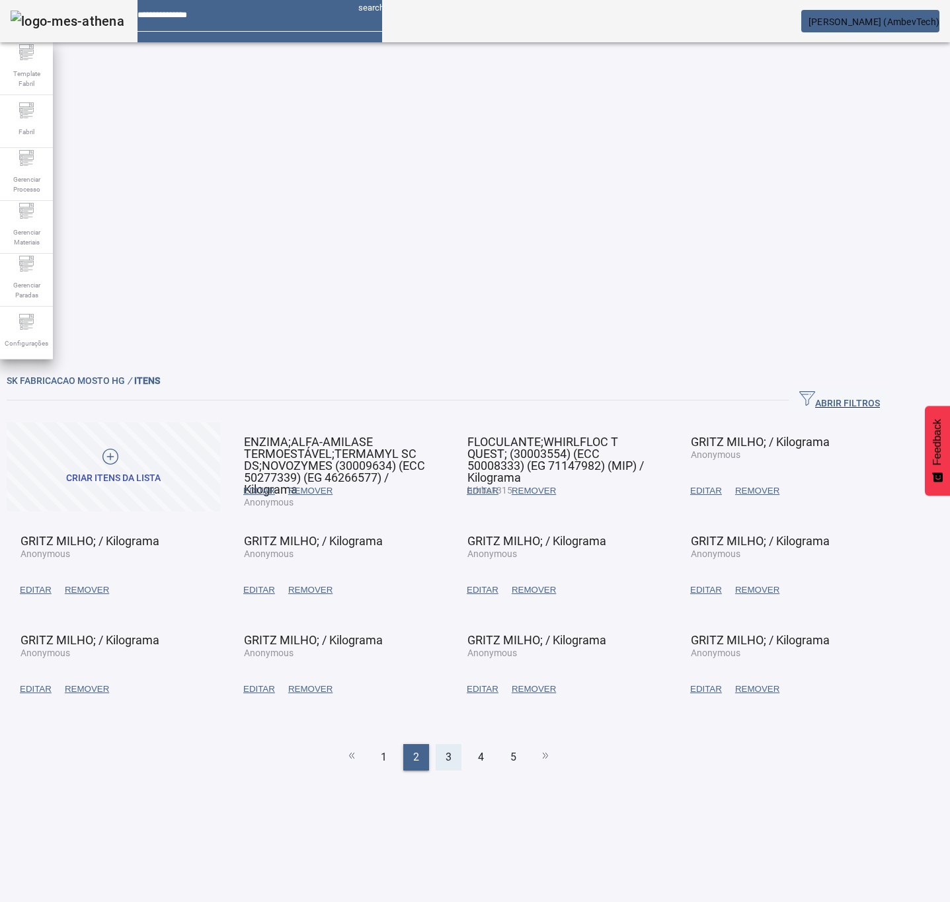
click at [452, 602] on span "3" at bounding box center [449, 758] width 6 height 16
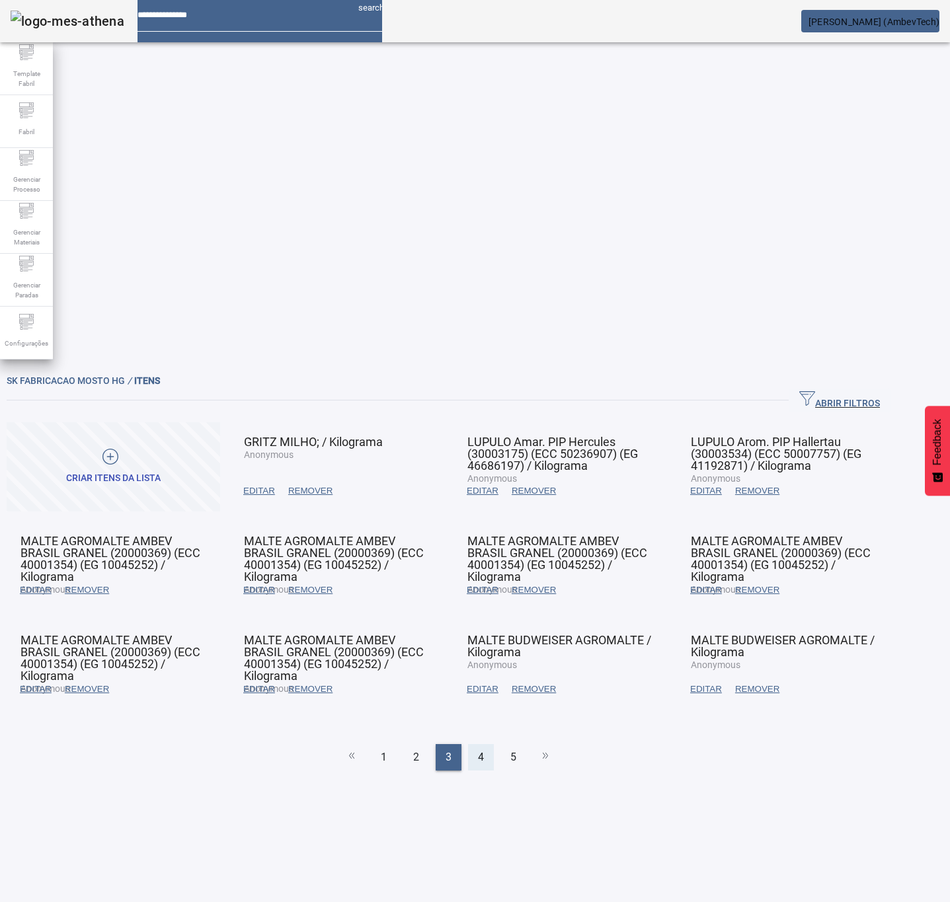
click at [484, 602] on span "4" at bounding box center [481, 758] width 6 height 16
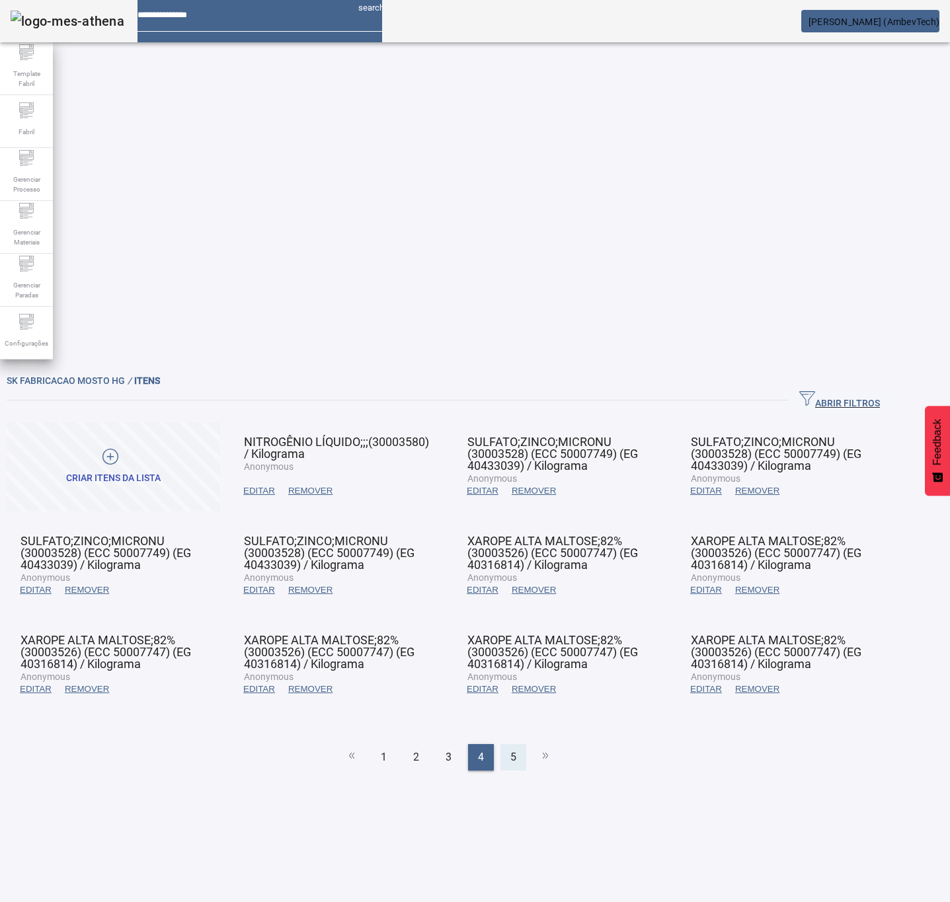
click at [516, 602] on span "5" at bounding box center [513, 758] width 6 height 16
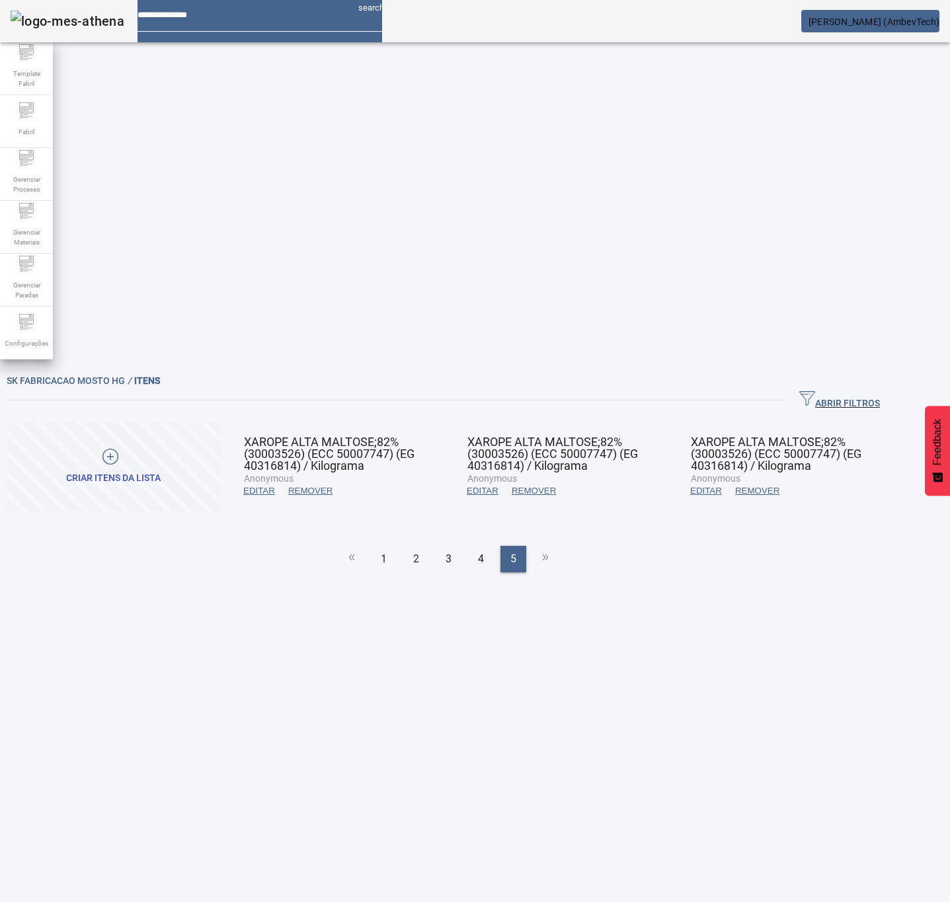
click at [154, 449] on div at bounding box center [110, 459] width 88 height 20
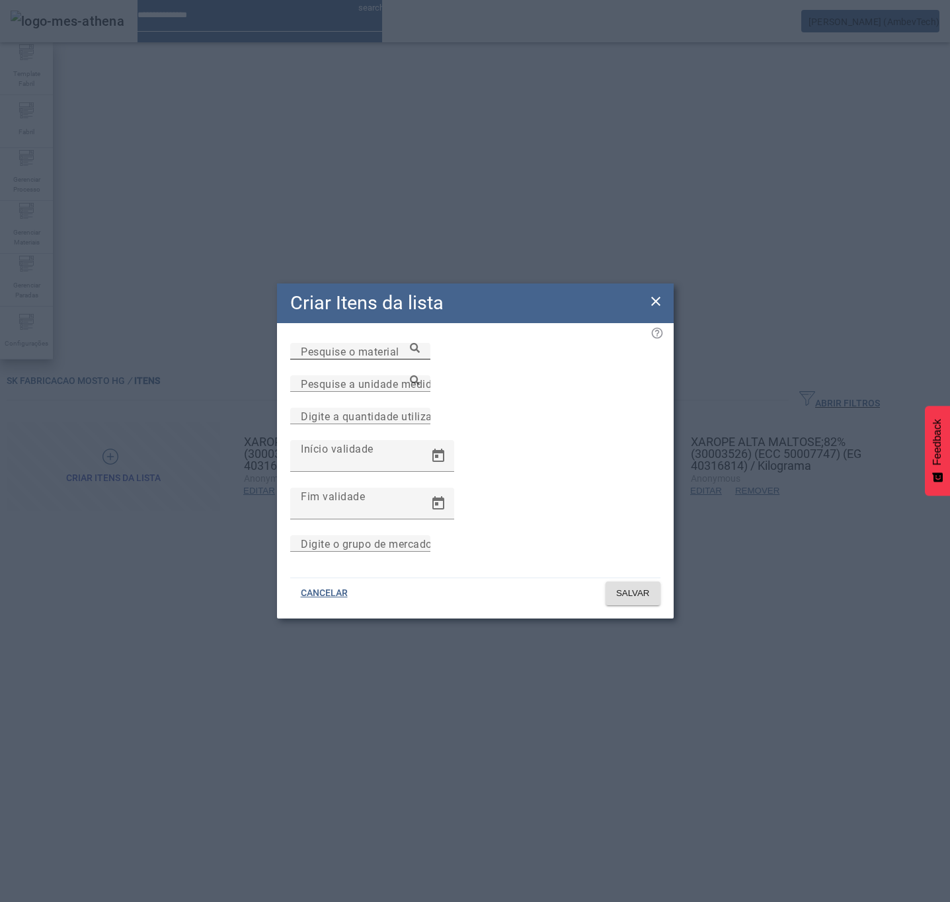
click at [420, 360] on div "Pesquise o material" at bounding box center [360, 351] width 119 height 17
paste input "********"
click at [420, 353] on icon at bounding box center [415, 348] width 10 height 10
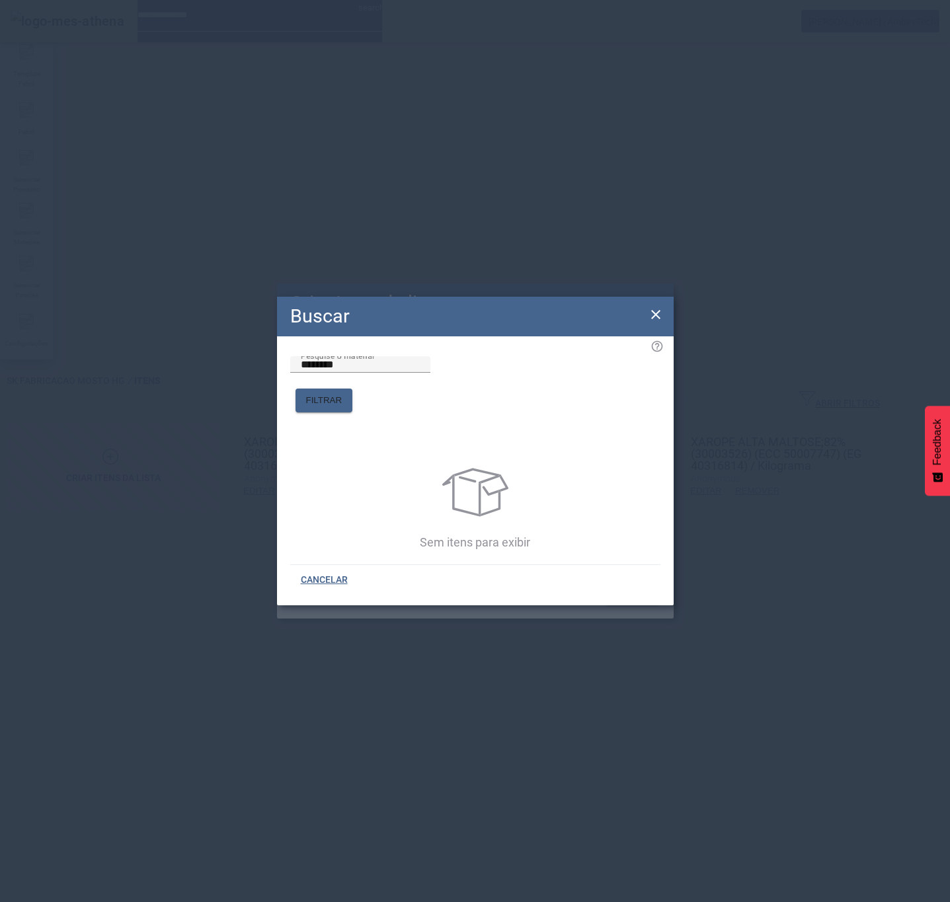
click at [659, 319] on icon at bounding box center [656, 315] width 16 height 16
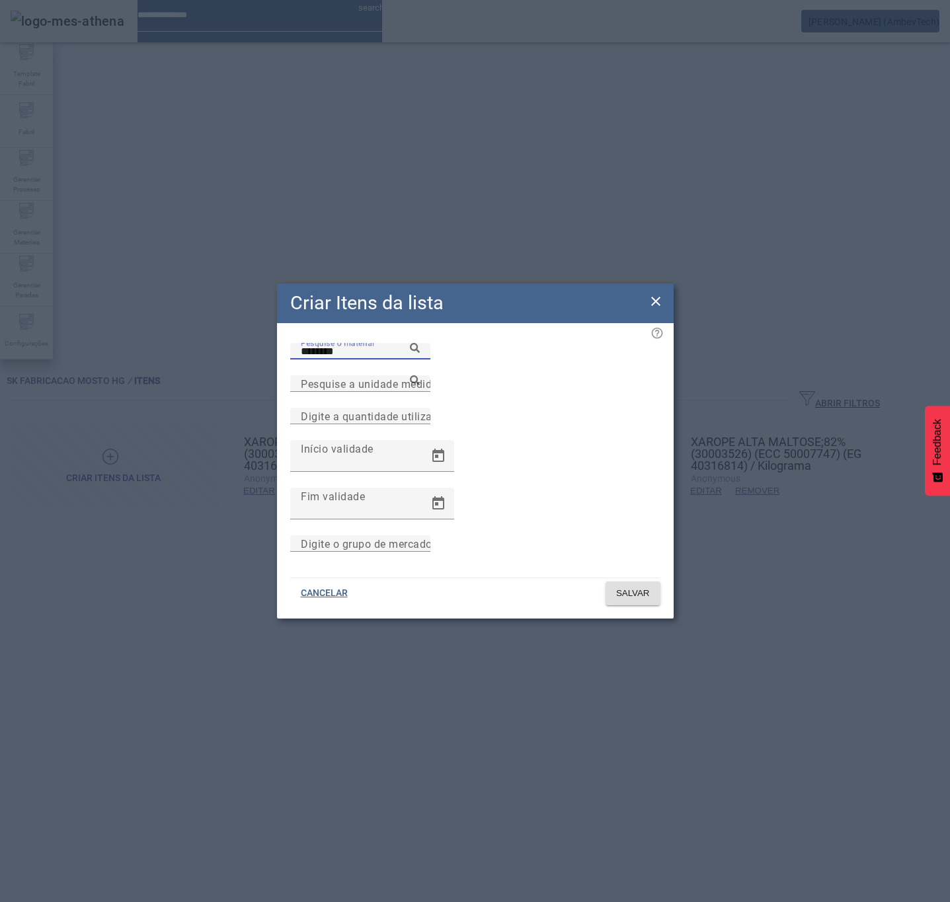
drag, startPoint x: 362, startPoint y: 377, endPoint x: 226, endPoint y: 377, distance: 135.5
click at [226, 377] on div "Criar Itens da lista Pesquise o material ******** Pesquise a unidade medida Dig…" at bounding box center [475, 451] width 950 height 902
type input "**********"
click at [403, 390] on mat-label "Pesquise a unidade medida" at bounding box center [370, 383] width 138 height 13
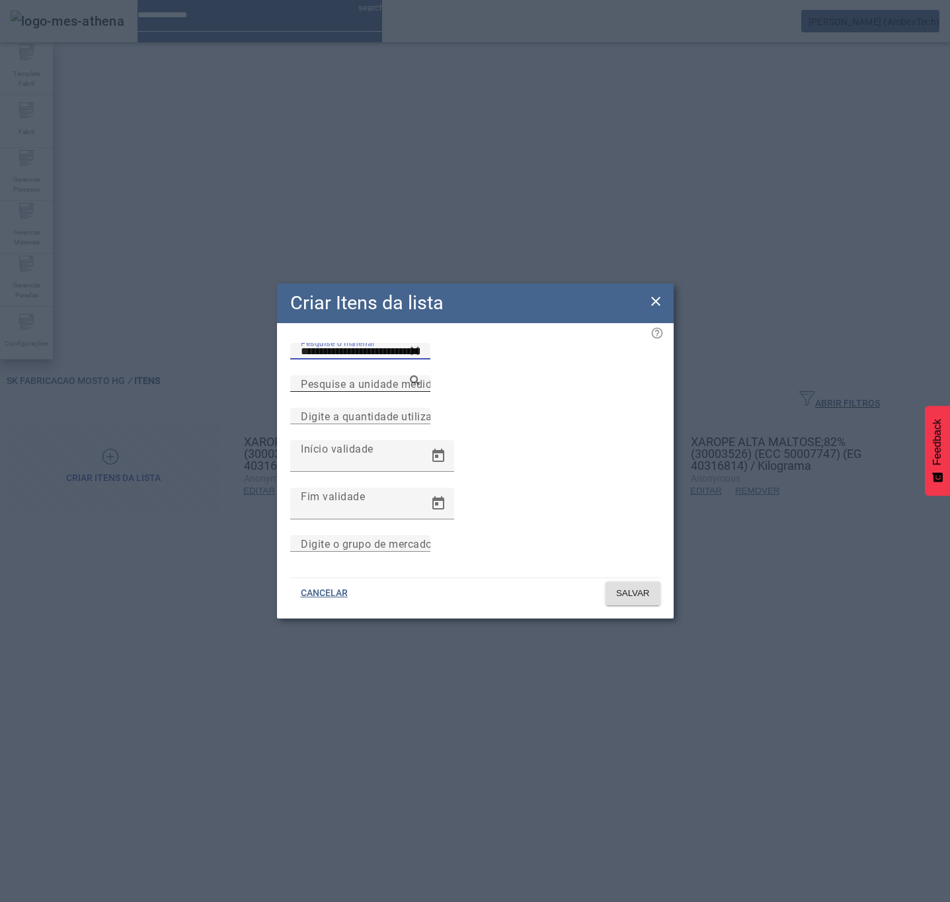
click at [403, 392] on input "Pesquise a unidade medida" at bounding box center [360, 384] width 119 height 16
click at [420, 385] on icon at bounding box center [415, 380] width 10 height 10
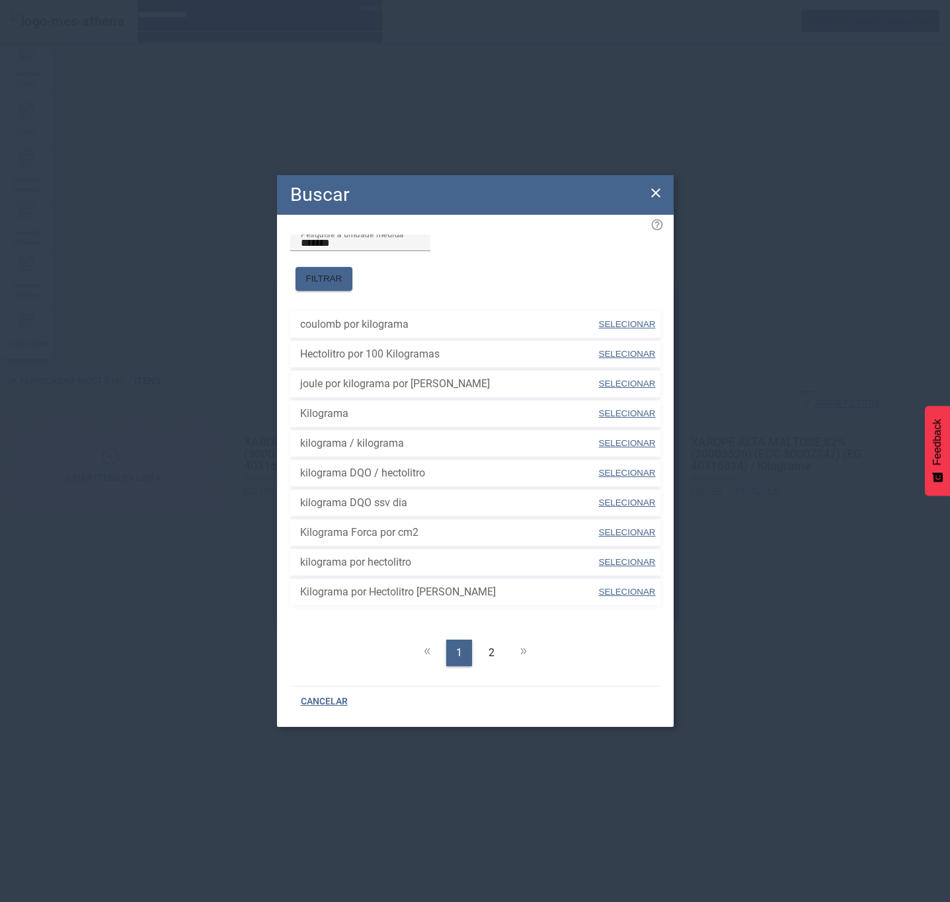
click at [621, 413] on span "SELECIONAR" at bounding box center [627, 414] width 57 height 10
type input "*********"
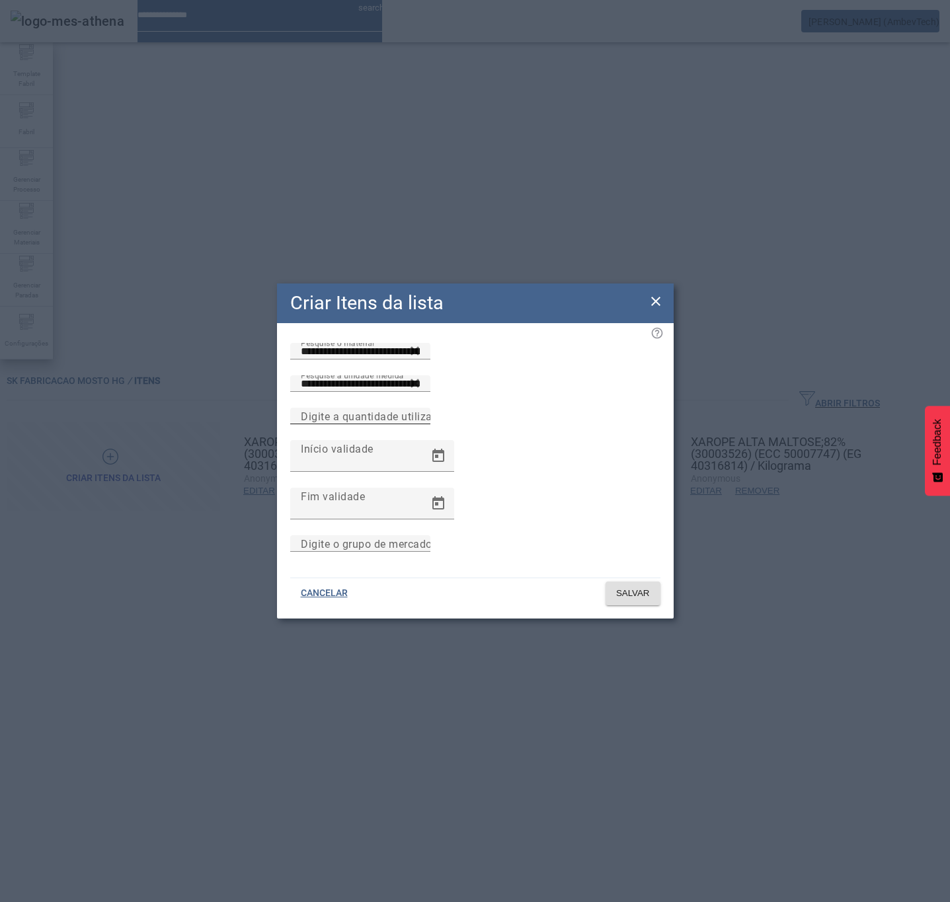
click at [420, 424] on input "Digite a quantidade utilizada" at bounding box center [360, 417] width 119 height 16
type input "********"
click at [491, 542] on div "Digite o grupo de mercadoria" at bounding box center [475, 551] width 370 height 32
click at [407, 457] on input "Início validade" at bounding box center [360, 449] width 119 height 16
type input "**********"
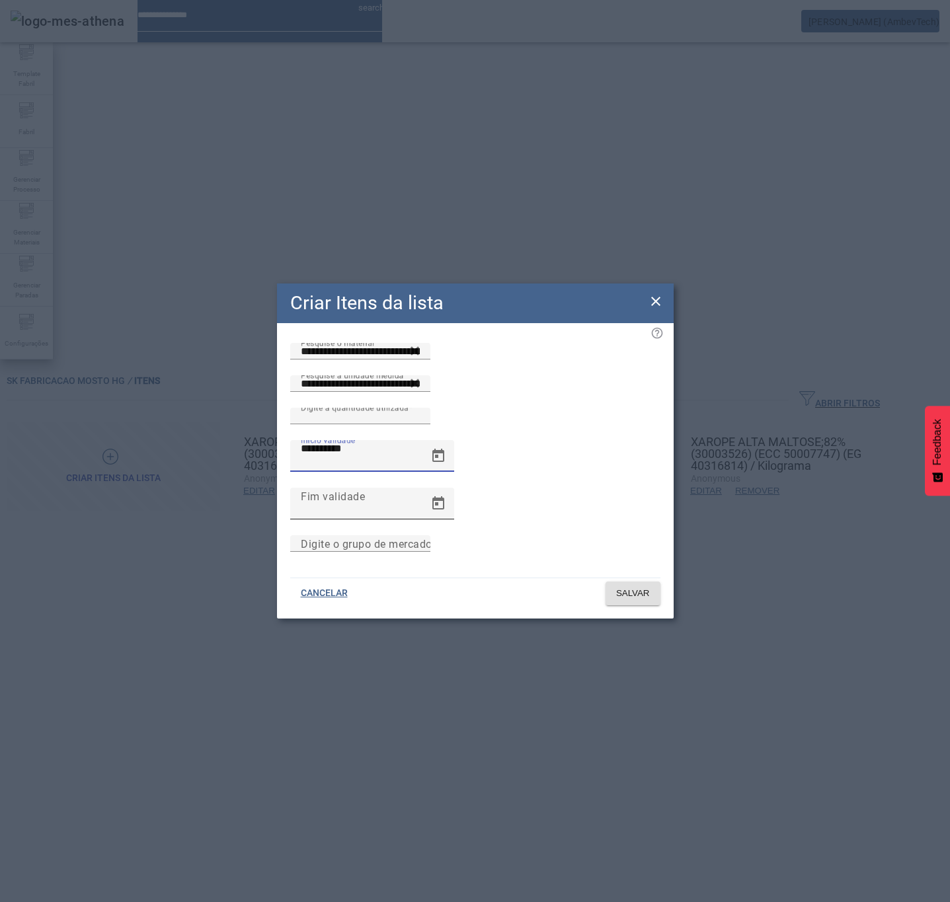
click at [420, 488] on div "Fim validade" at bounding box center [360, 496] width 119 height 17
type input "**********"
click at [546, 535] on div "Digite o grupo de mercadoria" at bounding box center [475, 551] width 370 height 32
click at [621, 587] on span "SALVAR" at bounding box center [633, 593] width 34 height 13
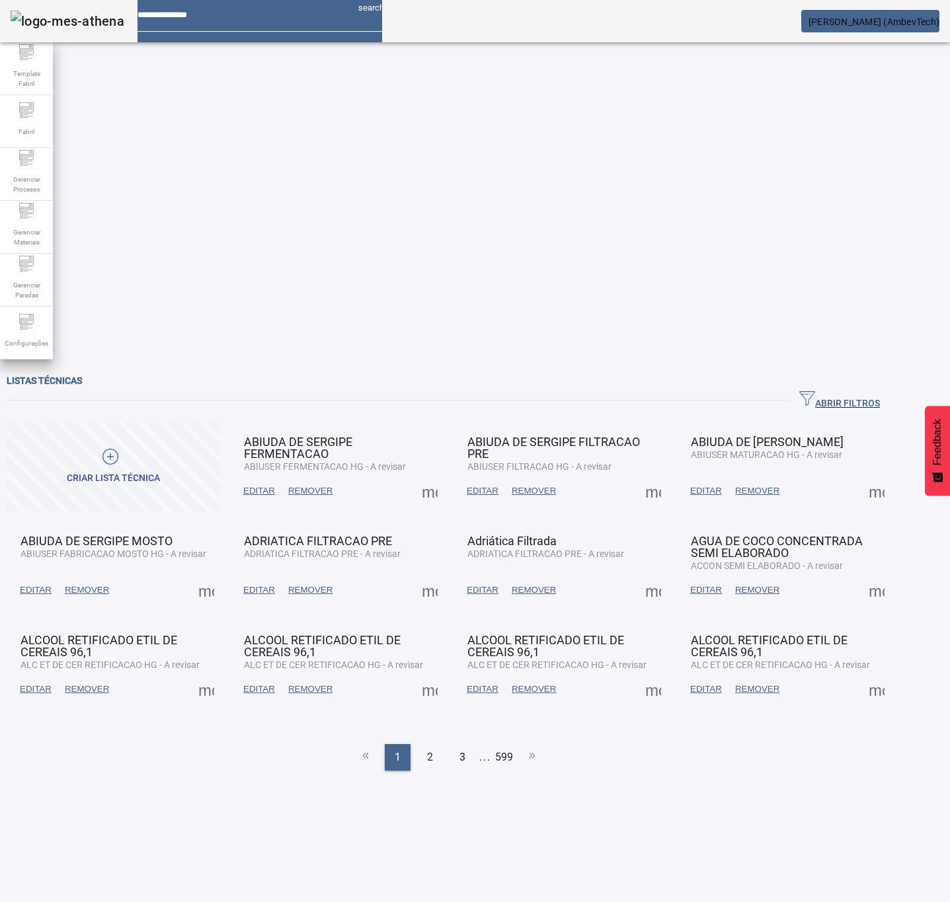
click at [847, 602] on div "Operação realizada com sucesso!" at bounding box center [475, 910] width 950 height 16
click at [835, 391] on span "ABRIR FILTROS" at bounding box center [839, 401] width 81 height 20
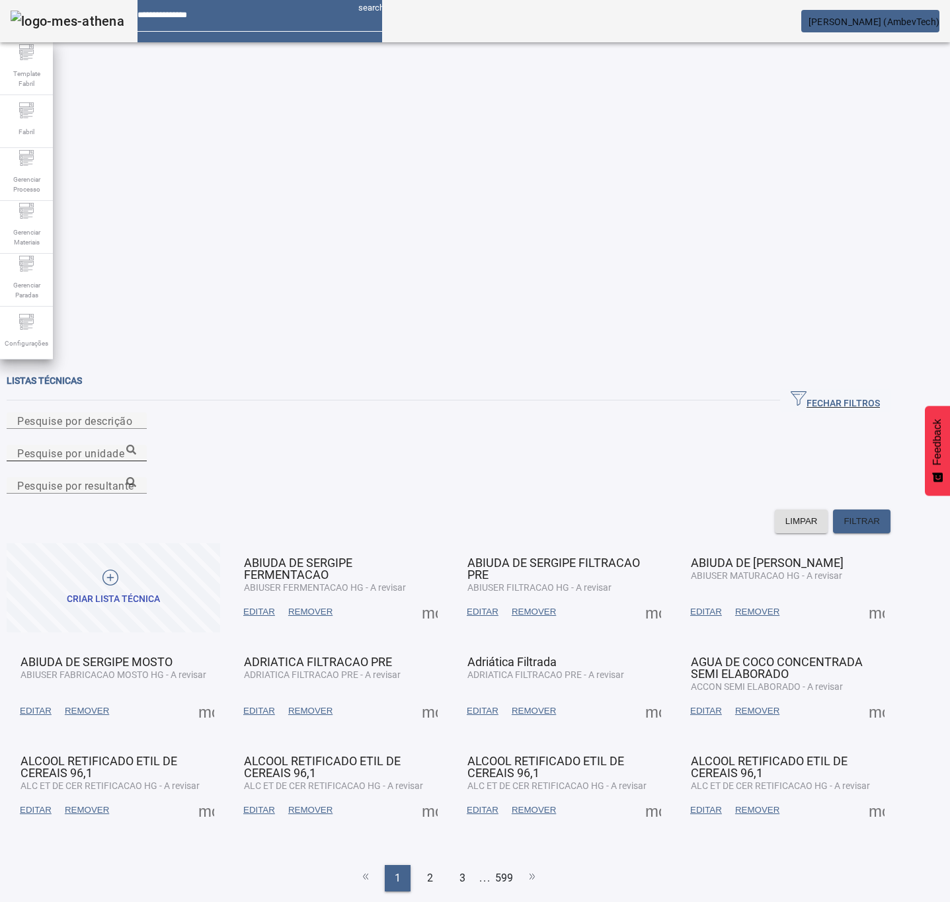
click at [136, 445] on div "Pesquise por unidade" at bounding box center [76, 453] width 119 height 17
click at [136, 445] on icon at bounding box center [131, 450] width 10 height 10
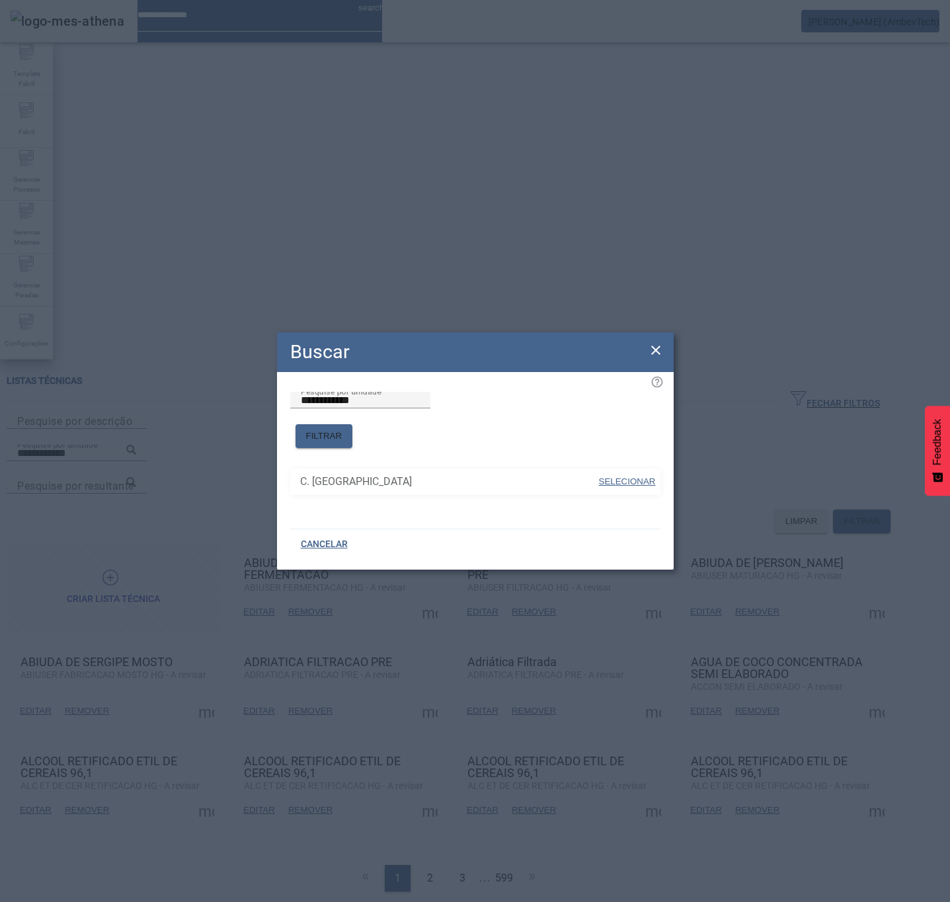
click at [623, 477] on span "SELECIONAR" at bounding box center [627, 482] width 57 height 10
type input "**********"
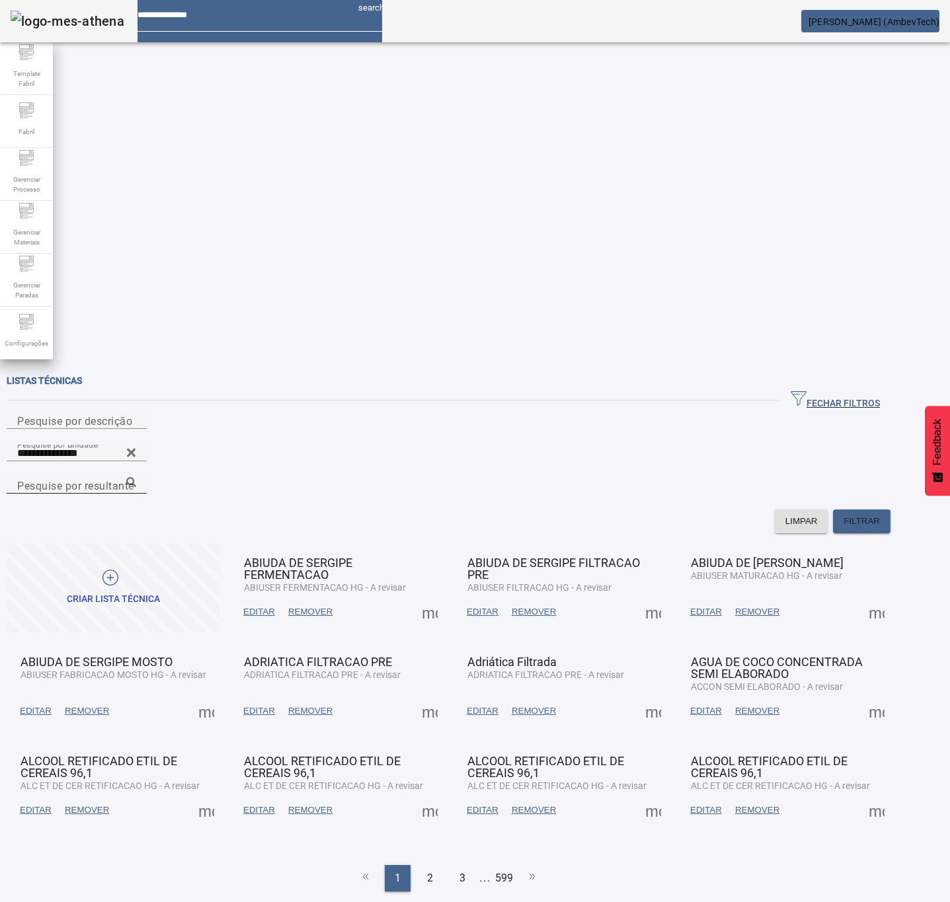
click at [136, 477] on div "Pesquise por resultante" at bounding box center [76, 485] width 119 height 17
click at [136, 477] on icon at bounding box center [131, 482] width 10 height 10
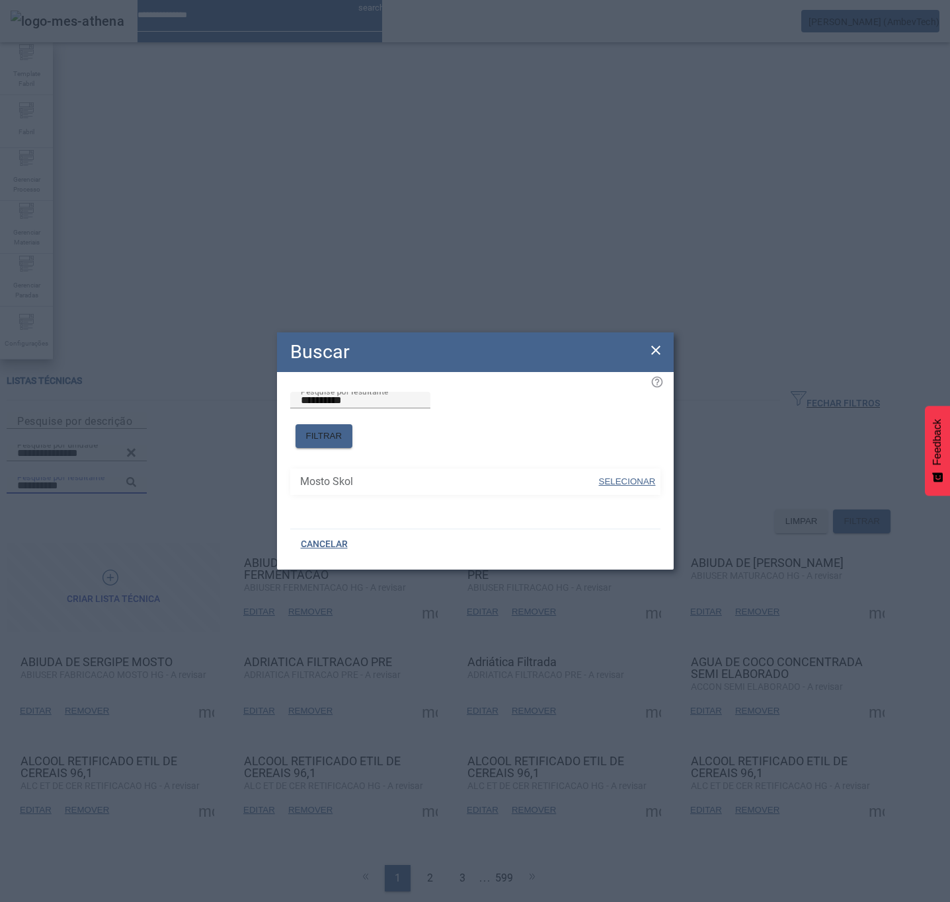
click at [615, 477] on span "SELECIONAR" at bounding box center [627, 482] width 57 height 10
type input "**********"
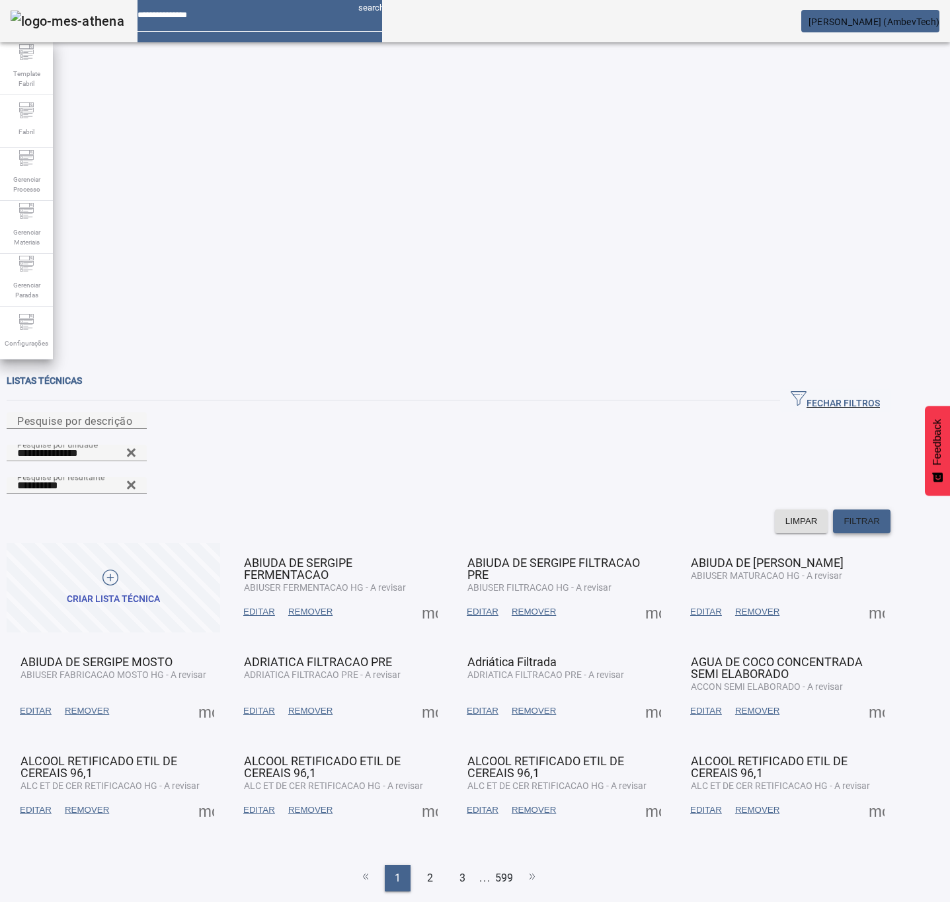
click at [880, 515] on span "FILTRAR" at bounding box center [862, 521] width 36 height 13
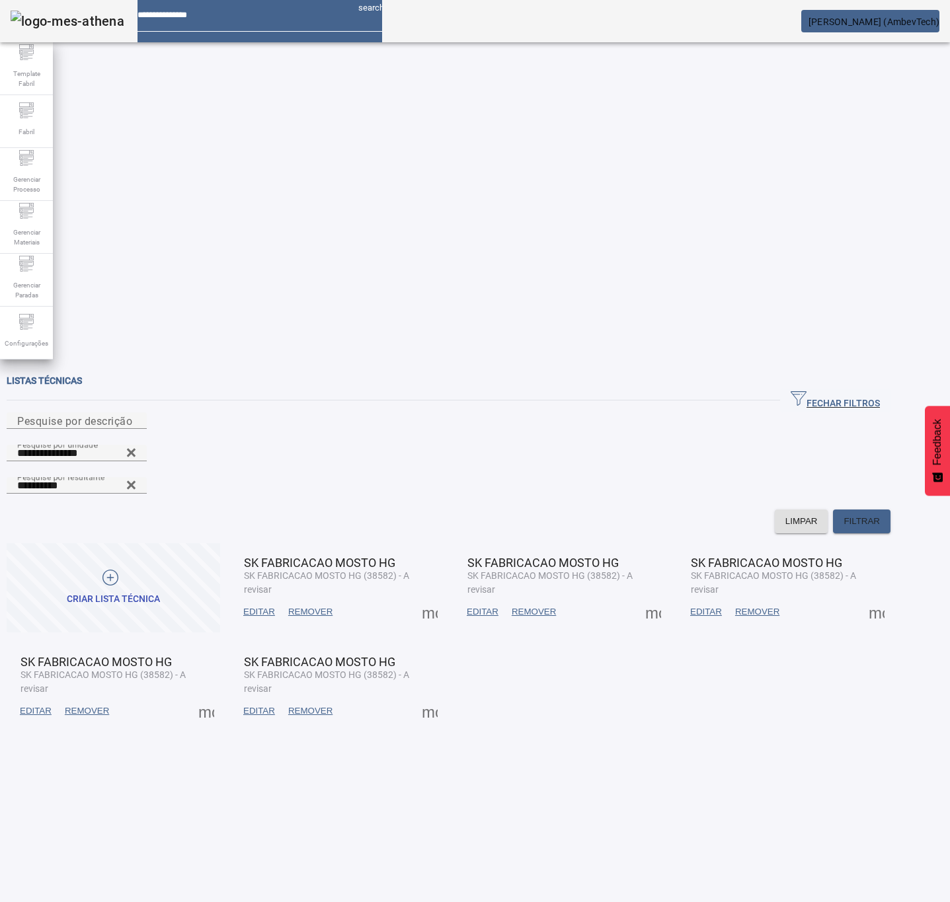
click at [275, 602] on span "EDITAR" at bounding box center [259, 612] width 32 height 13
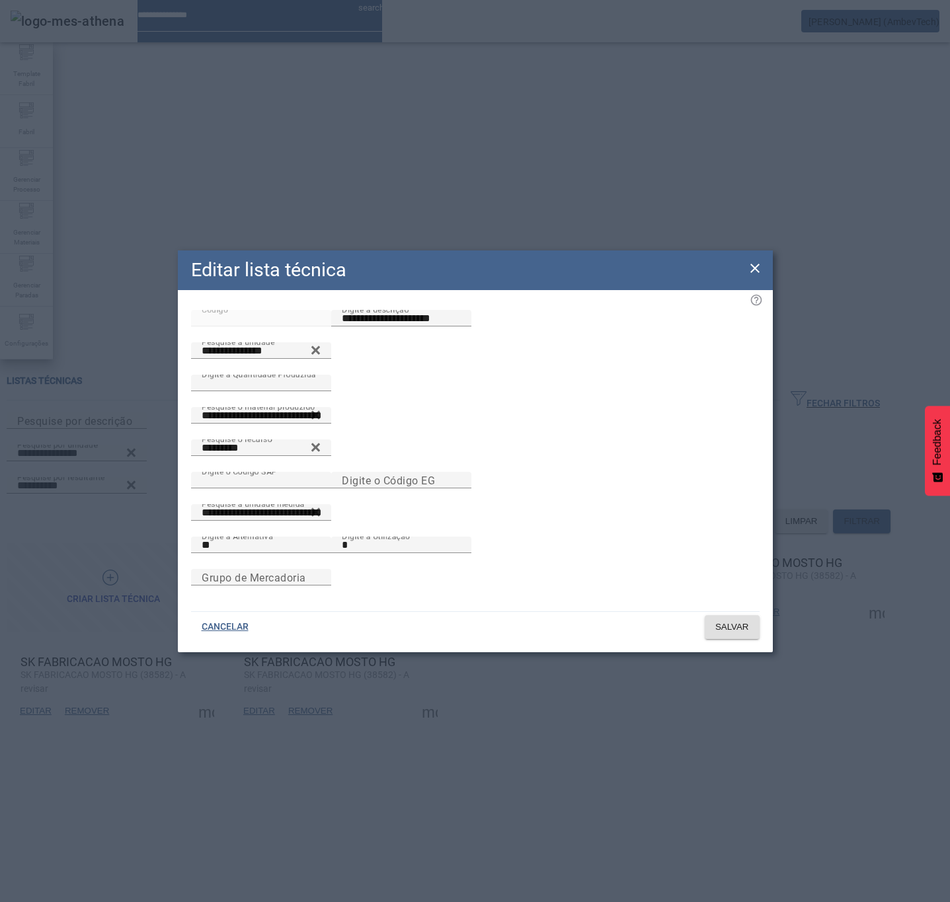
click at [758, 260] on icon at bounding box center [755, 268] width 16 height 16
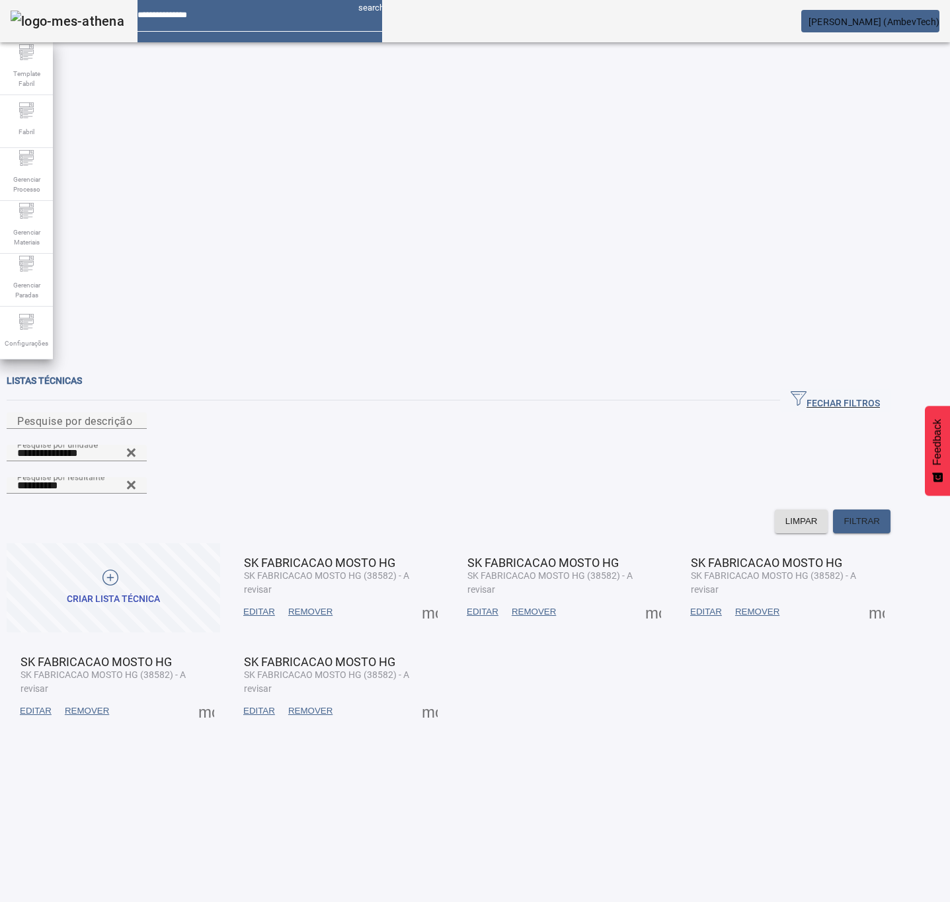
click at [446, 596] on span at bounding box center [430, 612] width 32 height 32
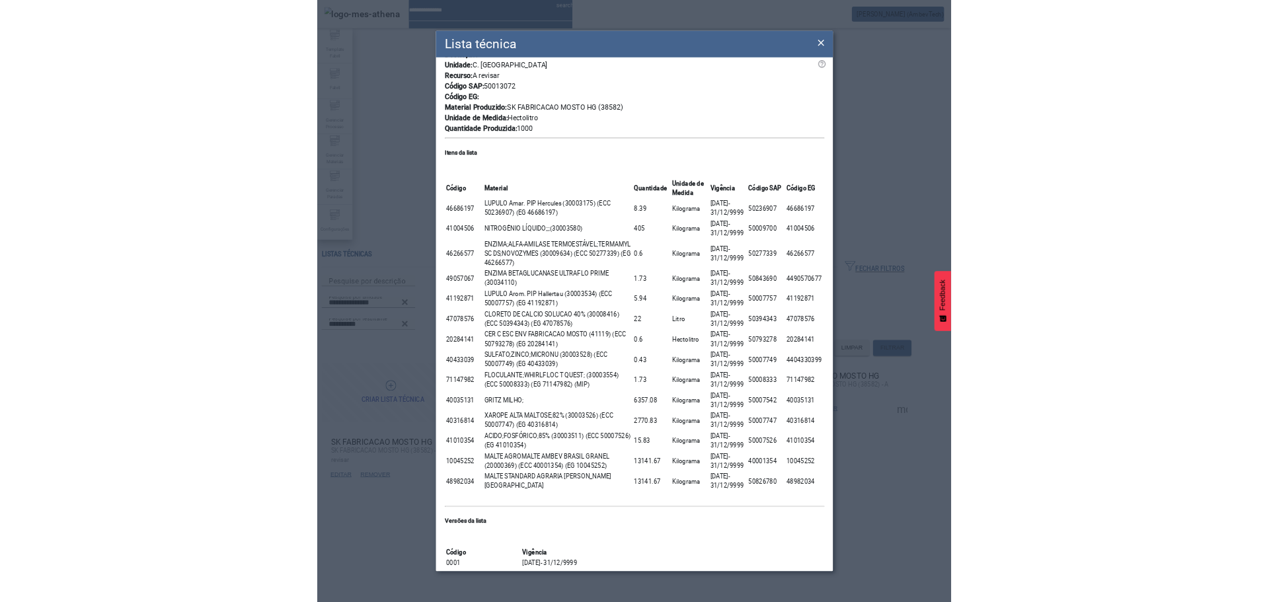
scroll to position [131, 0]
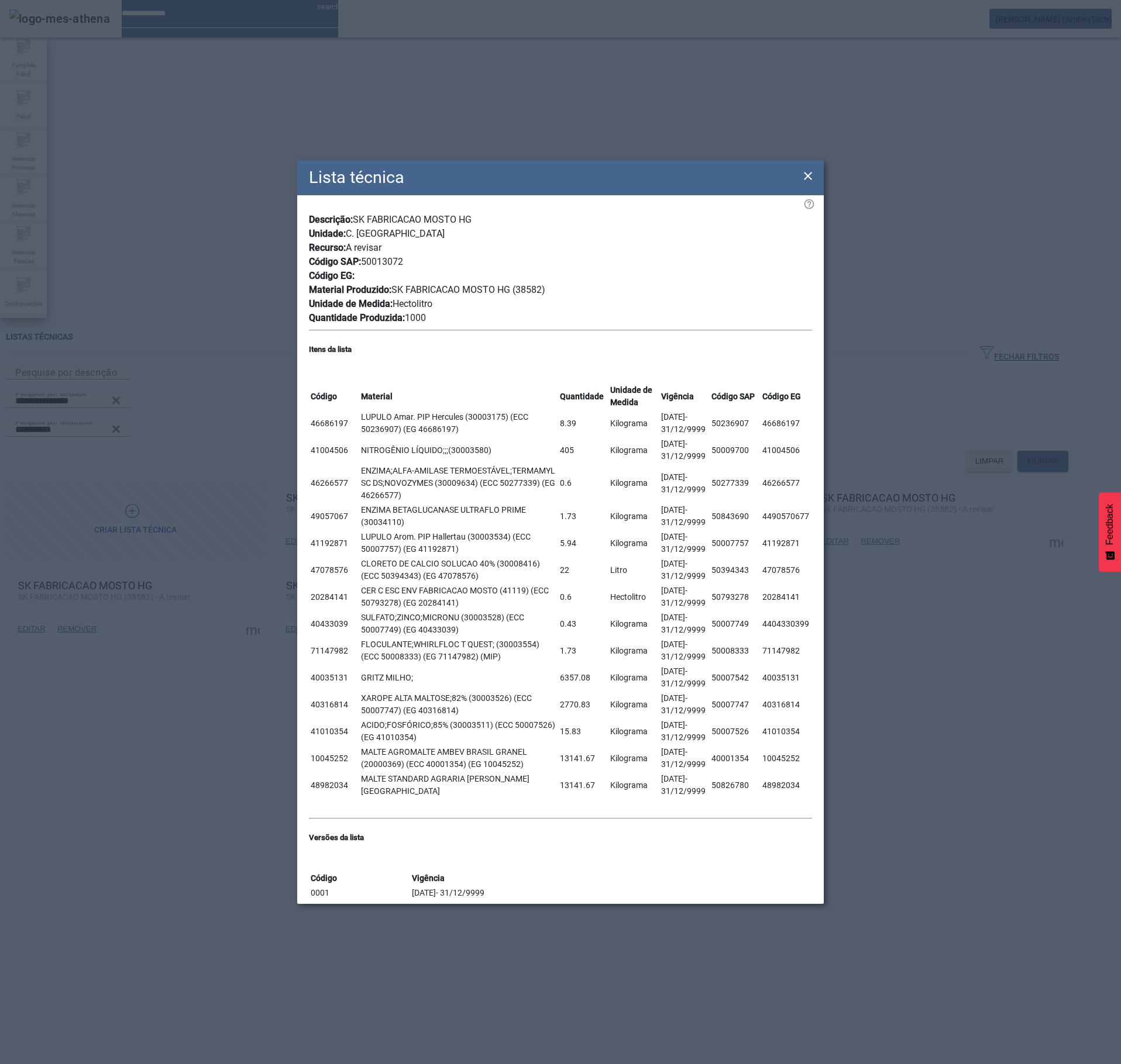
click at [810, 169] on icon at bounding box center [808, 176] width 14 height 14
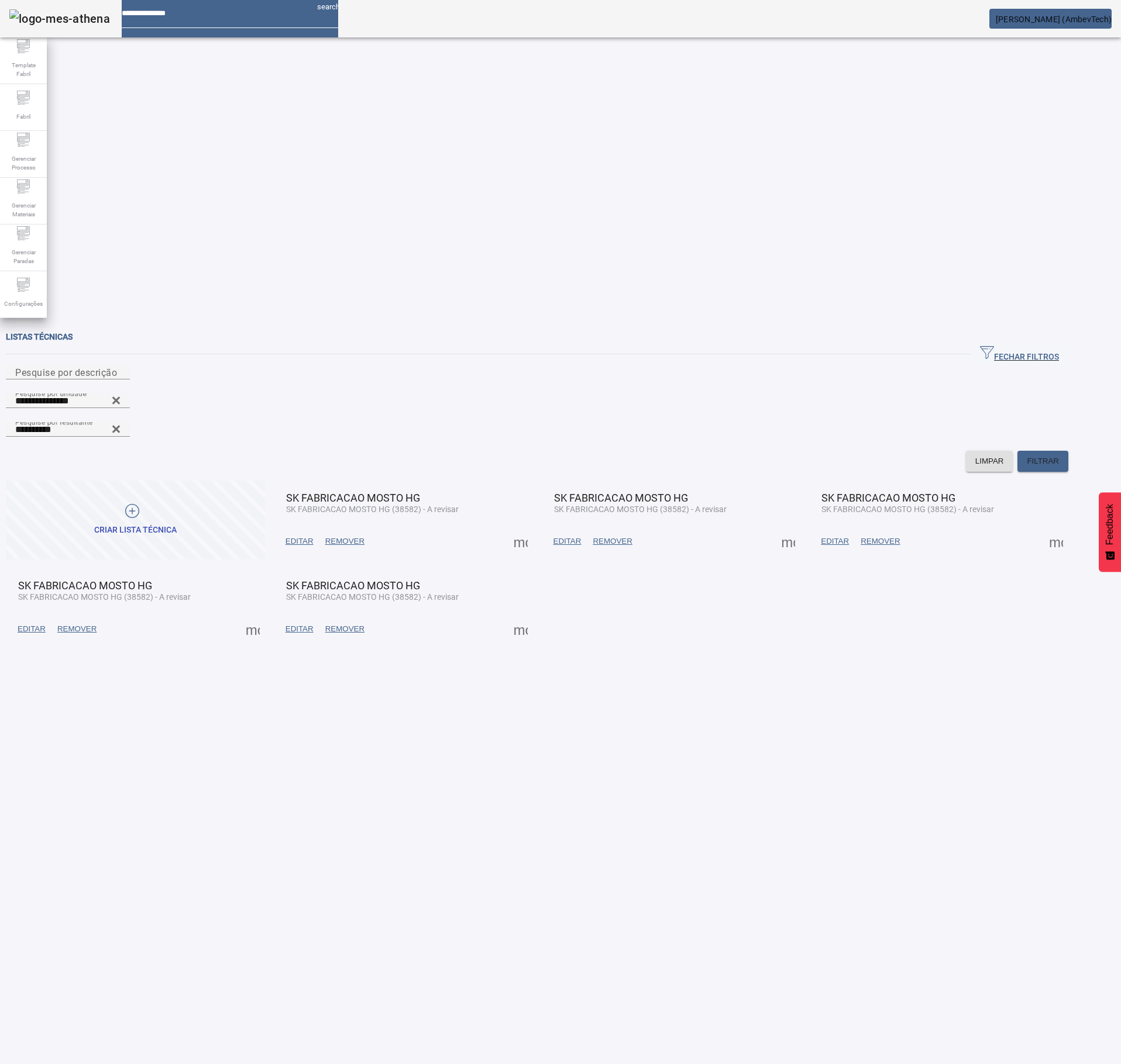
click at [313, 532] on span "EDITAR" at bounding box center [300, 541] width 28 height 11
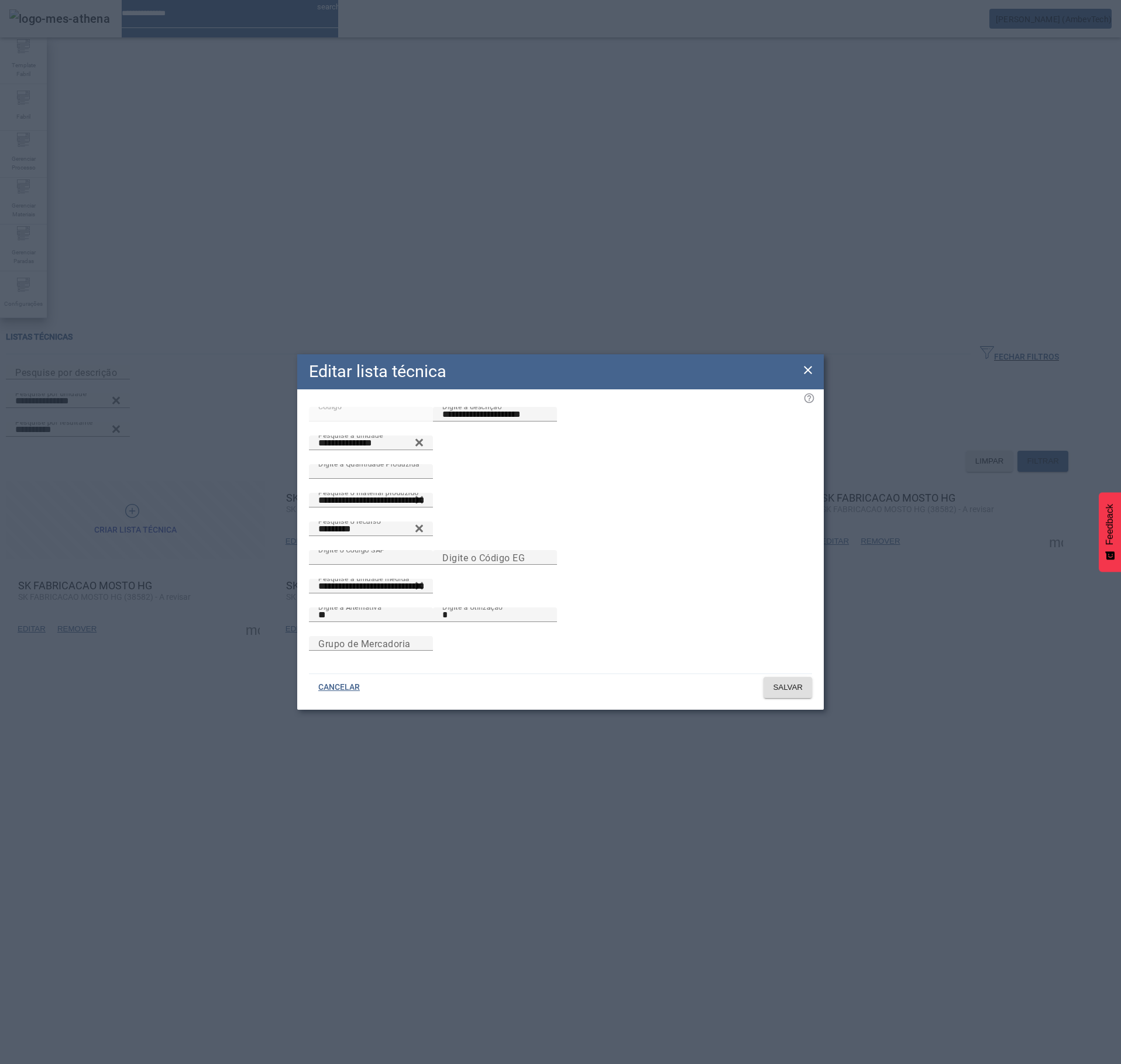
click at [798, 362] on div "Editar lista técnica" at bounding box center [560, 372] width 526 height 35
click at [805, 364] on icon at bounding box center [808, 371] width 14 height 14
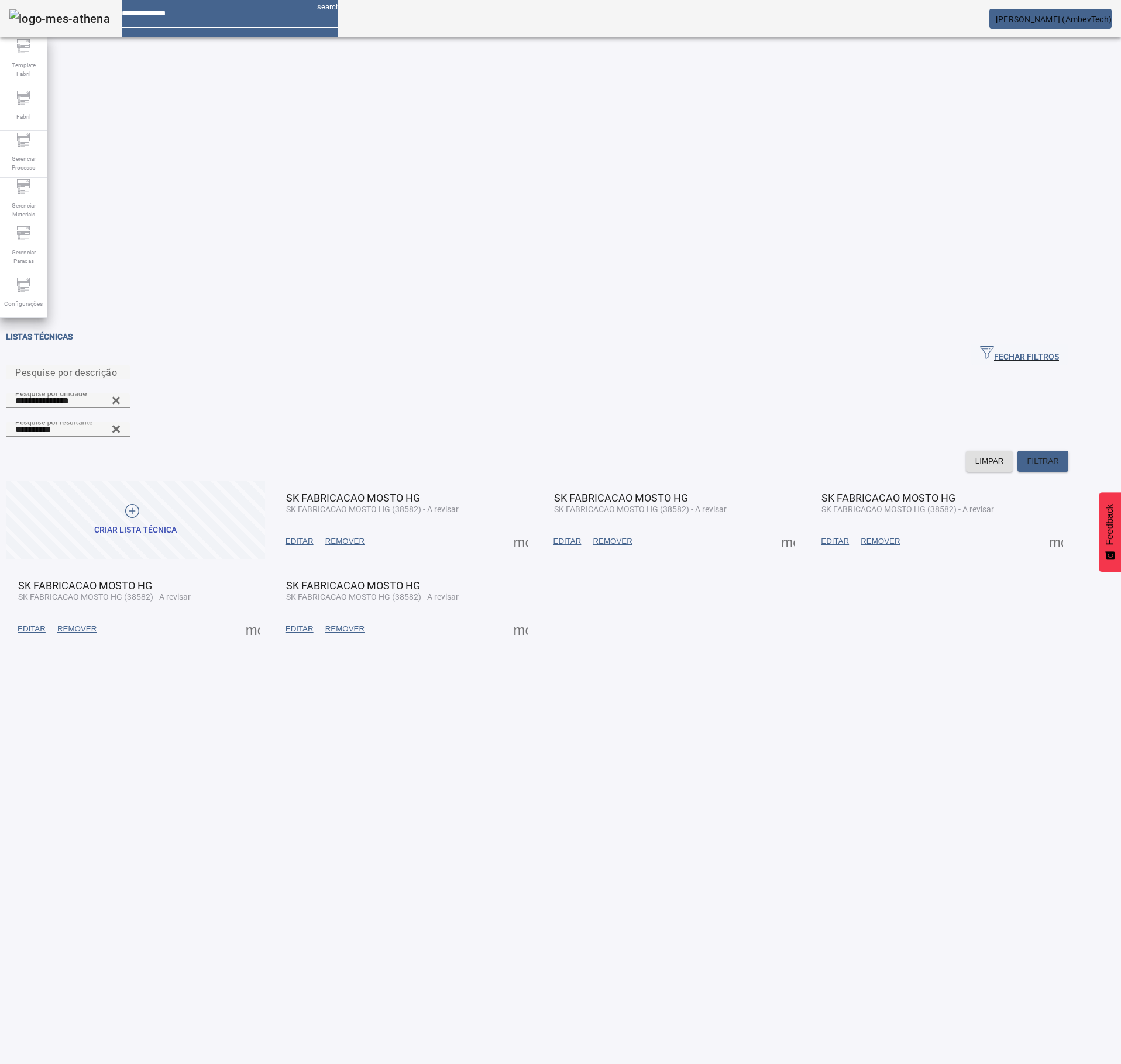
click at [534, 527] on span at bounding box center [520, 541] width 28 height 28
click at [37, 532] on span "ITENS" at bounding box center [23, 1083] width 27 height 11
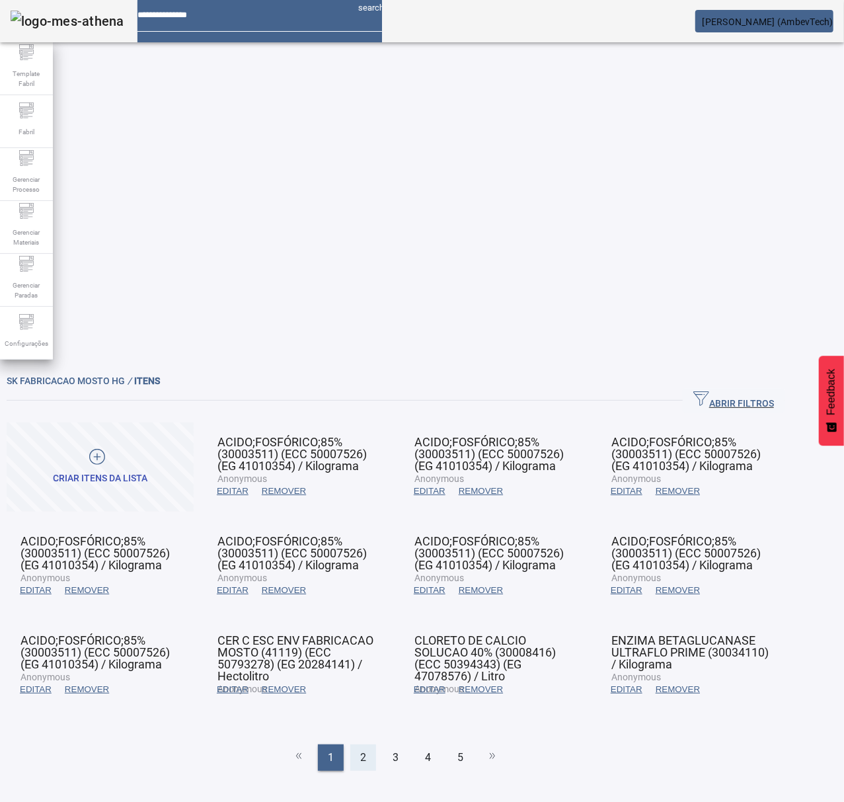
click at [376, 602] on div "2" at bounding box center [363, 757] width 26 height 26
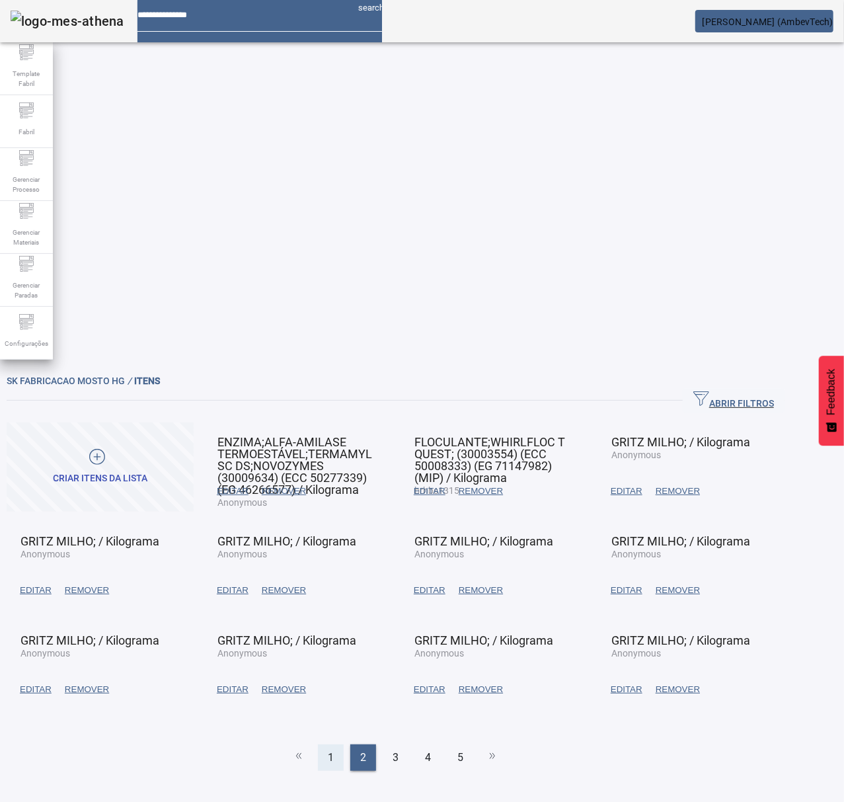
click at [334, 602] on span "1" at bounding box center [331, 758] width 6 height 16
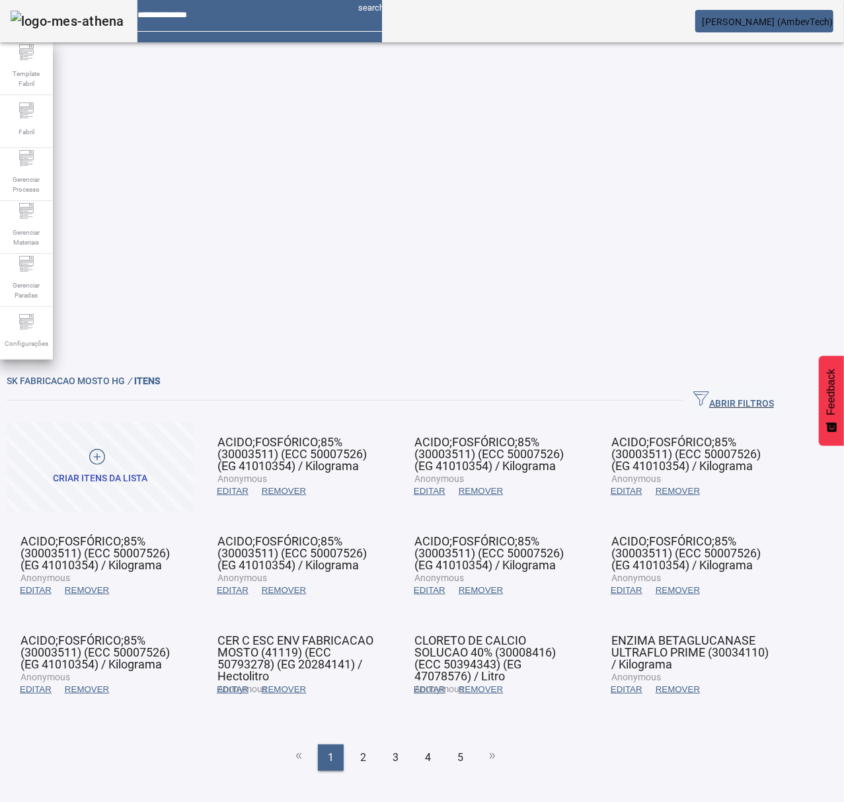
click at [446, 602] on span "EDITAR" at bounding box center [430, 689] width 32 height 13
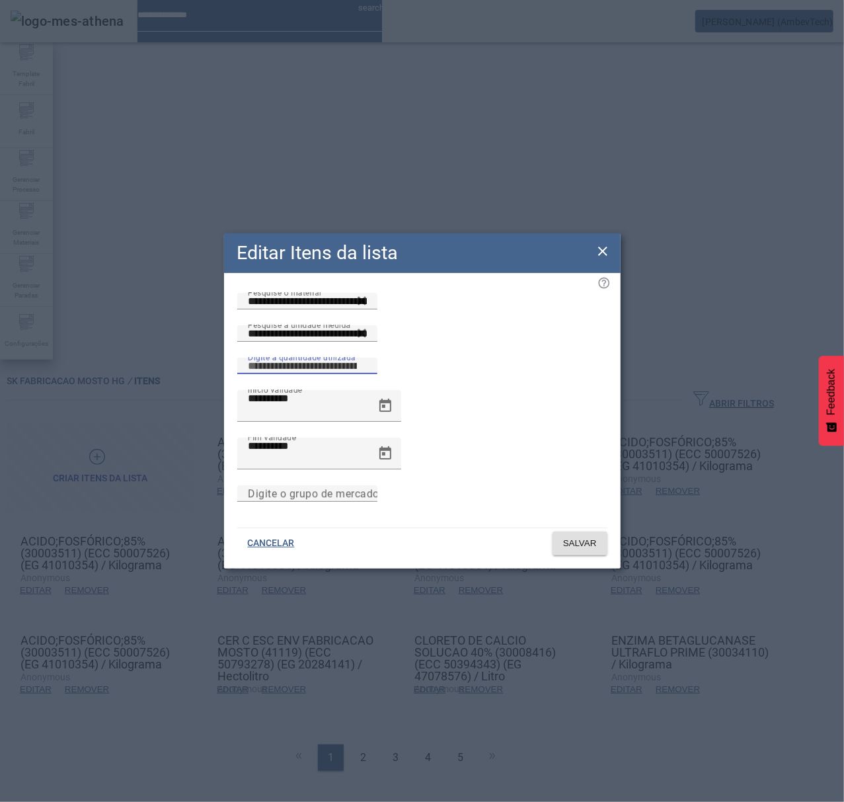
drag, startPoint x: 506, startPoint y: 379, endPoint x: 444, endPoint y: 382, distance: 62.2
click at [450, 382] on div "Pesquise a unidade medida ***** Digite a quantidade utilizada **" at bounding box center [422, 357] width 370 height 65
type input "*****"
drag, startPoint x: 308, startPoint y: 432, endPoint x: 225, endPoint y: 432, distance: 83.3
click at [225, 432] on div "**********" at bounding box center [422, 397] width 397 height 248
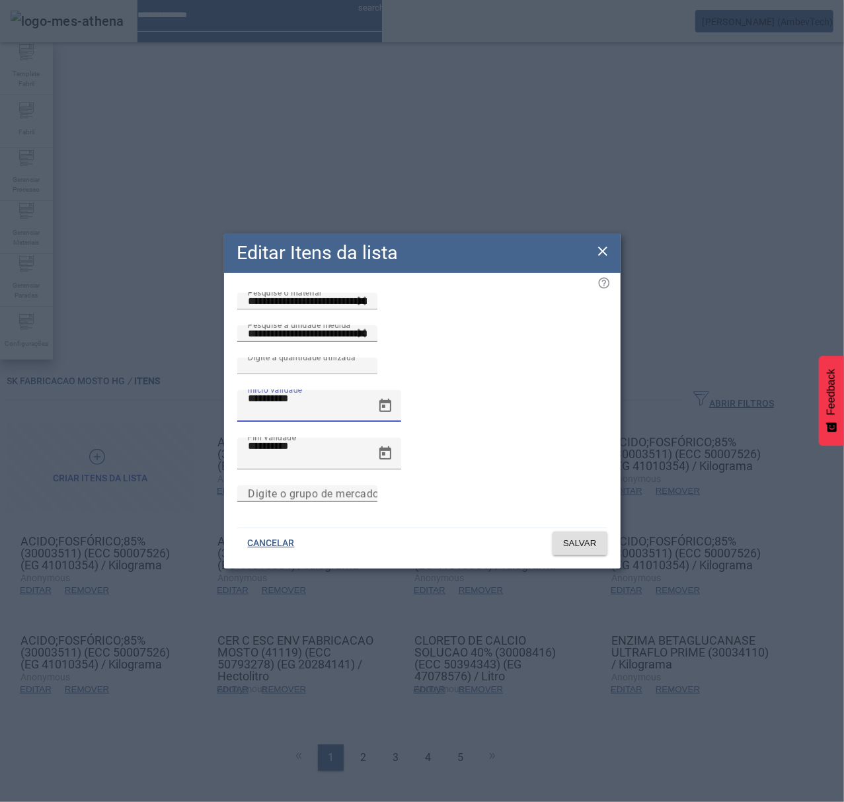
type input "**********"
click at [440, 485] on div "Digite o grupo de mercadoria" at bounding box center [422, 501] width 370 height 32
click at [563, 537] on span "SALVAR" at bounding box center [580, 543] width 34 height 13
